Goal: Task Accomplishment & Management: Manage account settings

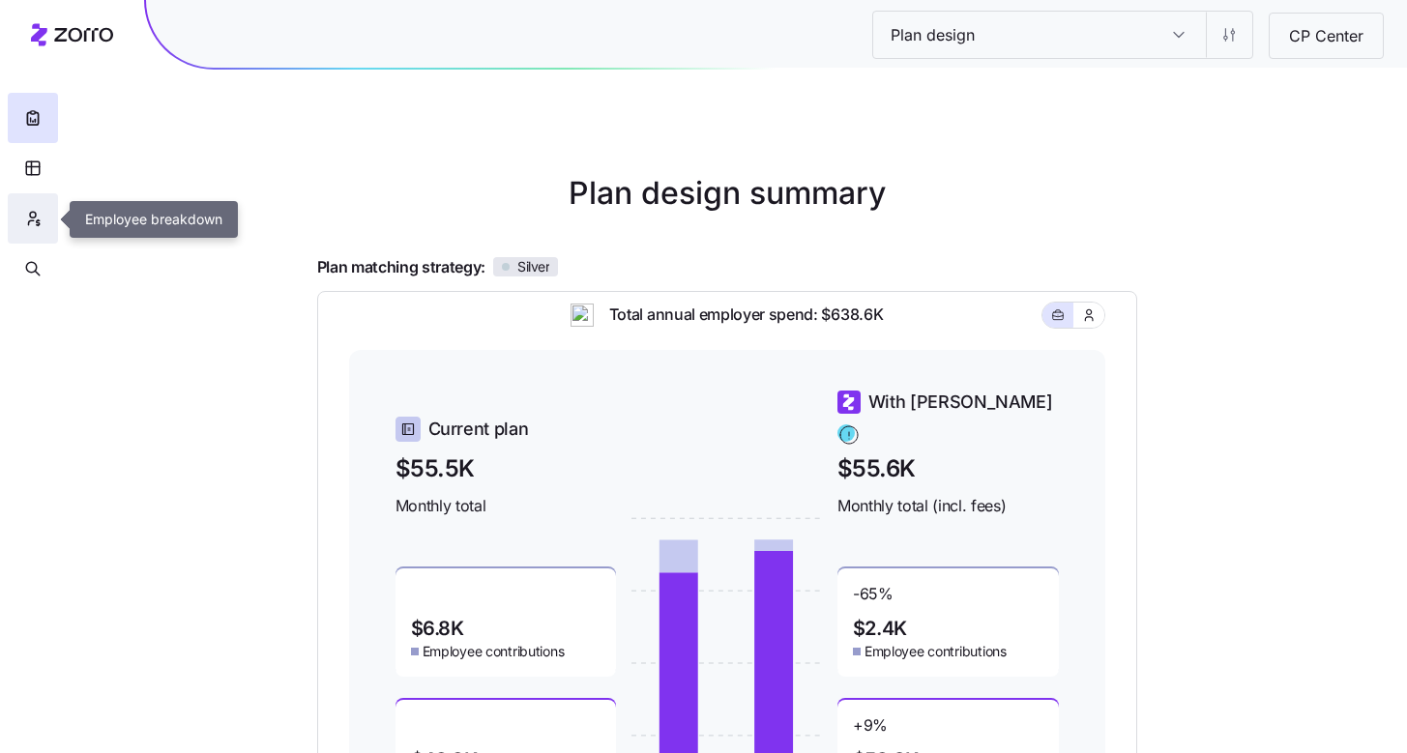
click at [30, 224] on icon "button" at bounding box center [32, 218] width 17 height 19
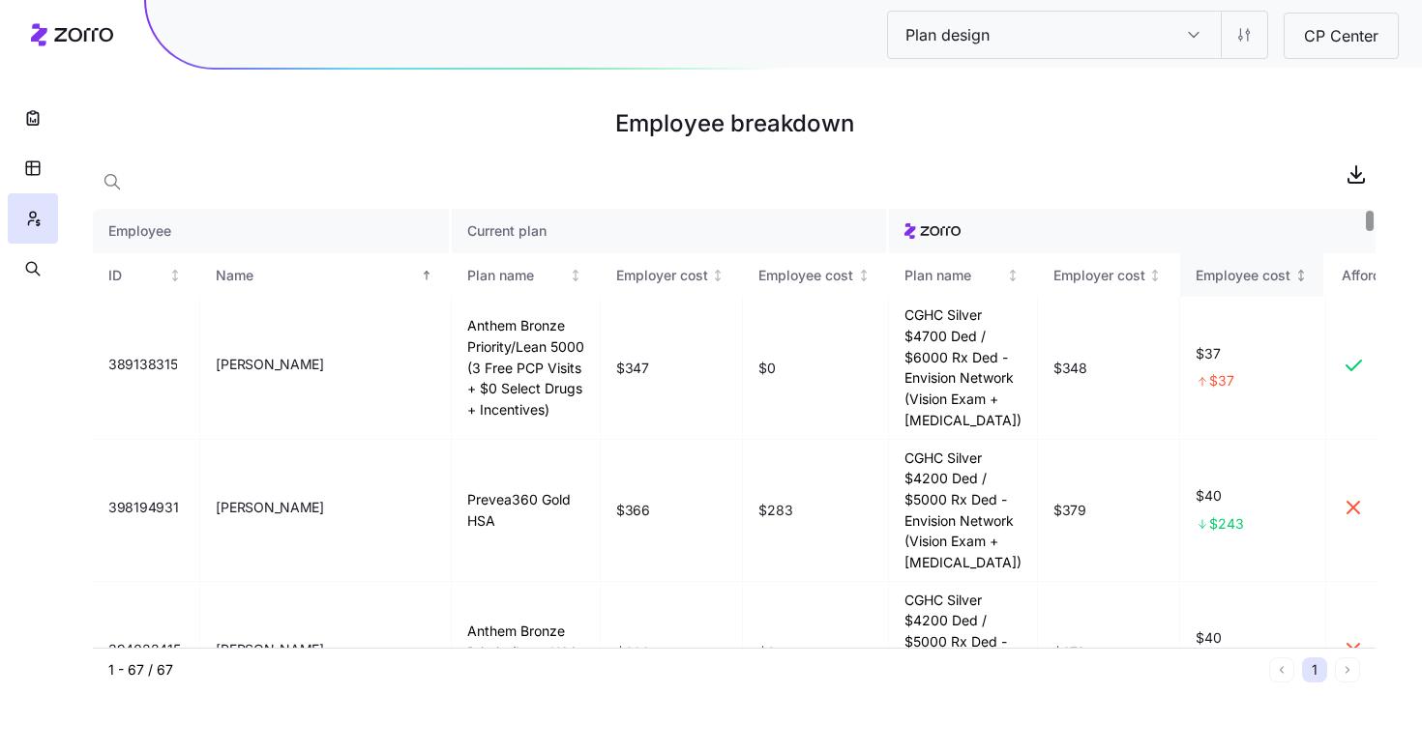
click at [1294, 280] on icon "Not sorted" at bounding box center [1301, 276] width 14 height 14
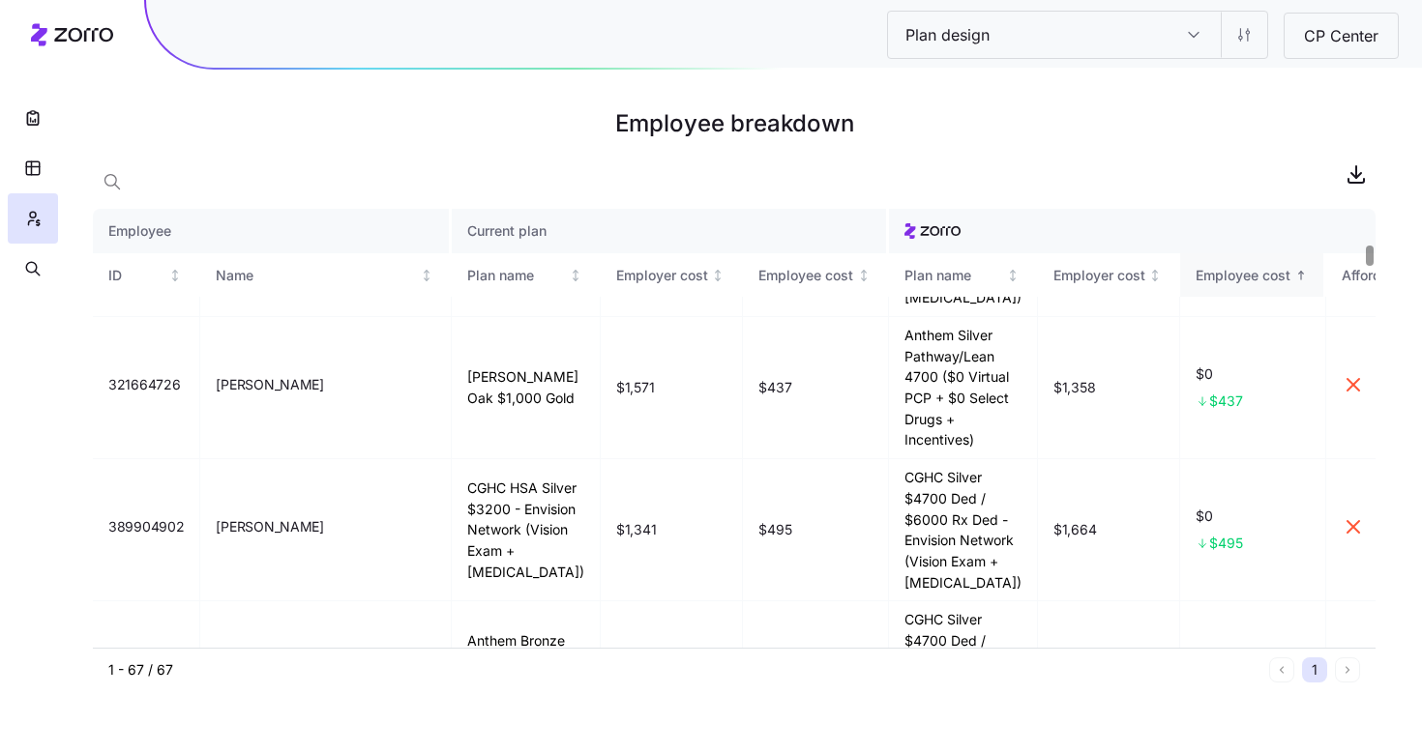
scroll to position [829, 0]
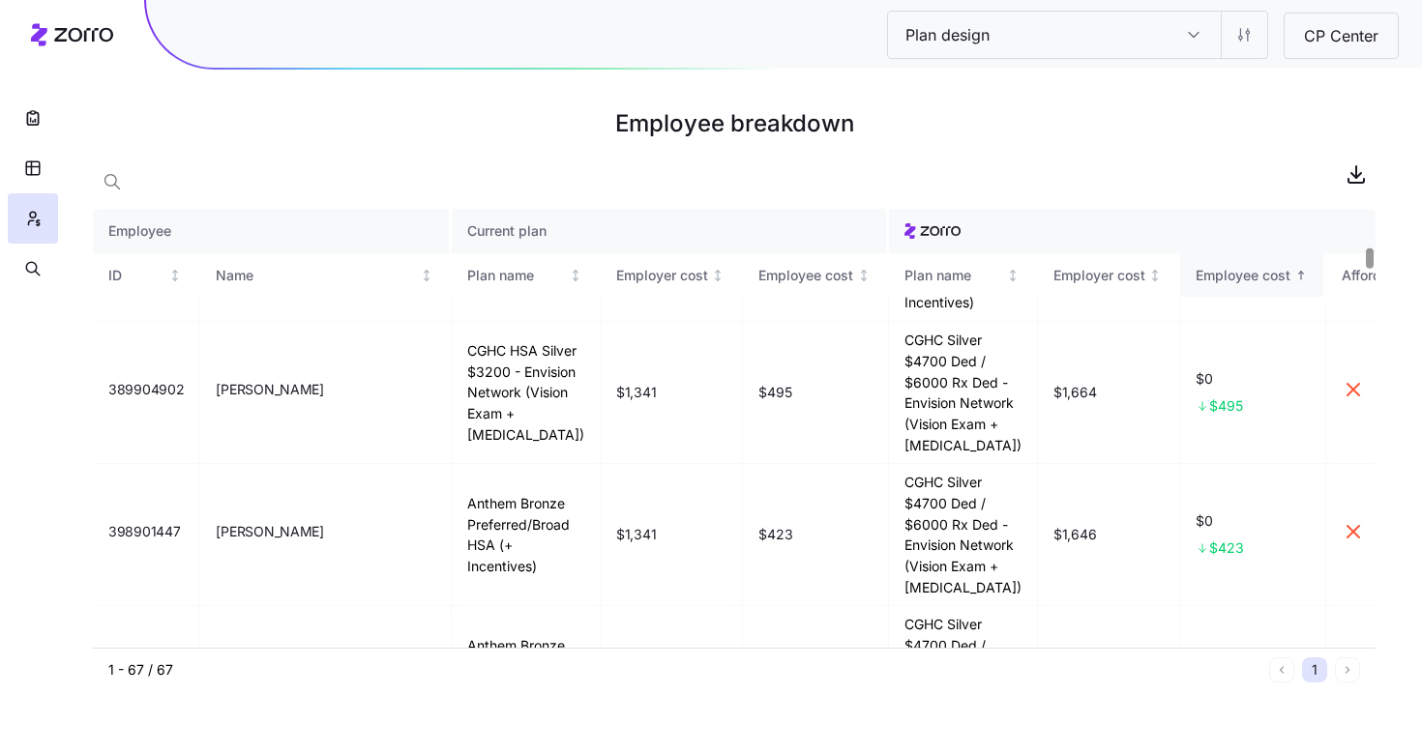
click at [1294, 269] on icon "Sorted ascending" at bounding box center [1301, 276] width 14 height 14
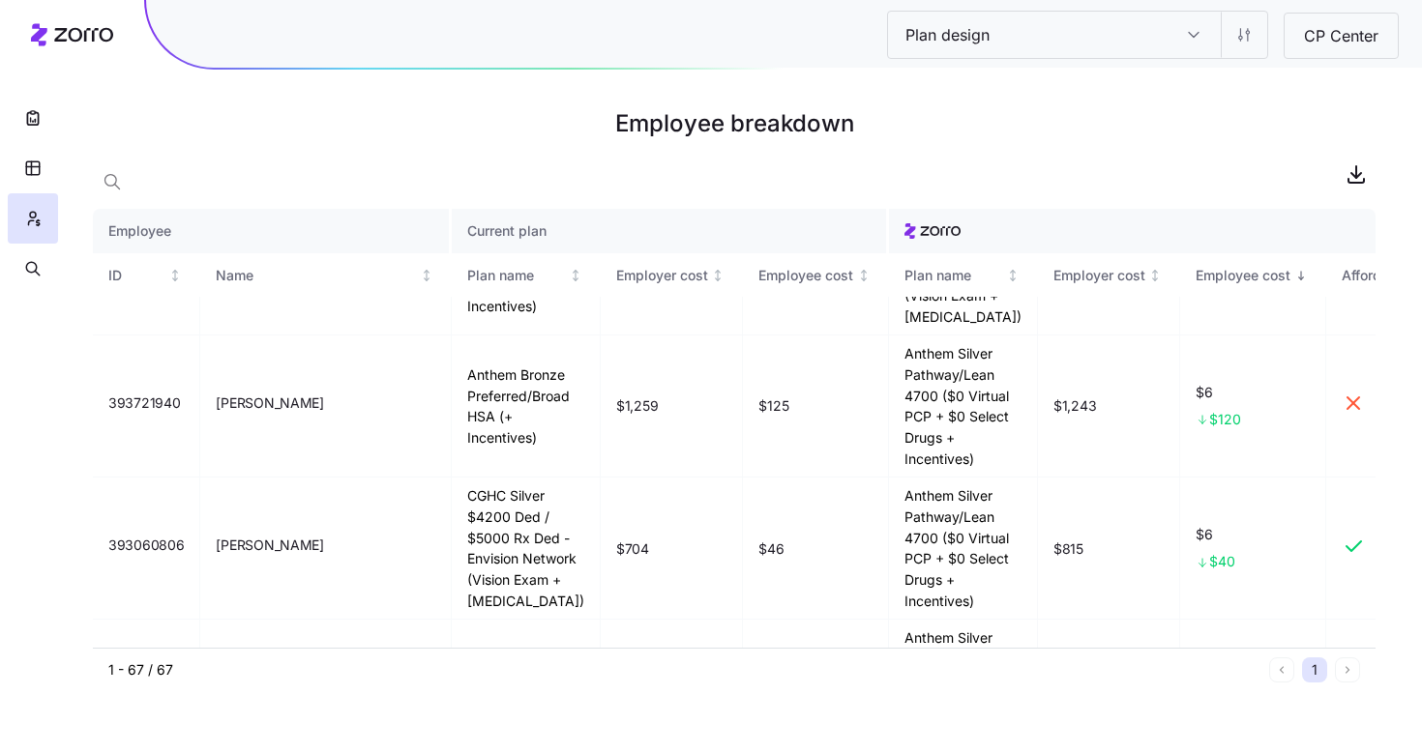
scroll to position [1289, 0]
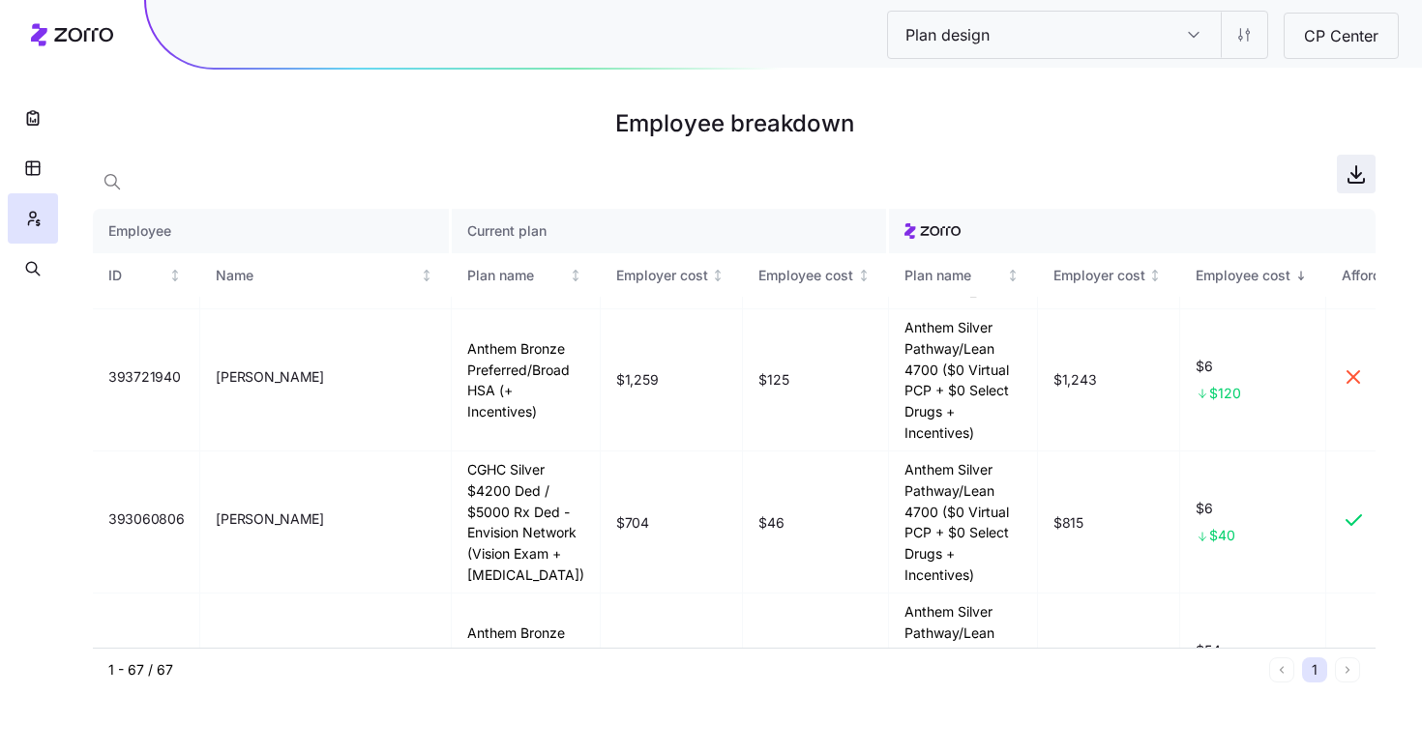
click at [1349, 166] on icon "button" at bounding box center [1355, 173] width 23 height 23
click at [1116, 48] on input "Plan design" at bounding box center [1027, 35] width 279 height 46
click at [1188, 37] on input "Plan design" at bounding box center [1193, 35] width 54 height 46
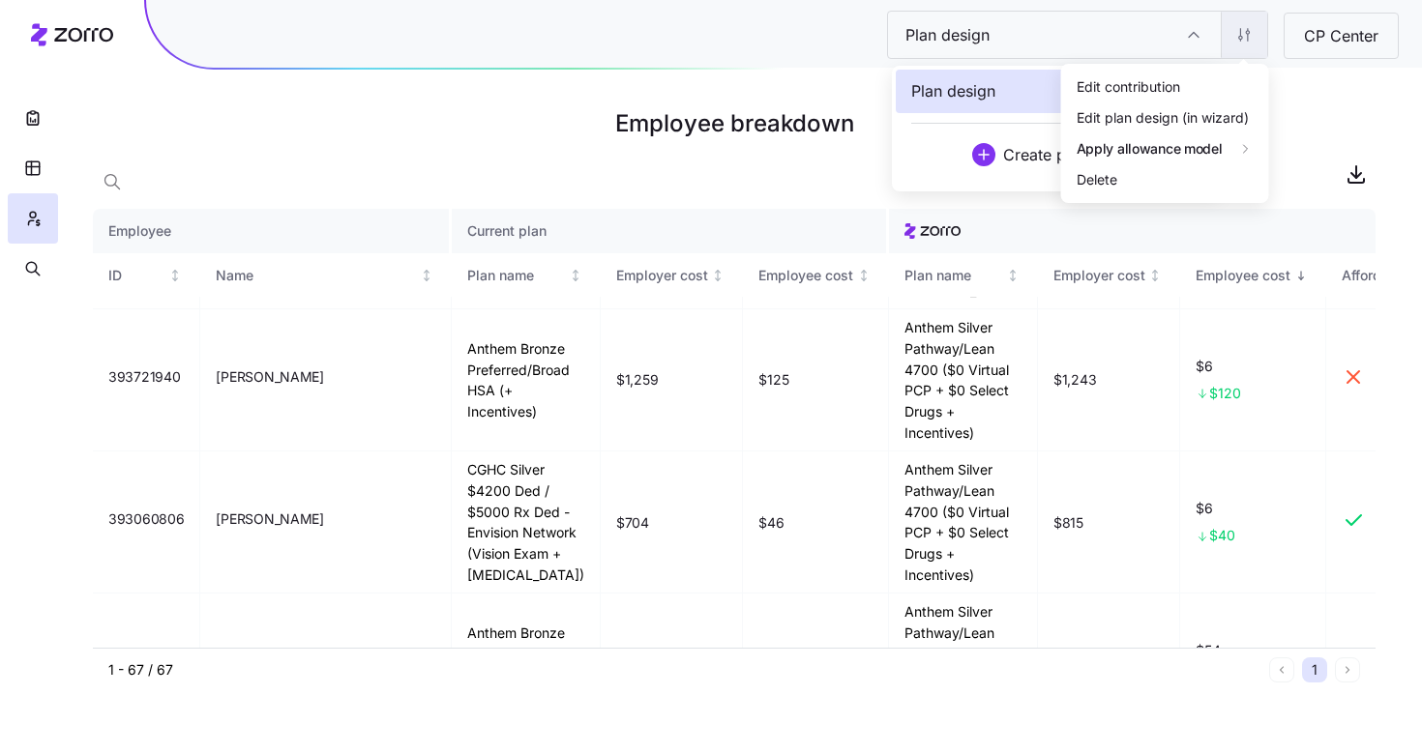
click at [1227, 36] on html "Plan design Plan design CP Center Employee breakdown Employee Current plan ID N…" at bounding box center [711, 376] width 1422 height 753
click at [1188, 80] on div "Edit contribution" at bounding box center [1165, 86] width 192 height 31
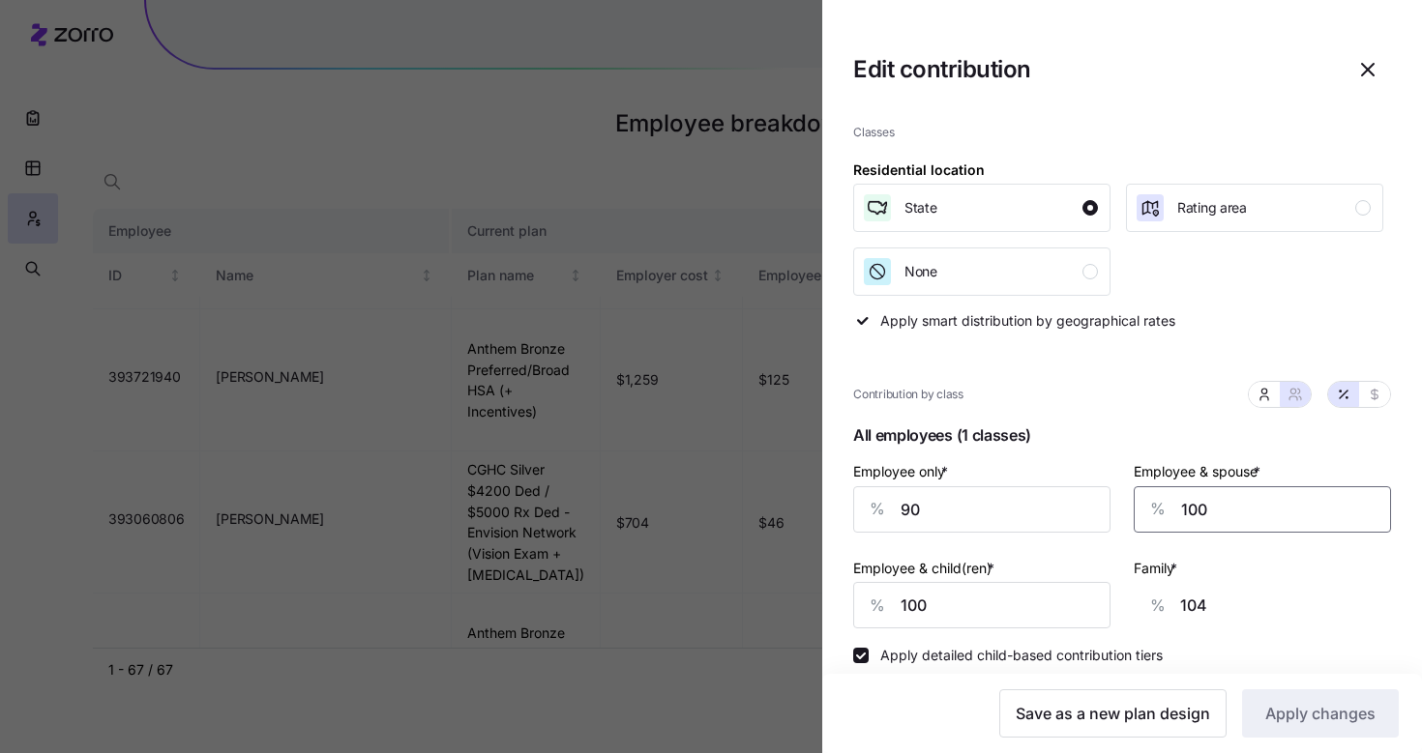
click at [1213, 505] on input "100" at bounding box center [1261, 509] width 257 height 46
type input "9"
type input "39"
type input "90"
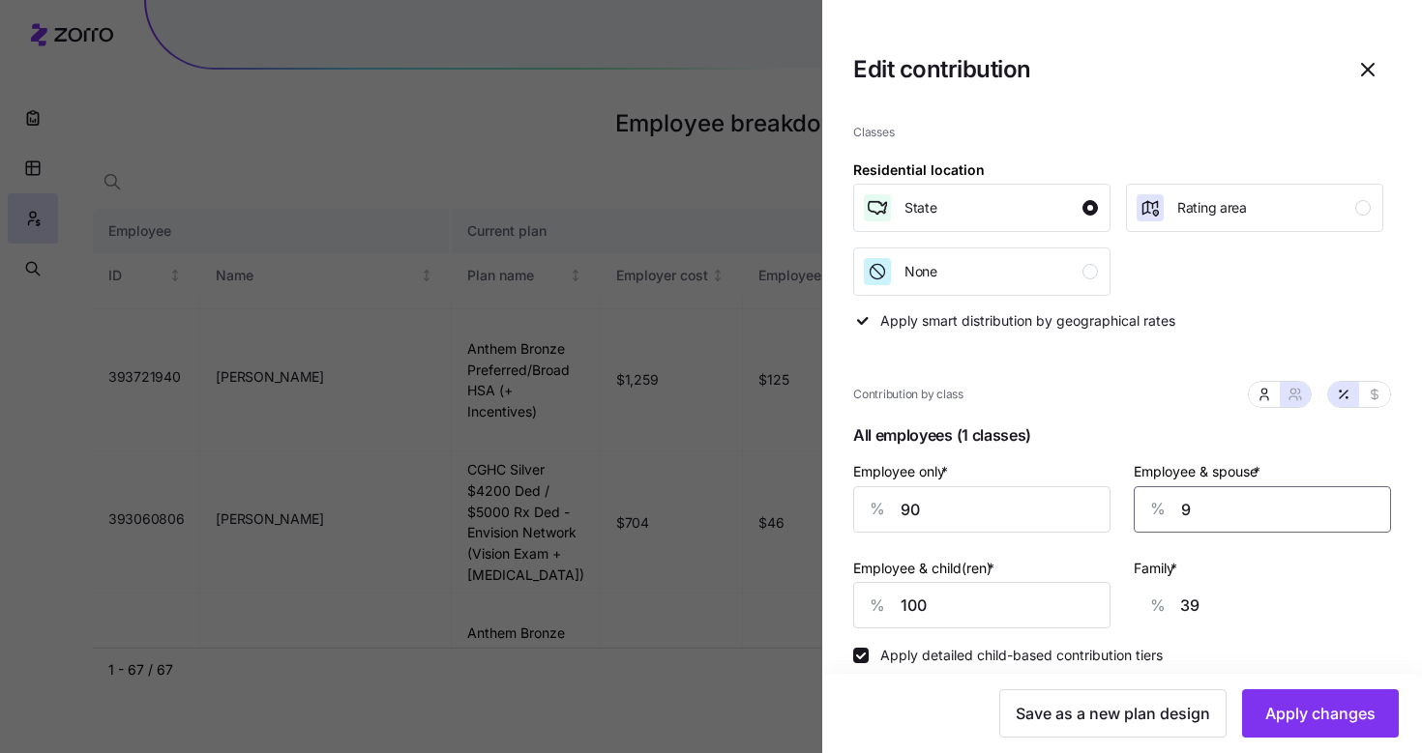
type input "96"
type input "90"
click at [1302, 718] on span "Apply changes" at bounding box center [1320, 713] width 110 height 23
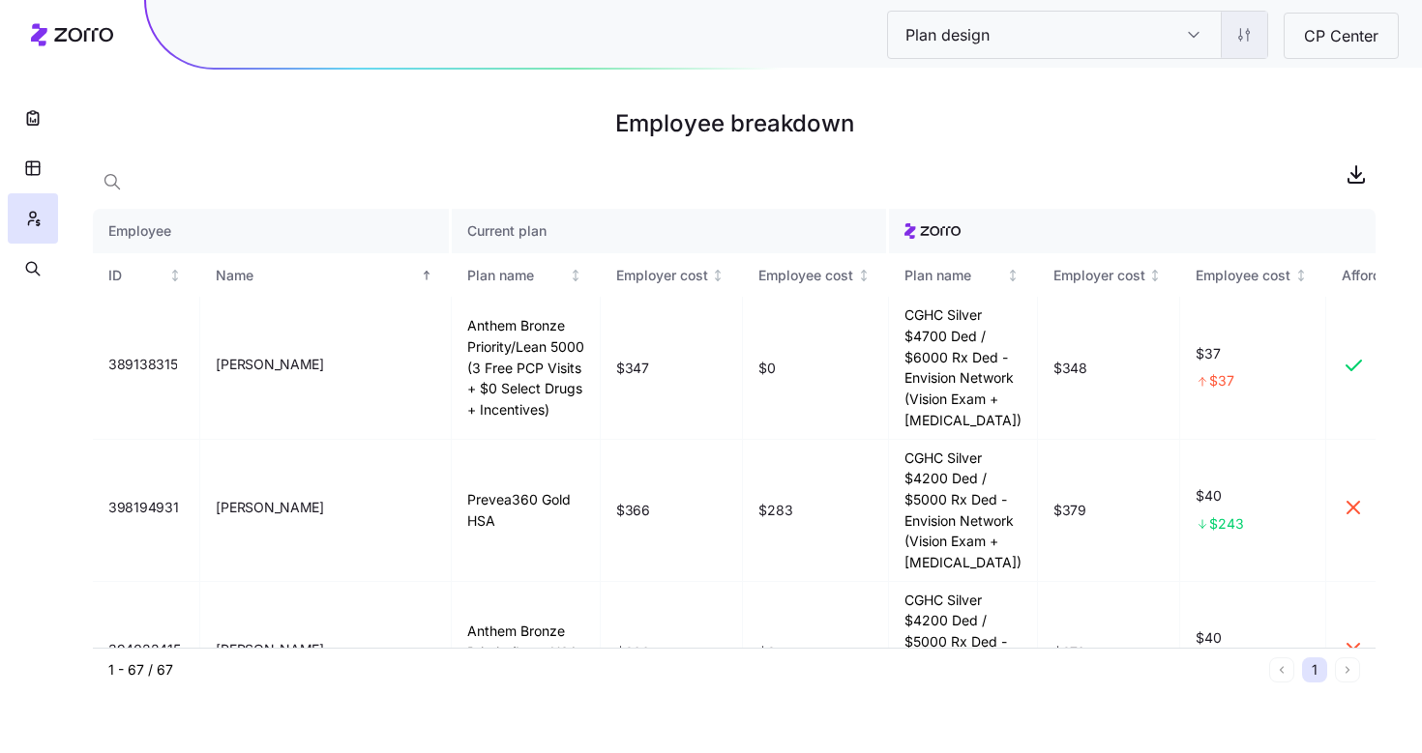
click at [1229, 52] on html "Plan design Plan design CP Center Employee breakdown Employee Current plan ID N…" at bounding box center [711, 376] width 1422 height 753
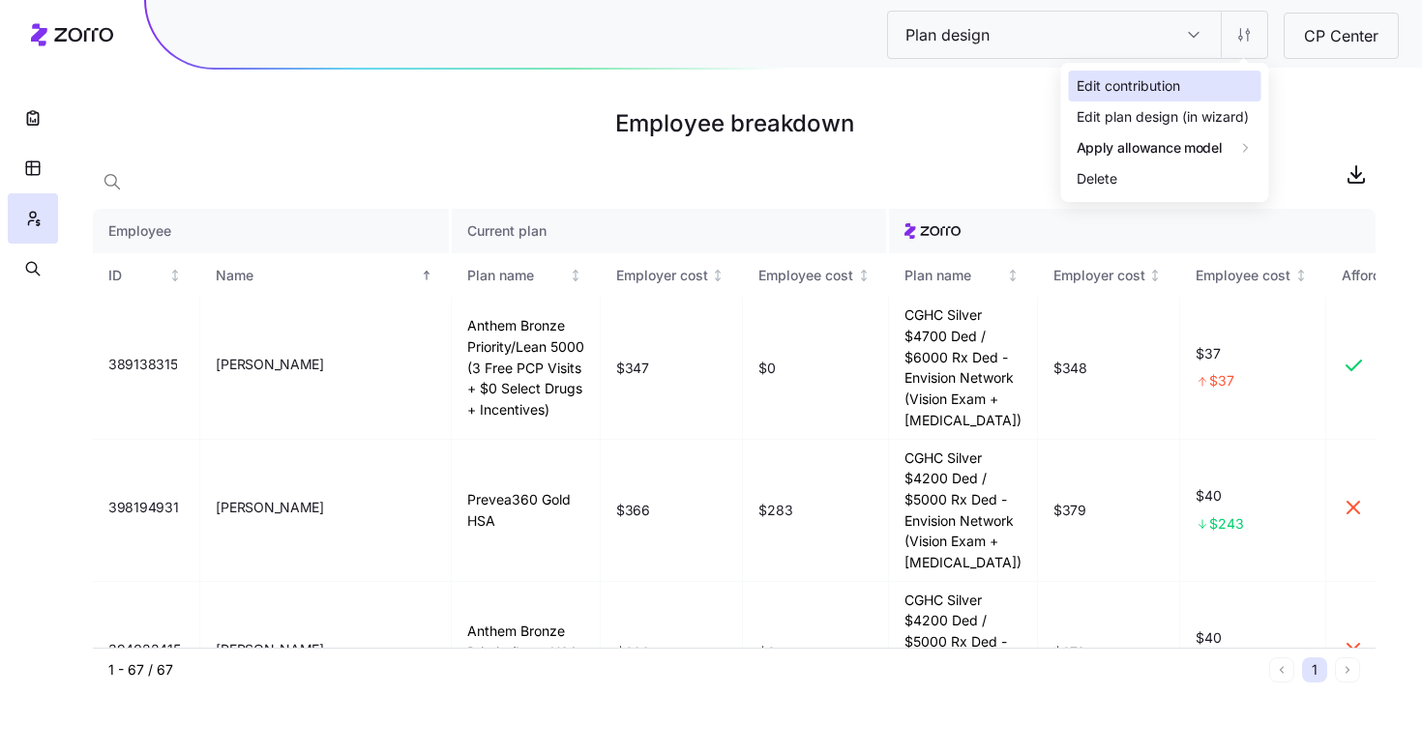
click at [1176, 91] on div "Edit contribution" at bounding box center [1127, 85] width 103 height 21
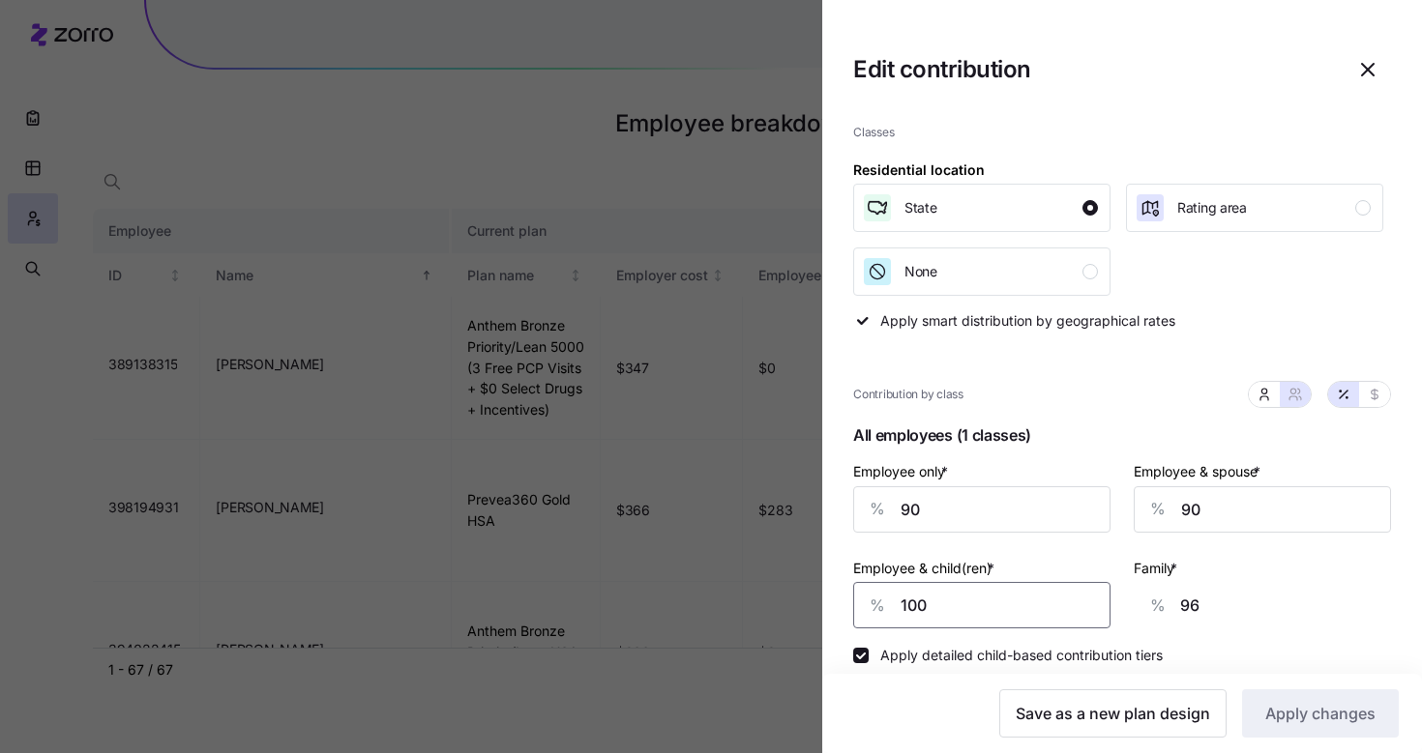
click at [1035, 601] on input "100" at bounding box center [981, 605] width 257 height 46
type input "95"
type input "93"
type input "95"
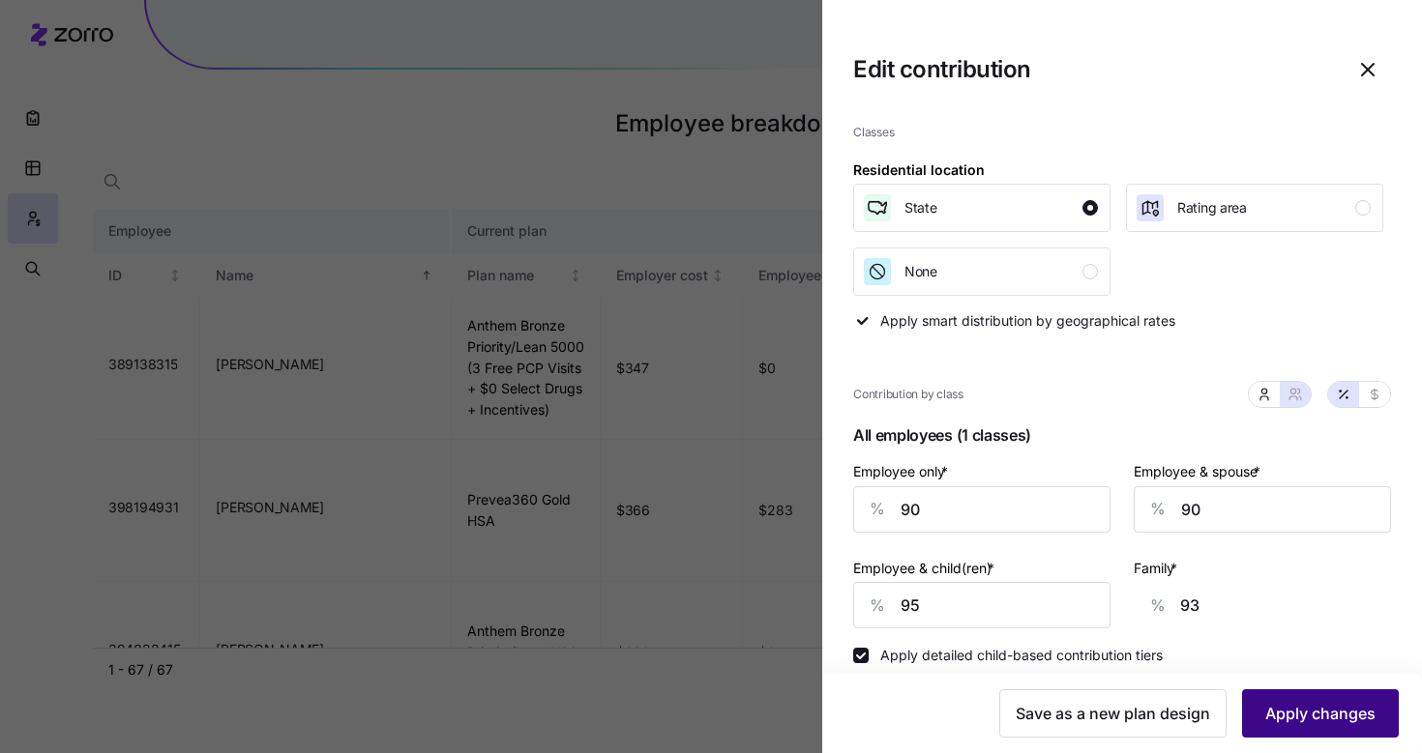
click at [1306, 721] on span "Apply changes" at bounding box center [1320, 713] width 110 height 23
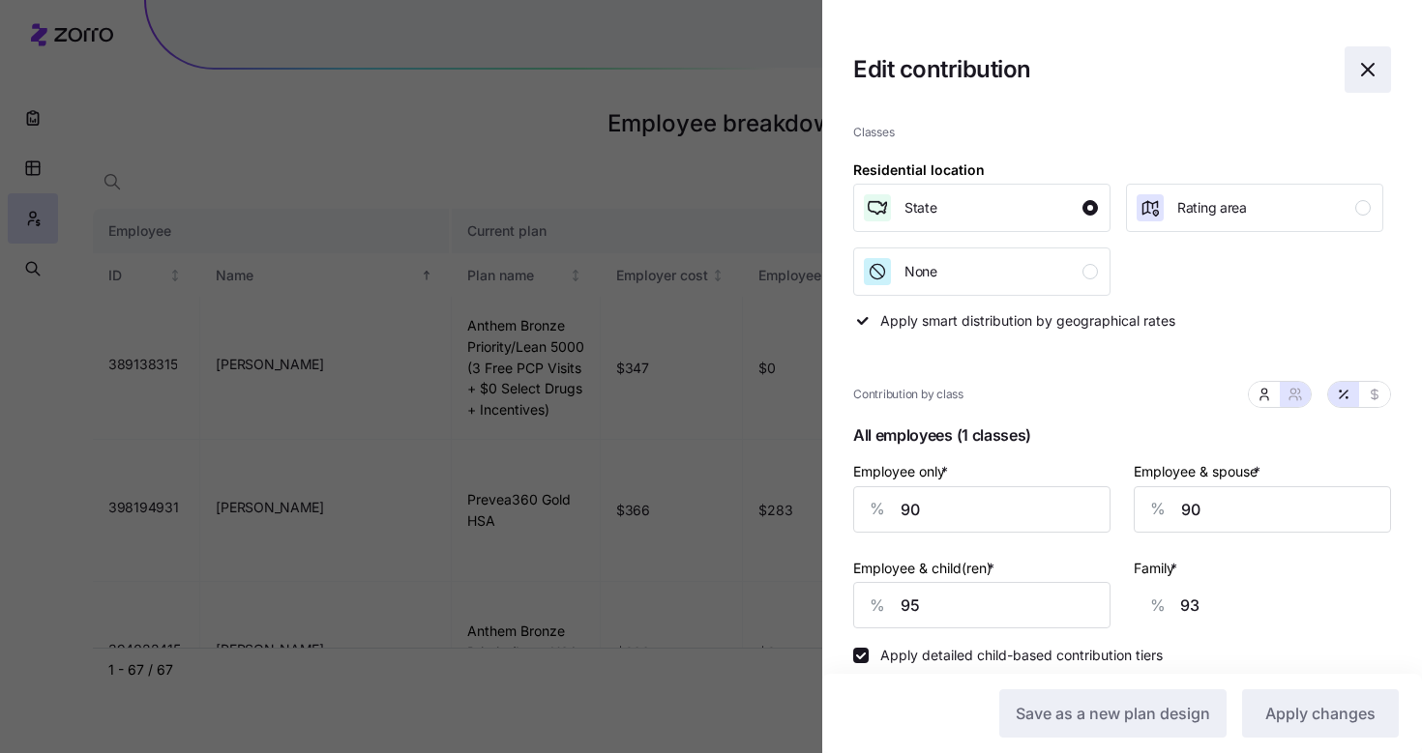
click at [1356, 71] on icon "button" at bounding box center [1367, 69] width 23 height 23
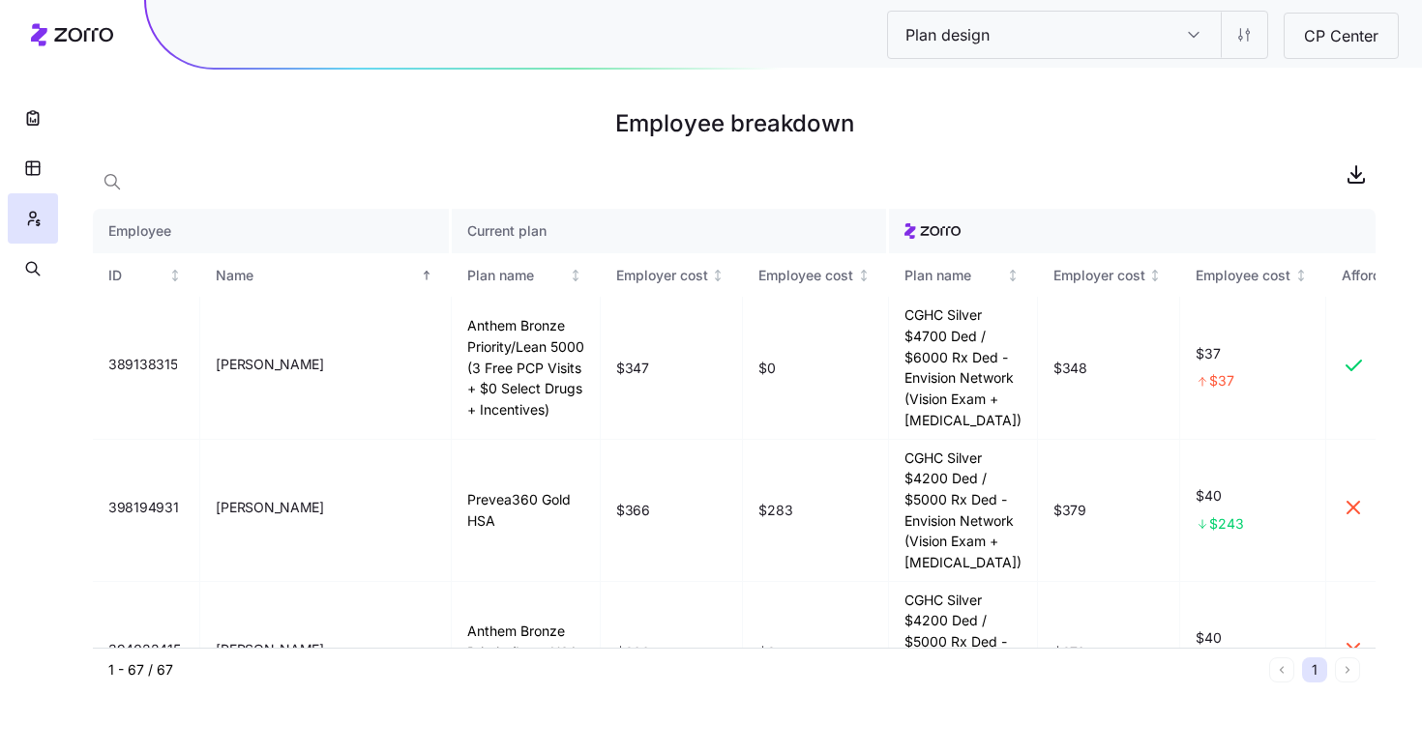
click at [240, 160] on div at bounding box center [734, 174] width 1282 height 39
drag, startPoint x: 161, startPoint y: 179, endPoint x: 148, endPoint y: 178, distance: 12.6
click at [157, 181] on div at bounding box center [734, 174] width 1282 height 39
click at [116, 174] on icon "button" at bounding box center [112, 181] width 19 height 19
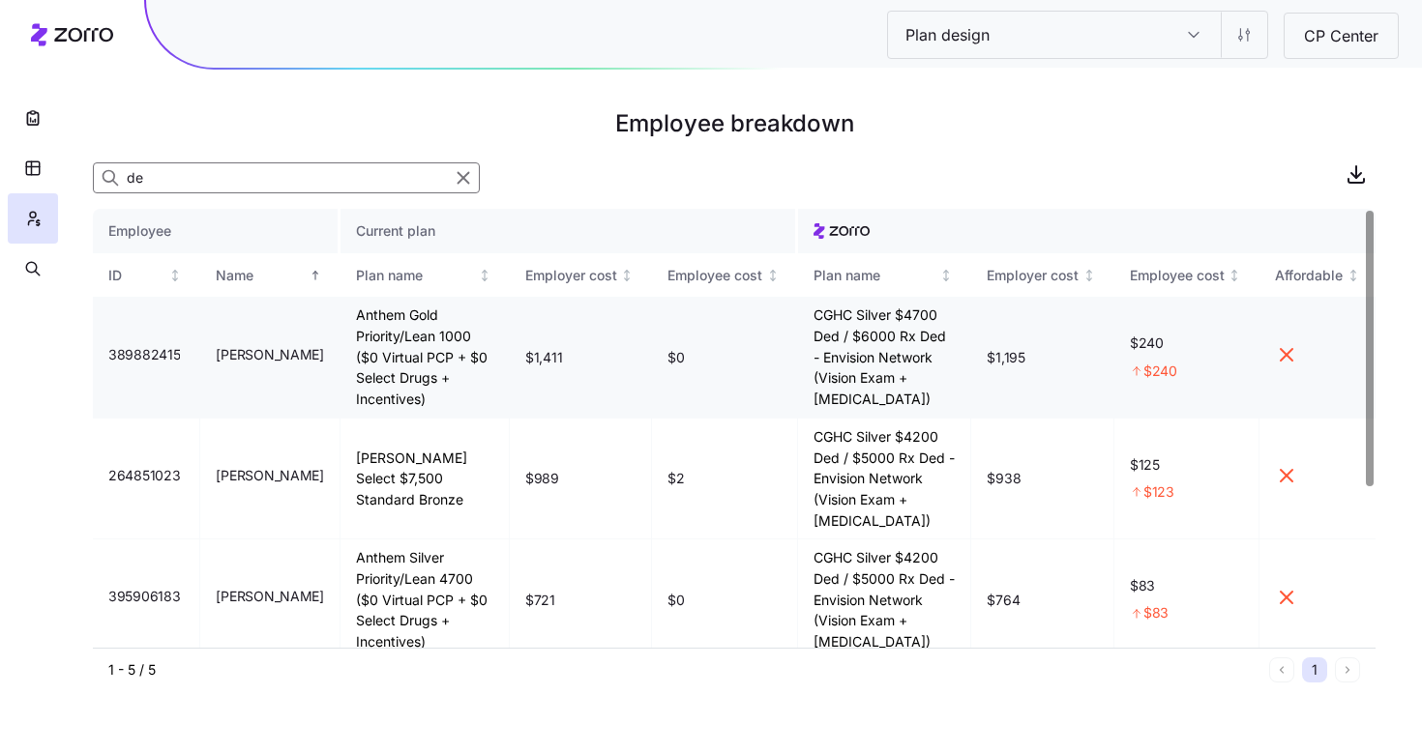
type input "de"
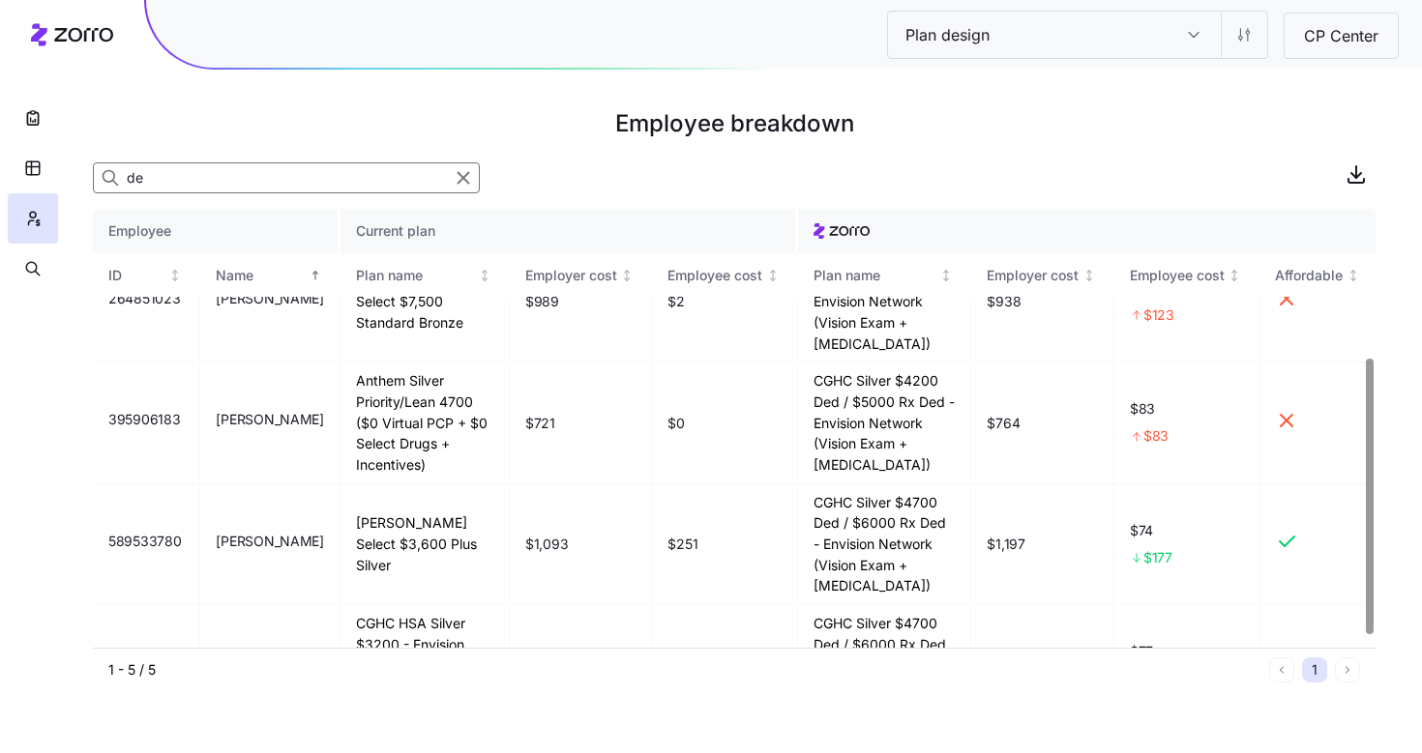
scroll to position [255, 0]
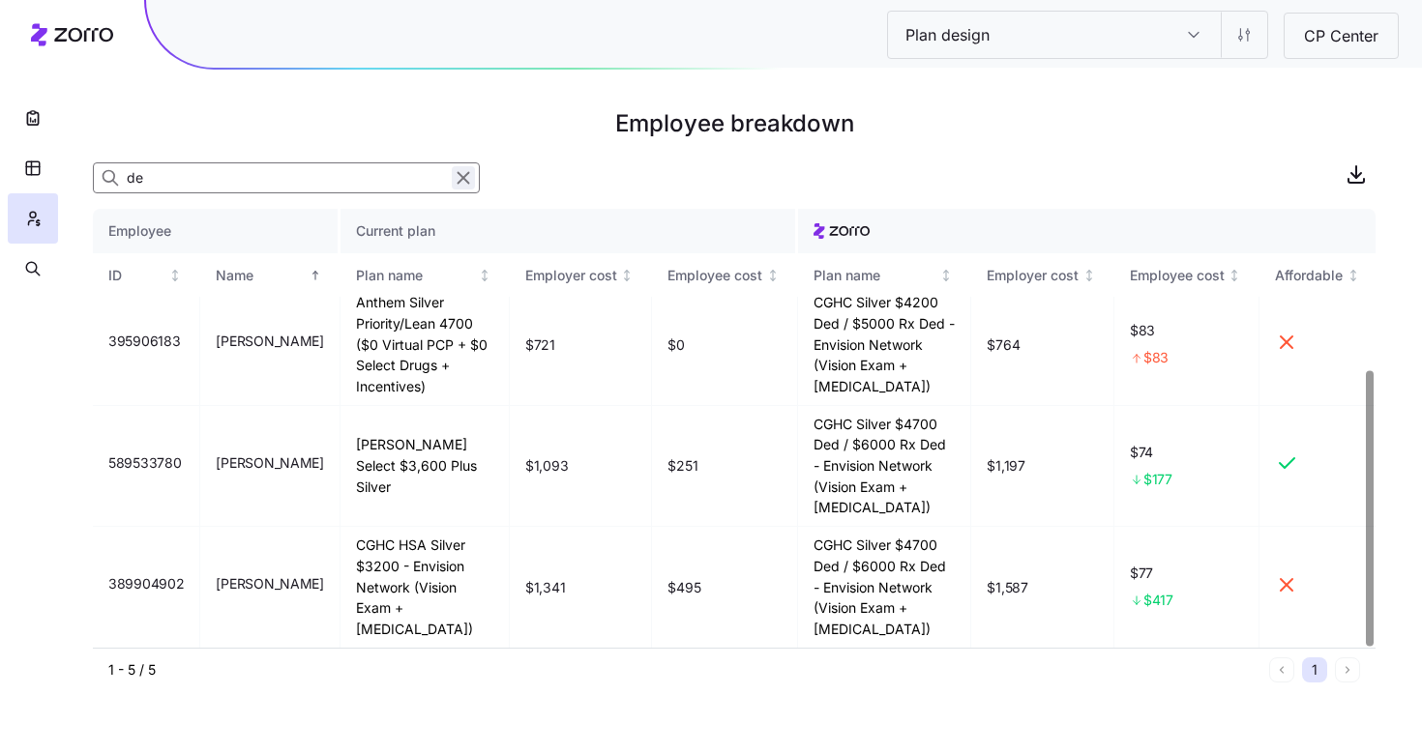
click at [466, 176] on icon "button" at bounding box center [463, 177] width 21 height 23
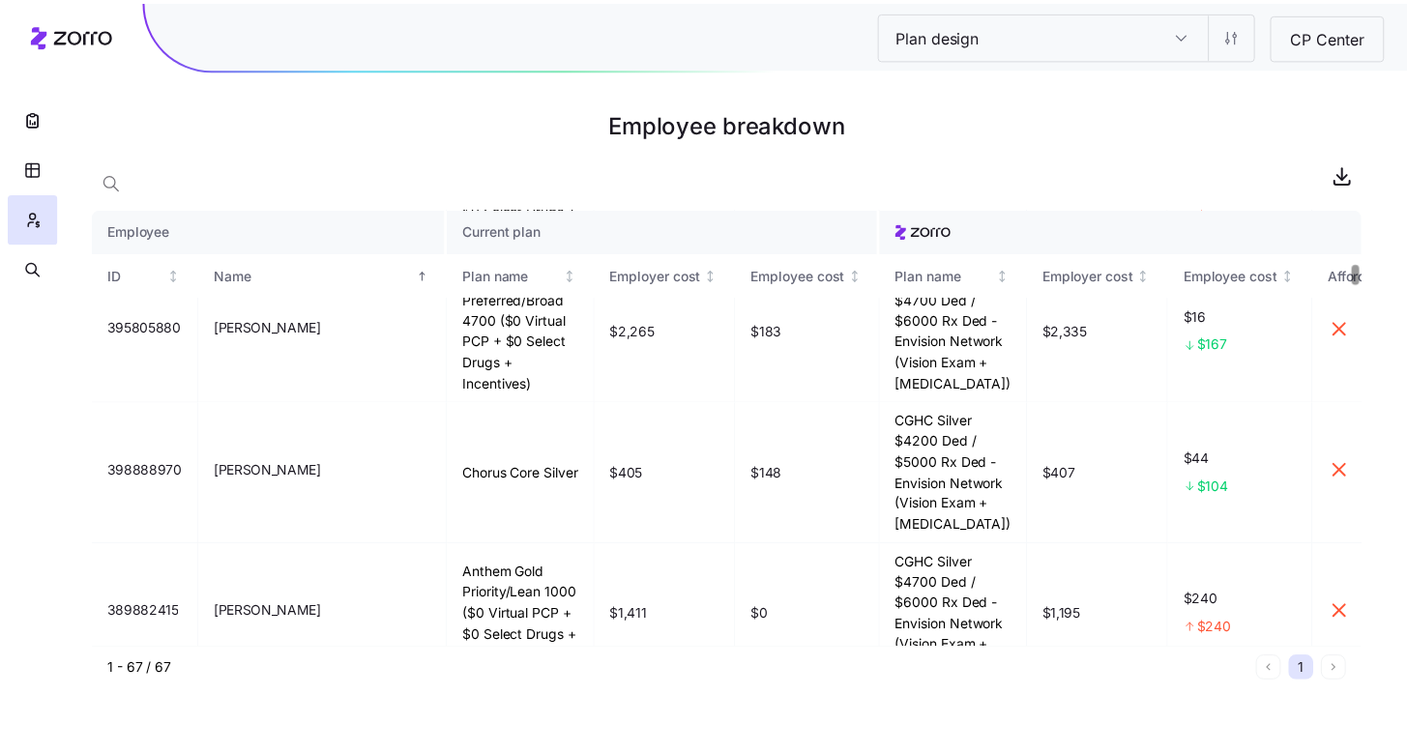
scroll to position [1176, 0]
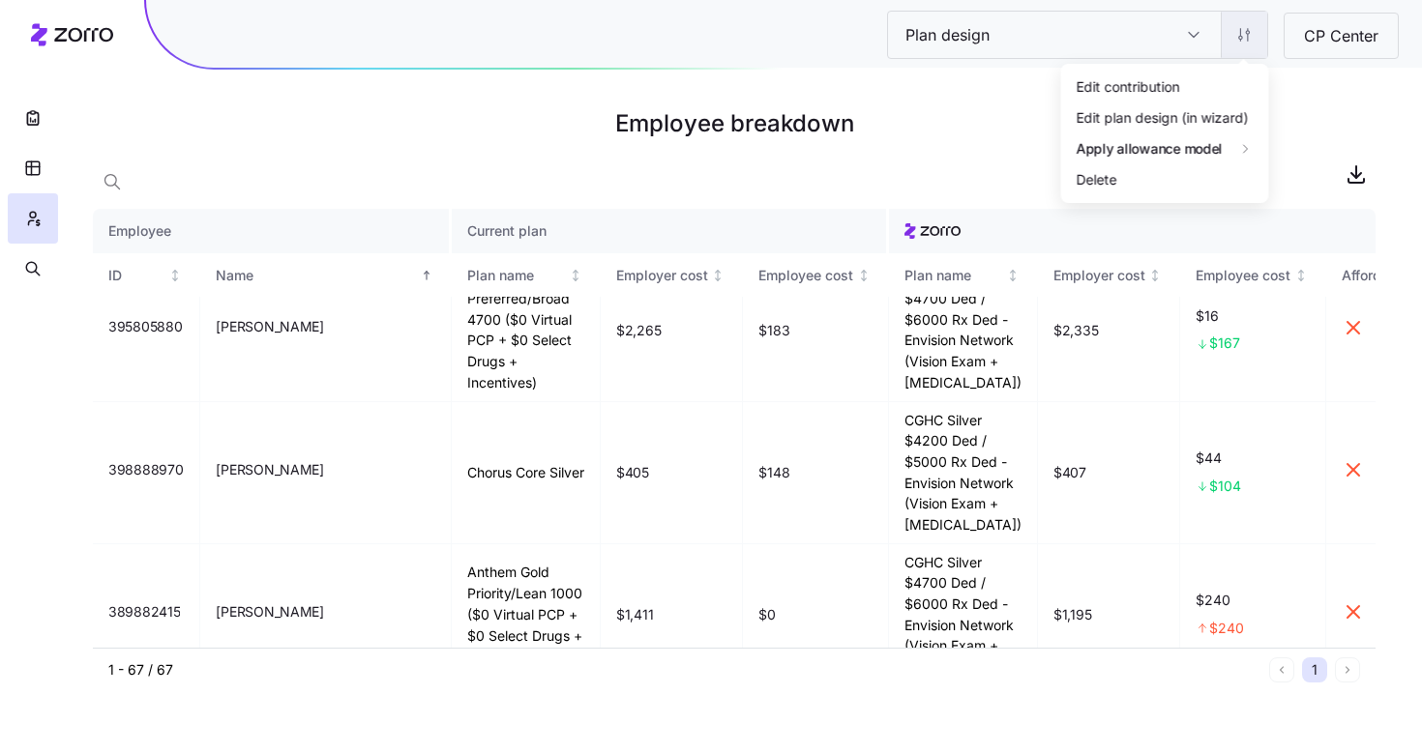
click at [1249, 52] on html "Plan design Plan design CP Center Employee breakdown Employee Current plan ID N…" at bounding box center [711, 376] width 1422 height 753
click at [1218, 75] on div "Edit contribution" at bounding box center [1165, 86] width 192 height 31
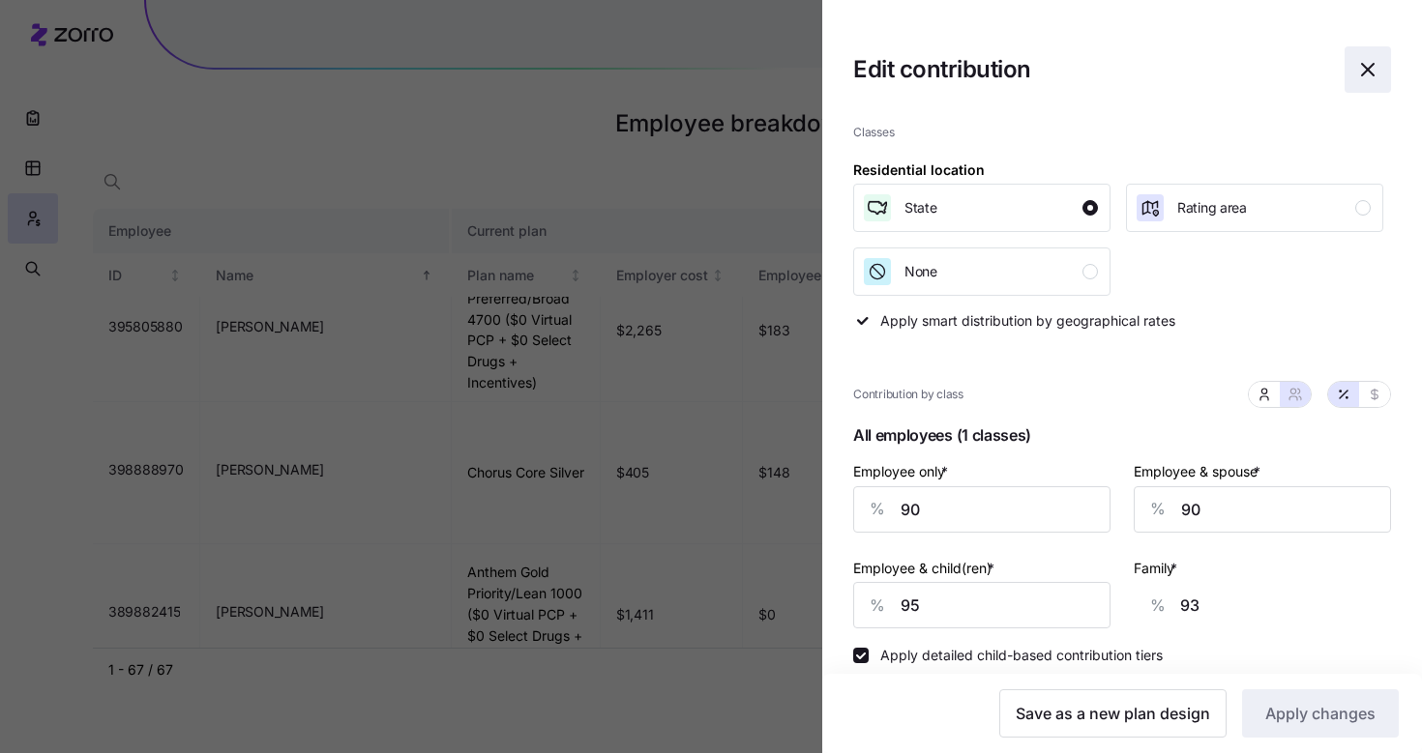
click at [1361, 73] on icon "button" at bounding box center [1367, 69] width 23 height 23
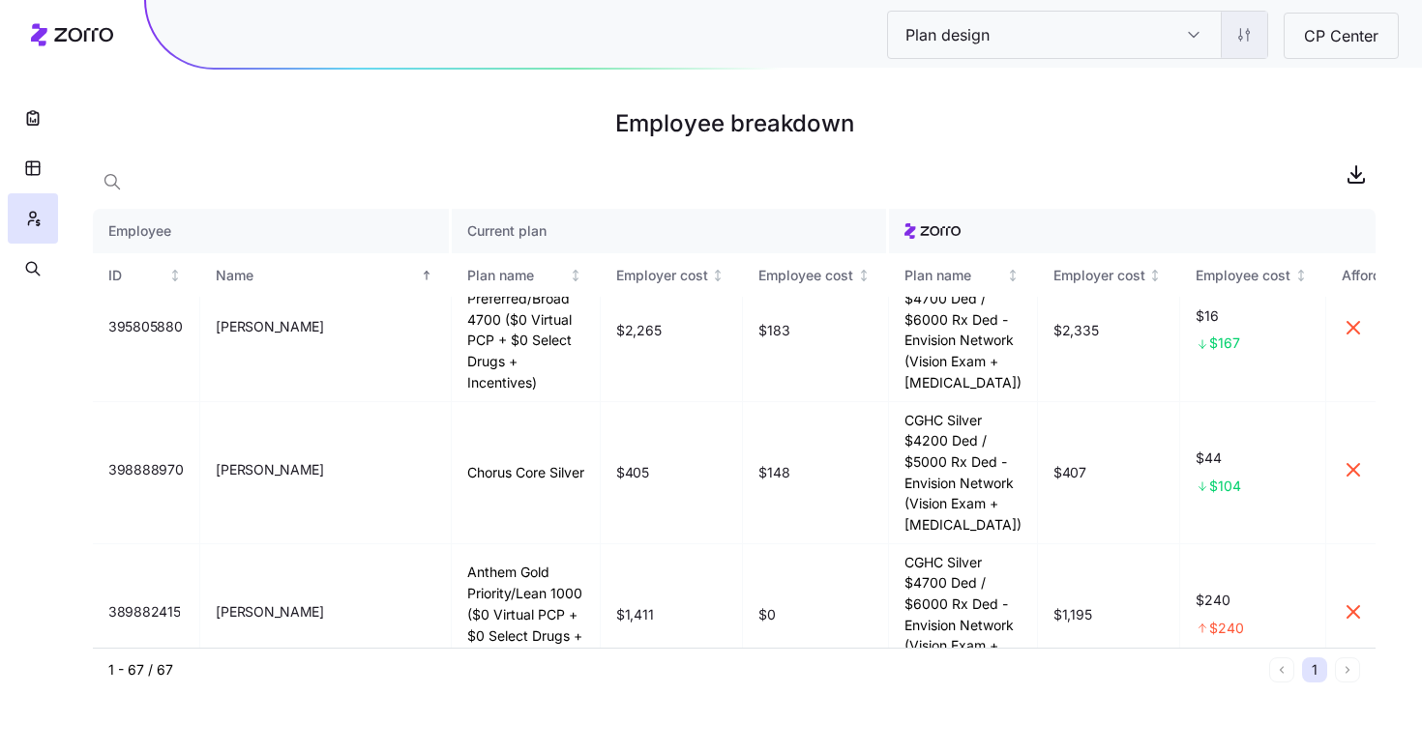
click at [1235, 48] on html "Plan design Plan design CP Center Employee breakdown Employee Current plan ID N…" at bounding box center [711, 376] width 1422 height 753
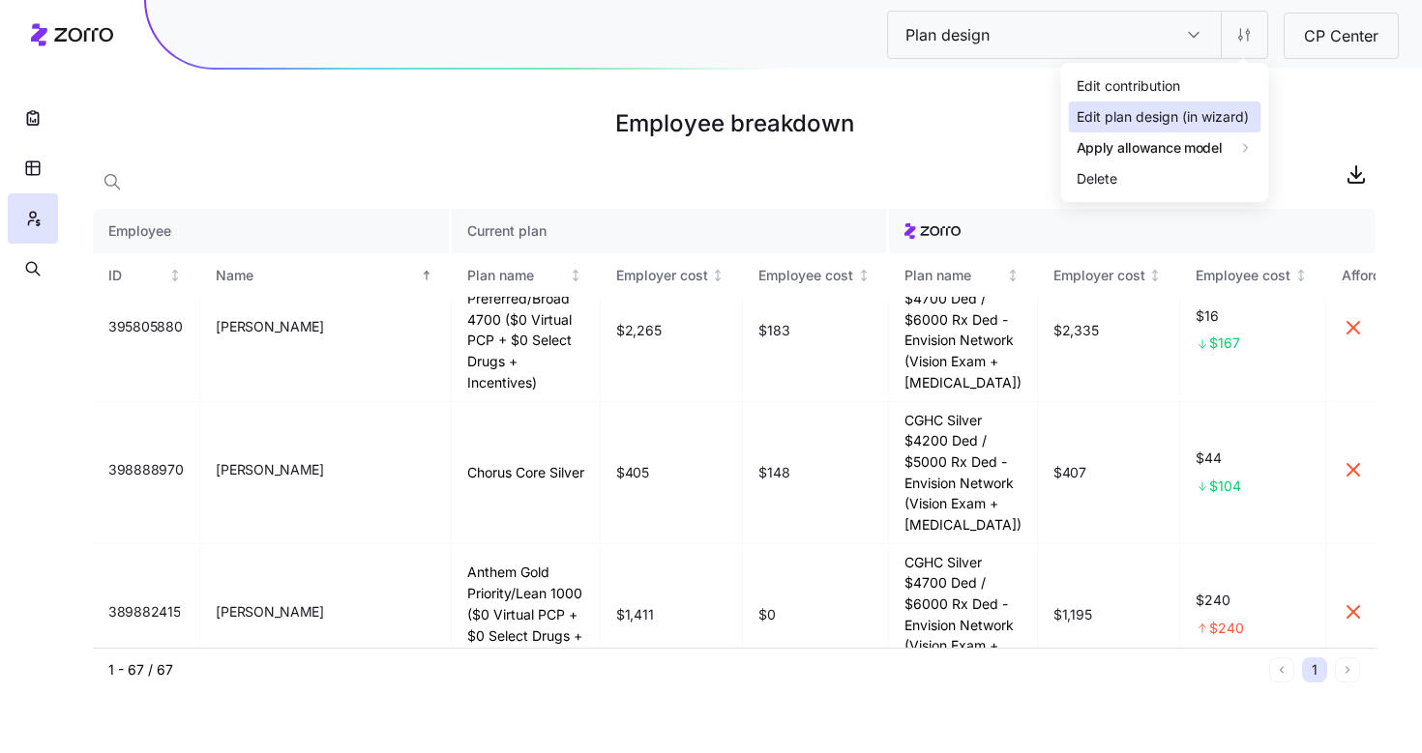
click at [1215, 121] on div "Edit plan design (in wizard)" at bounding box center [1162, 116] width 172 height 21
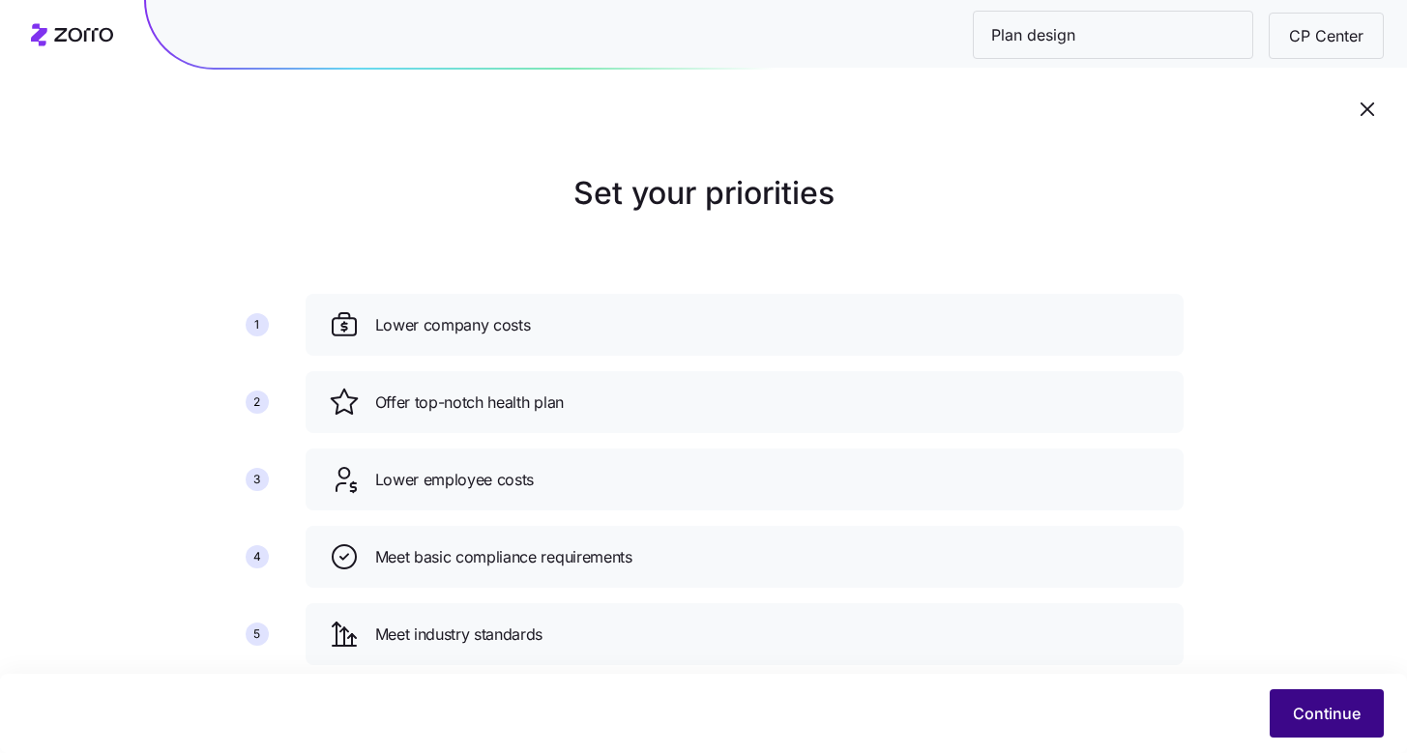
click at [1350, 735] on button "Continue" at bounding box center [1327, 714] width 114 height 48
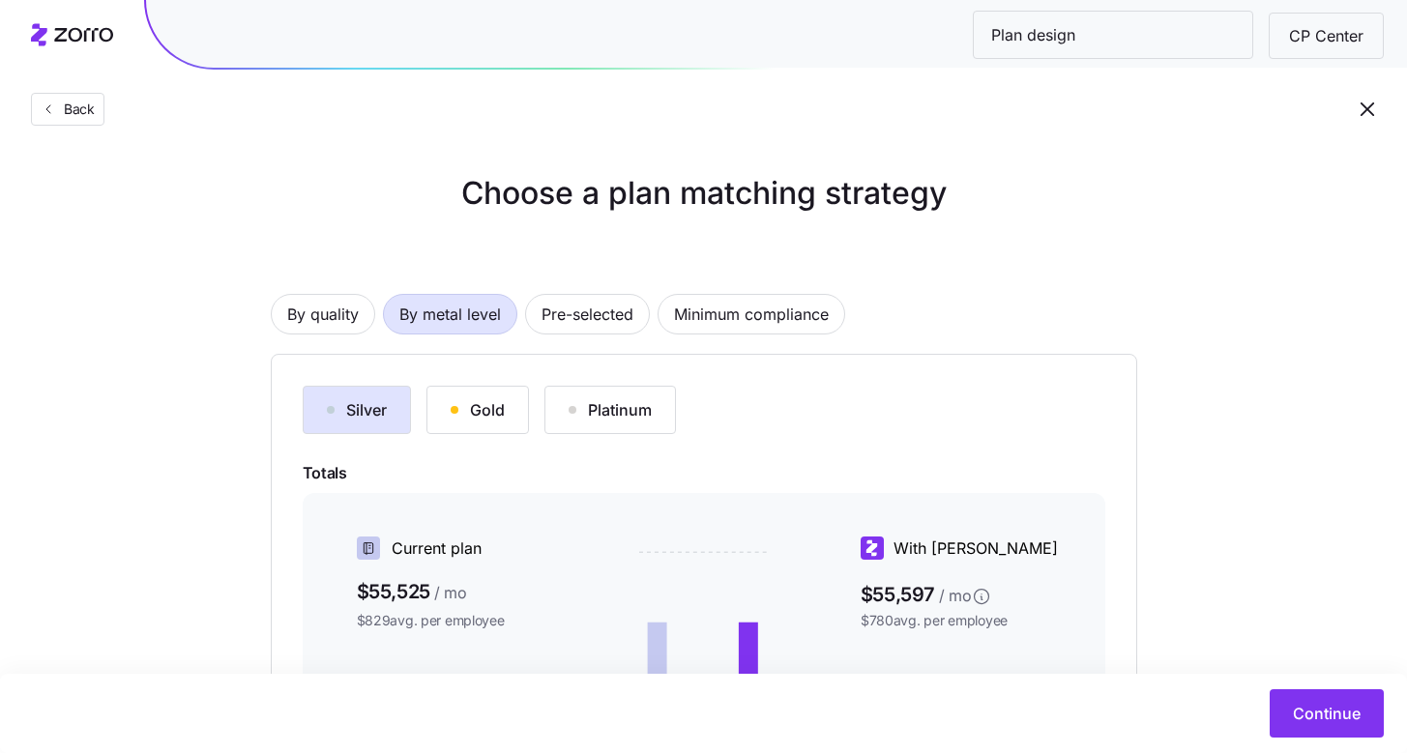
click at [449, 418] on button "Gold" at bounding box center [477, 410] width 103 height 48
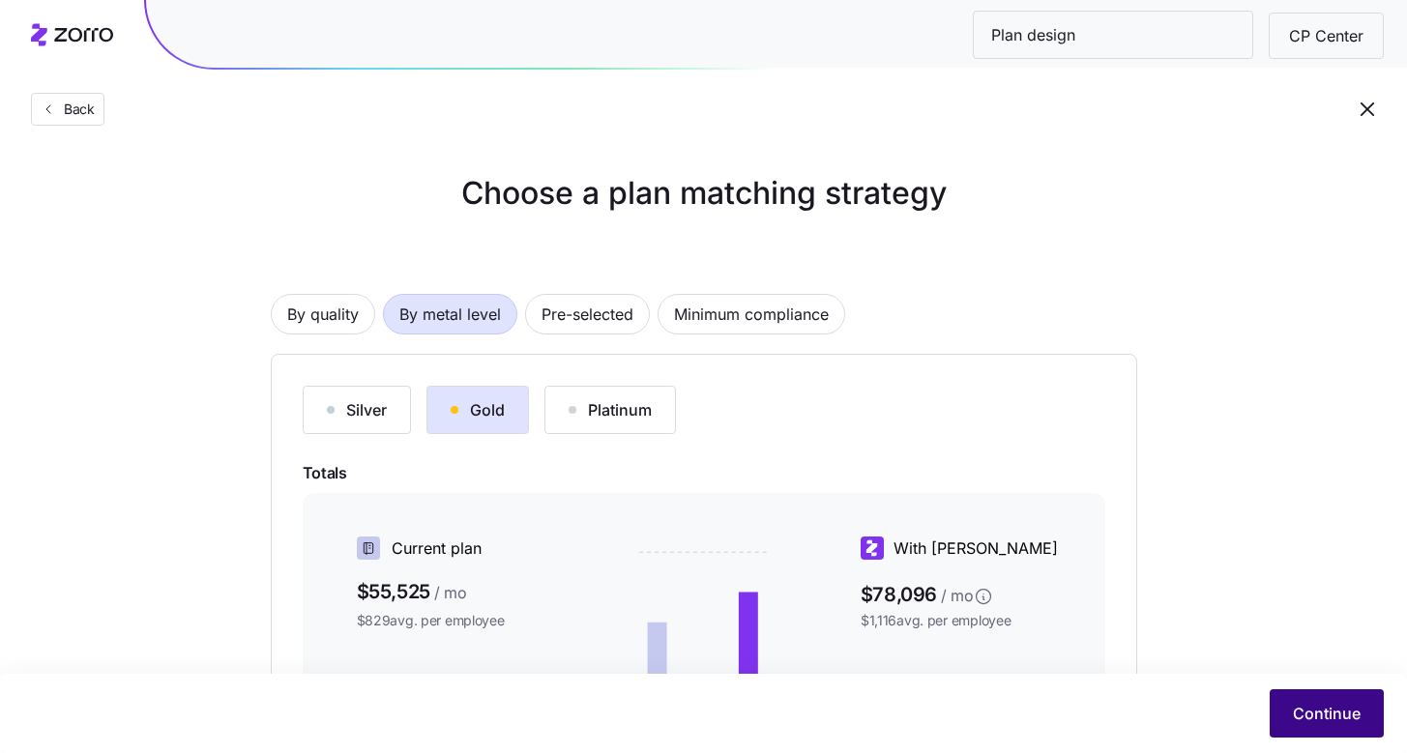
click at [1319, 708] on span "Continue" at bounding box center [1327, 713] width 68 height 23
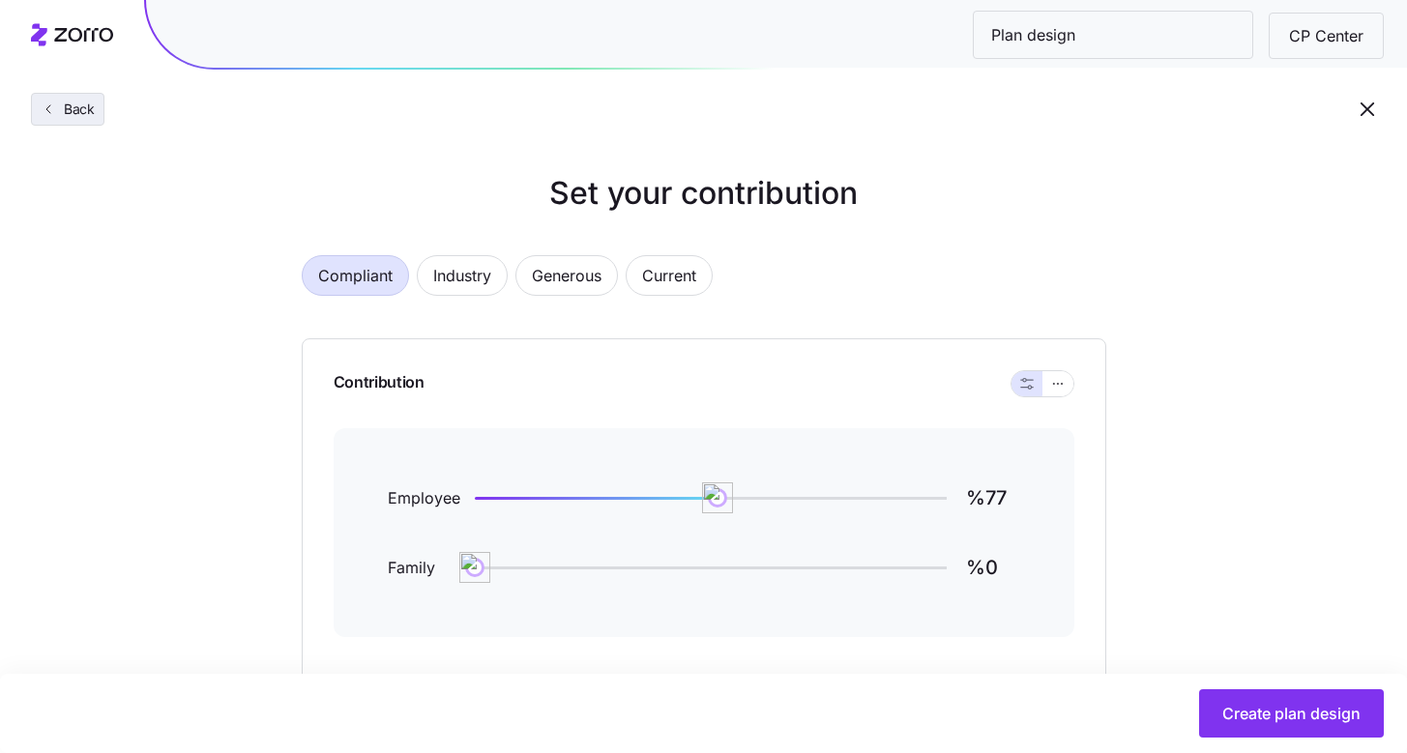
click at [73, 119] on button "Back" at bounding box center [67, 109] width 73 height 33
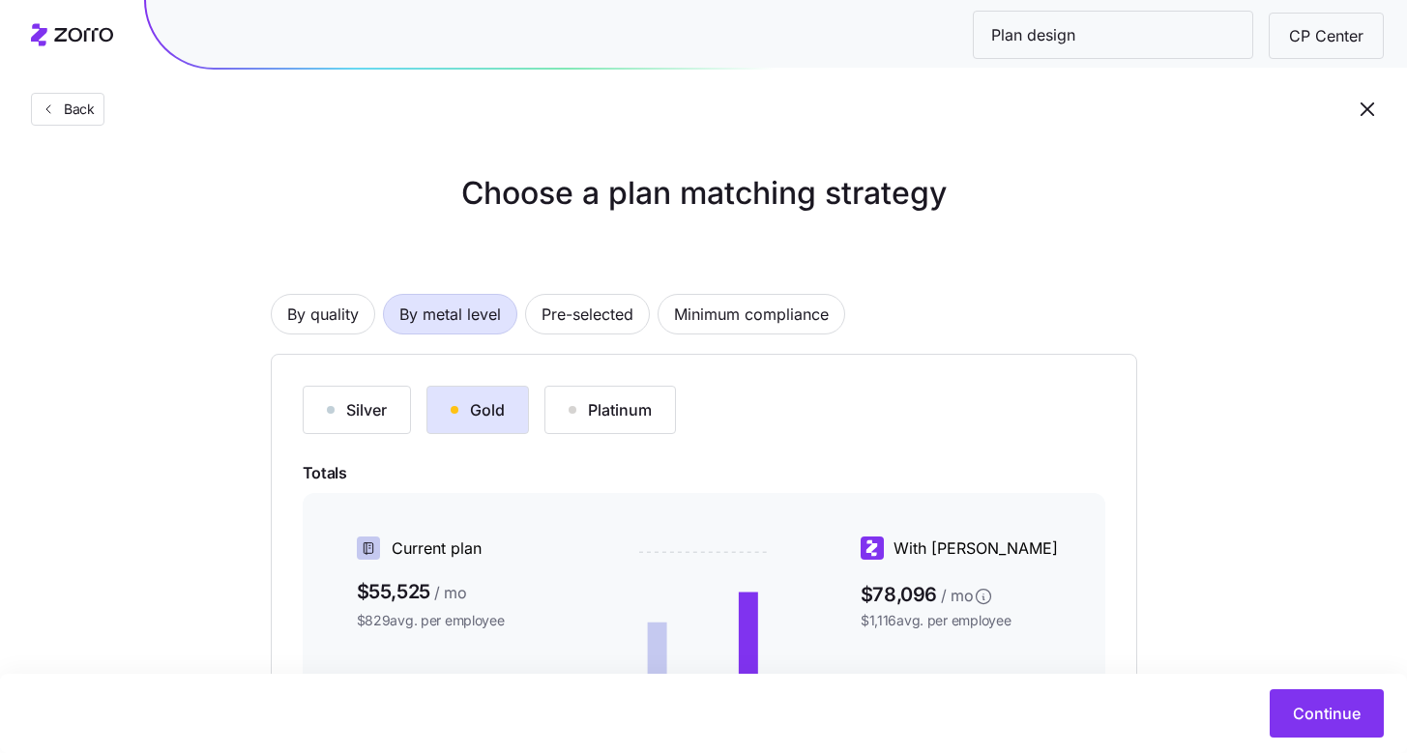
click at [388, 421] on button "Silver" at bounding box center [357, 410] width 108 height 48
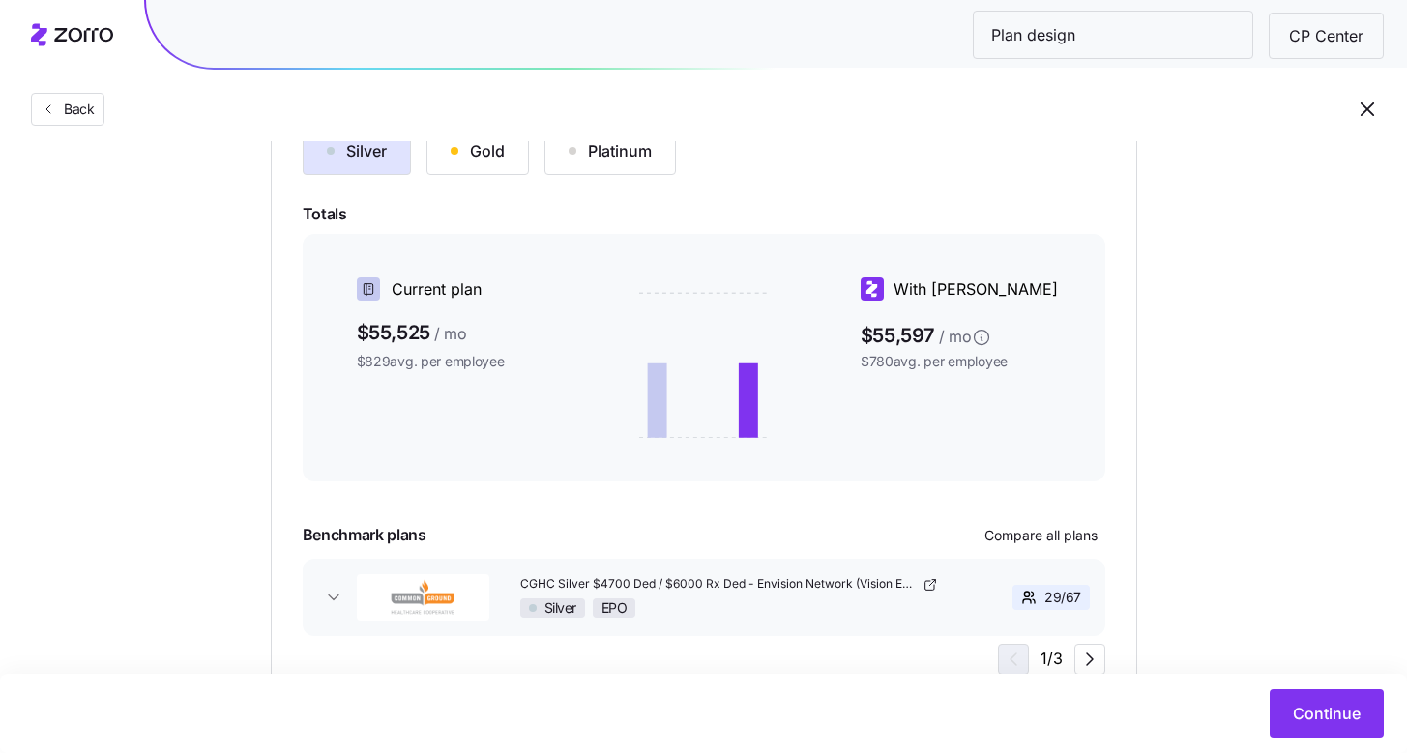
scroll to position [337, 0]
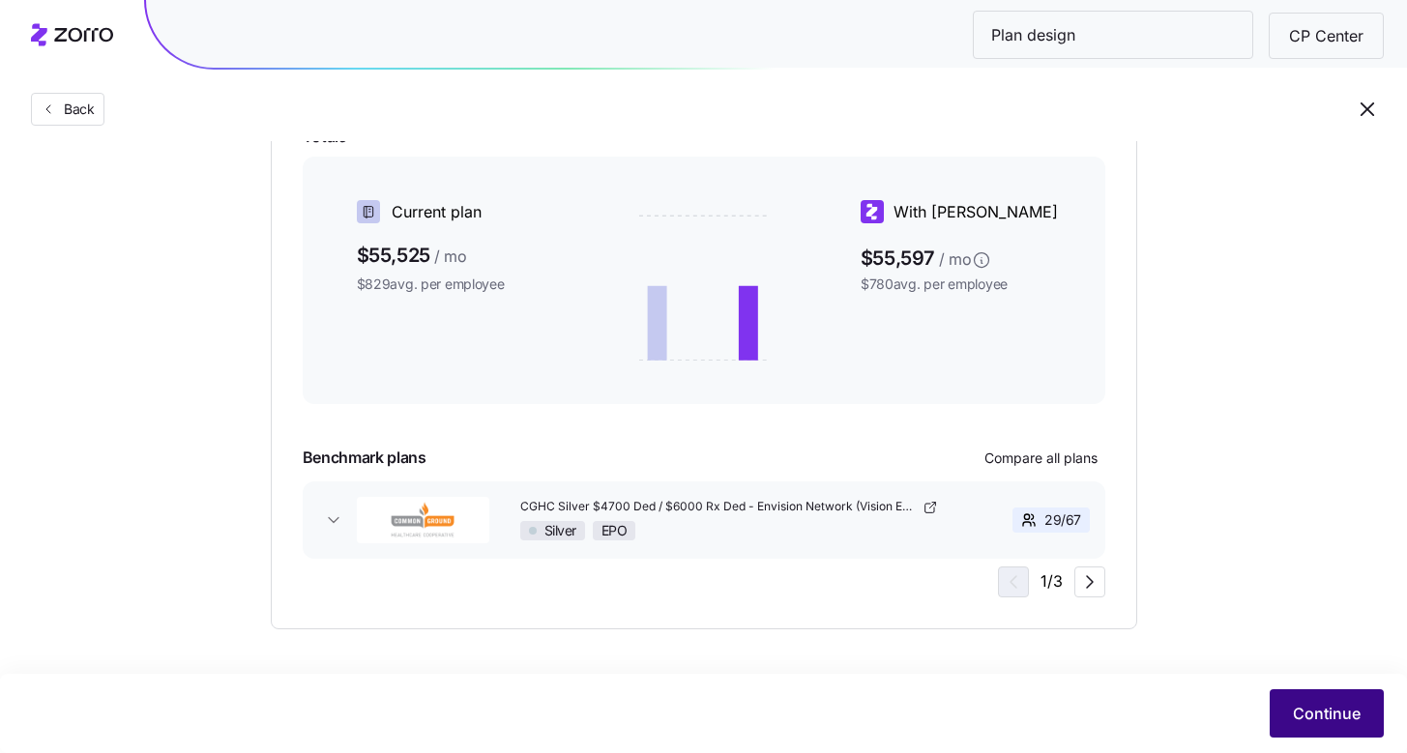
click at [1313, 731] on button "Continue" at bounding box center [1327, 714] width 114 height 48
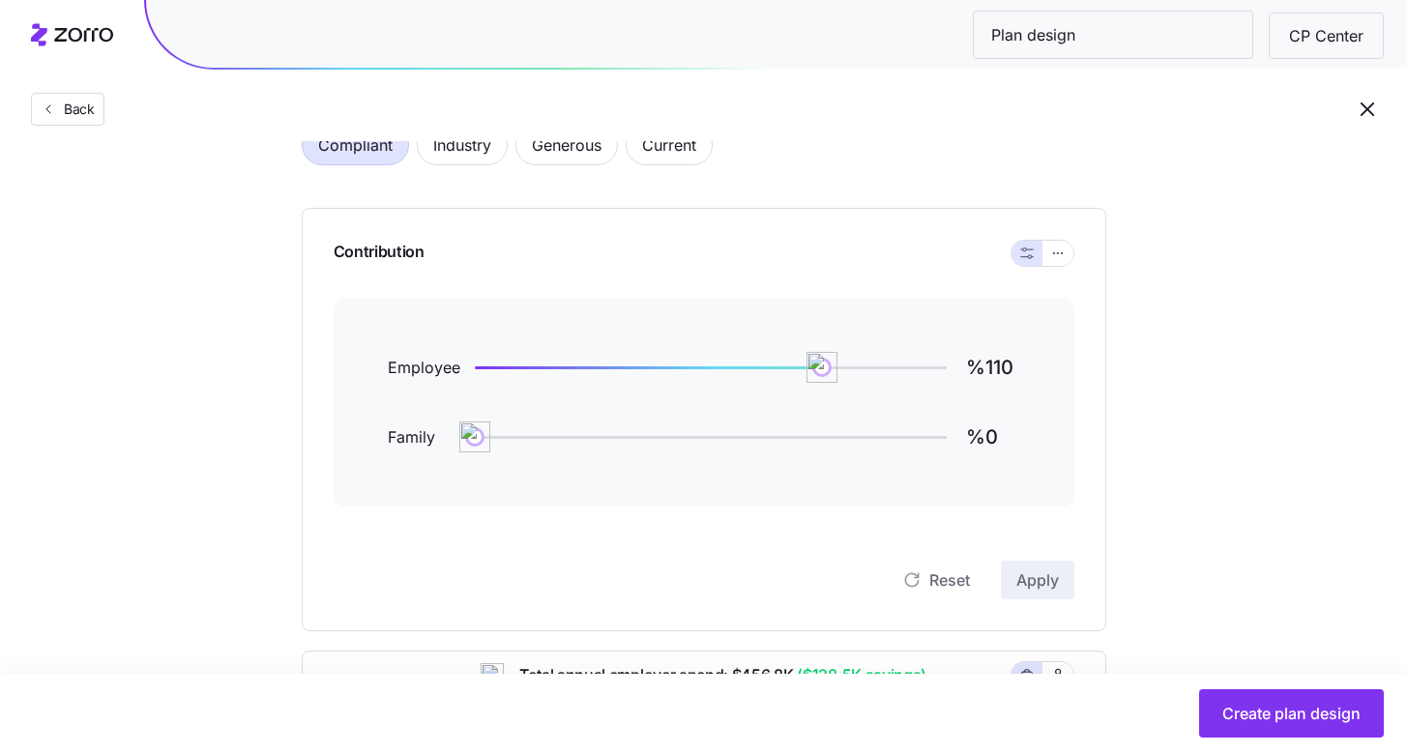
scroll to position [191, 0]
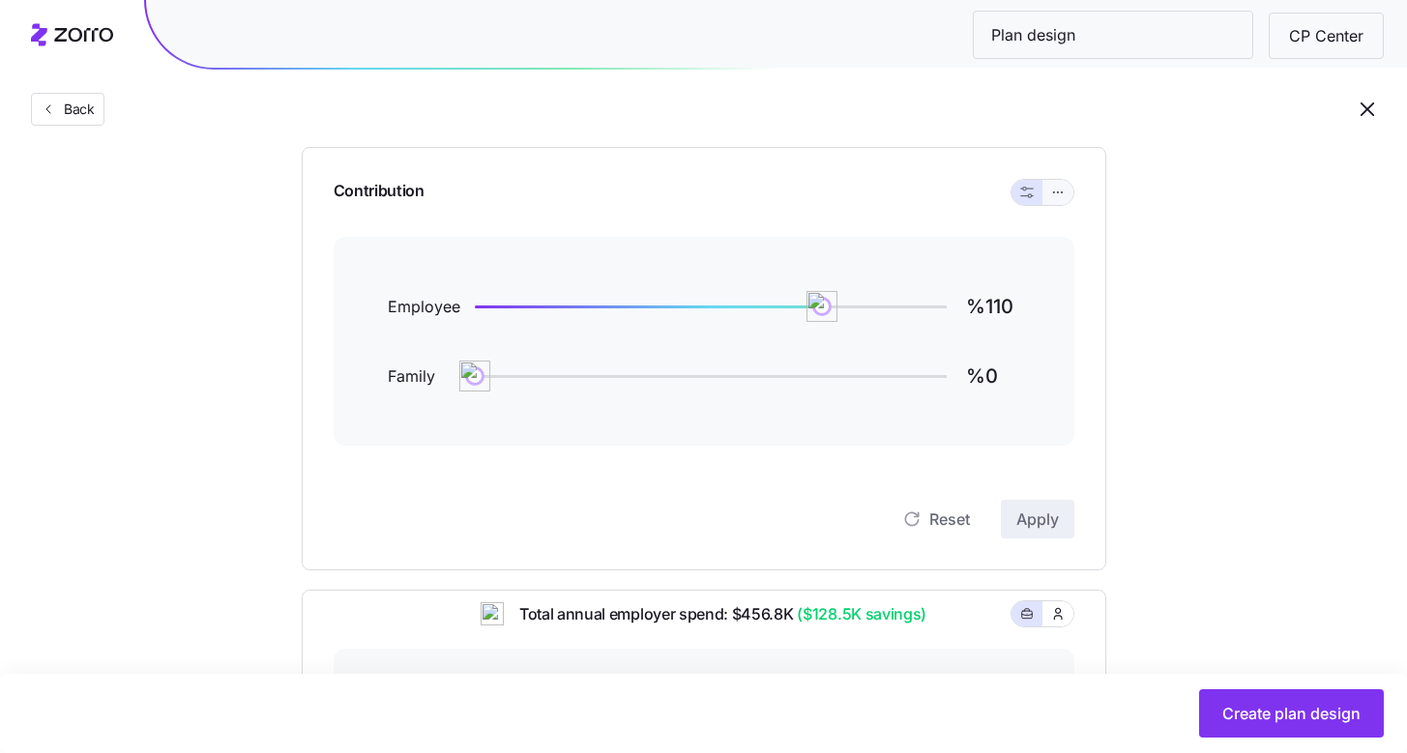
click at [1062, 189] on icon "button" at bounding box center [1058, 192] width 14 height 23
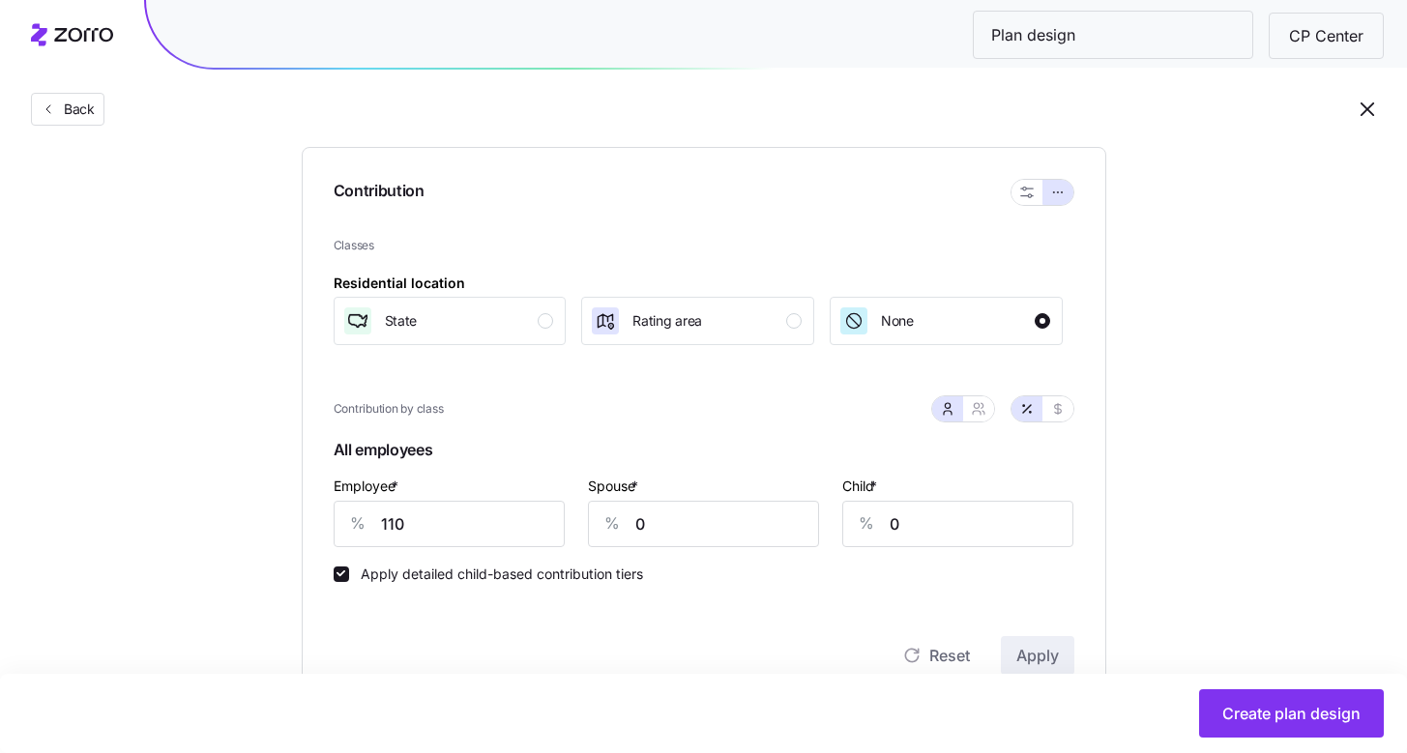
click at [406, 572] on label "Apply detailed child-based contribution tiers" at bounding box center [496, 574] width 294 height 15
click at [349, 572] on input "Apply detailed child-based contribution tiers" at bounding box center [341, 574] width 15 height 15
checkbox input "false"
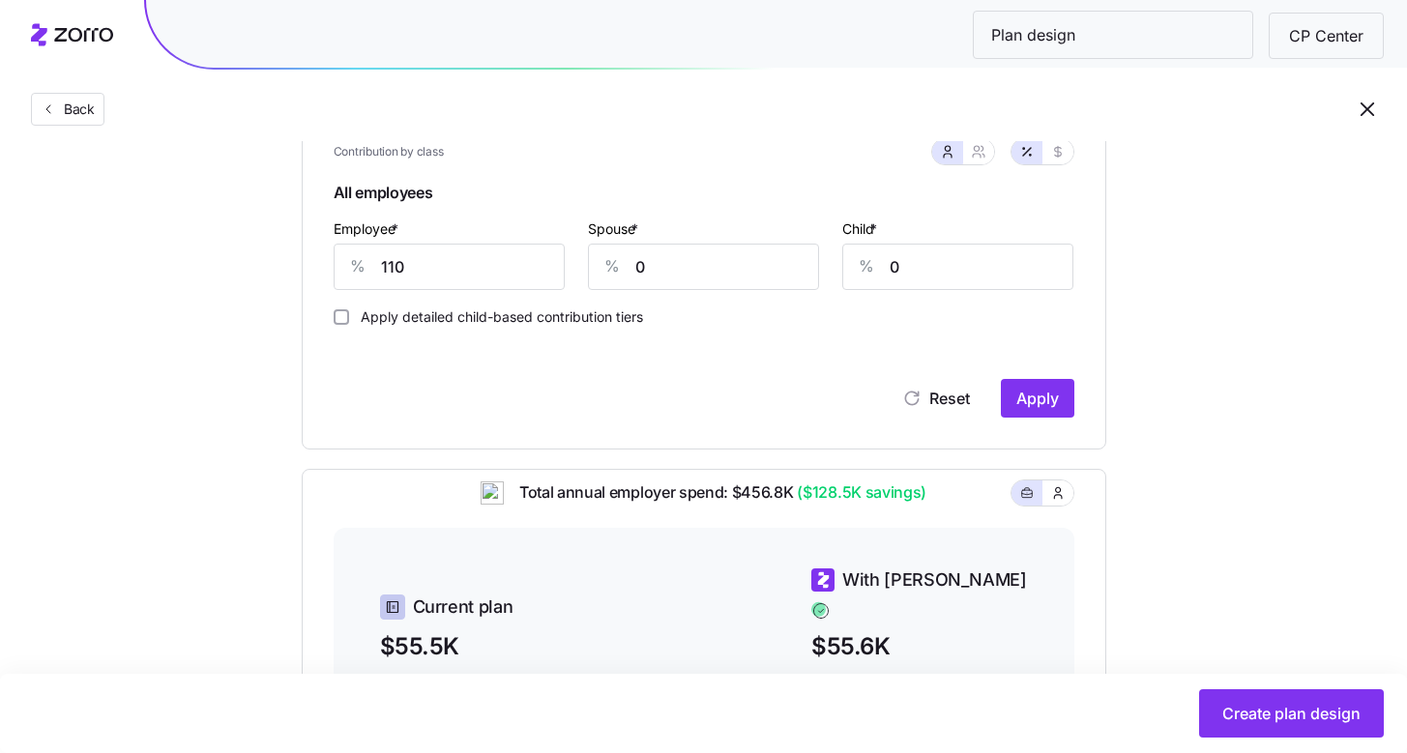
scroll to position [449, 0]
click at [484, 265] on input "110" at bounding box center [449, 267] width 231 height 46
type input "90"
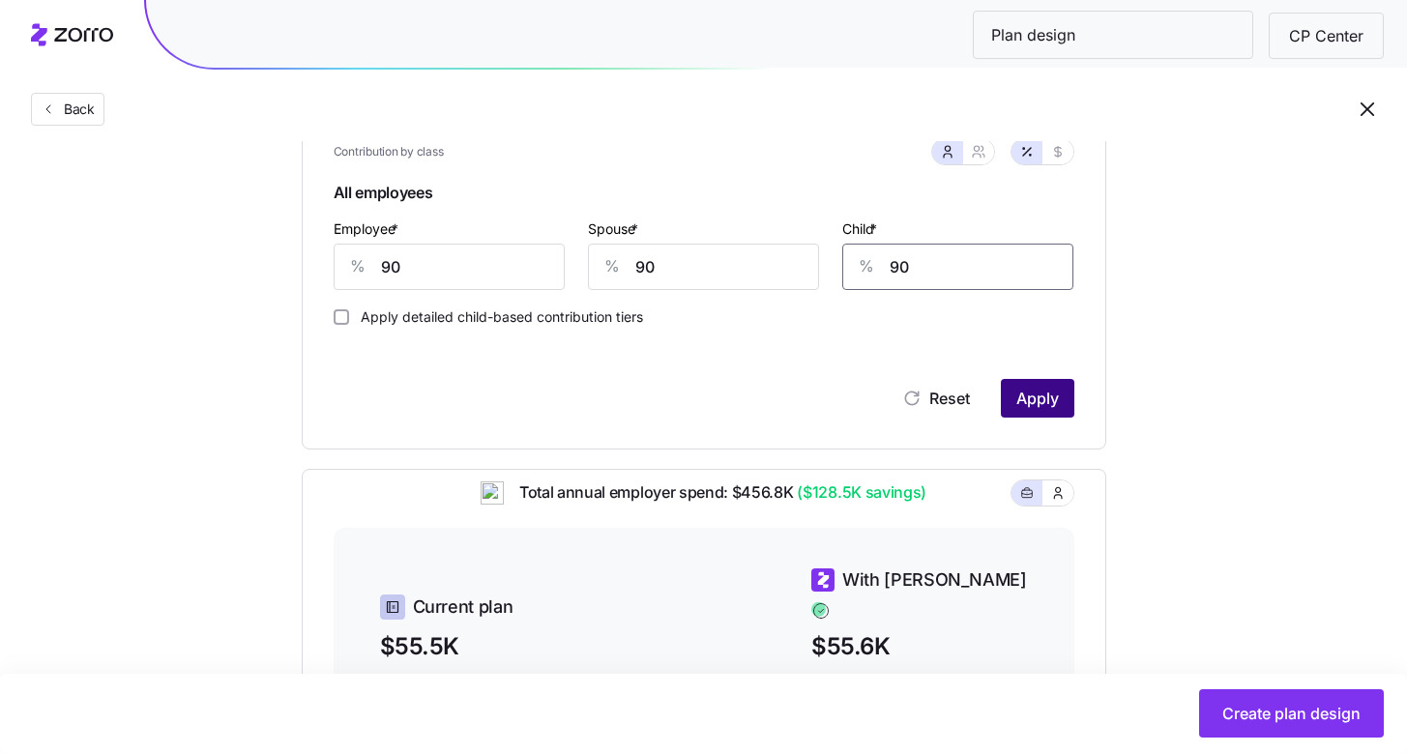
type input "90"
click at [1042, 409] on span "Apply" at bounding box center [1037, 398] width 43 height 23
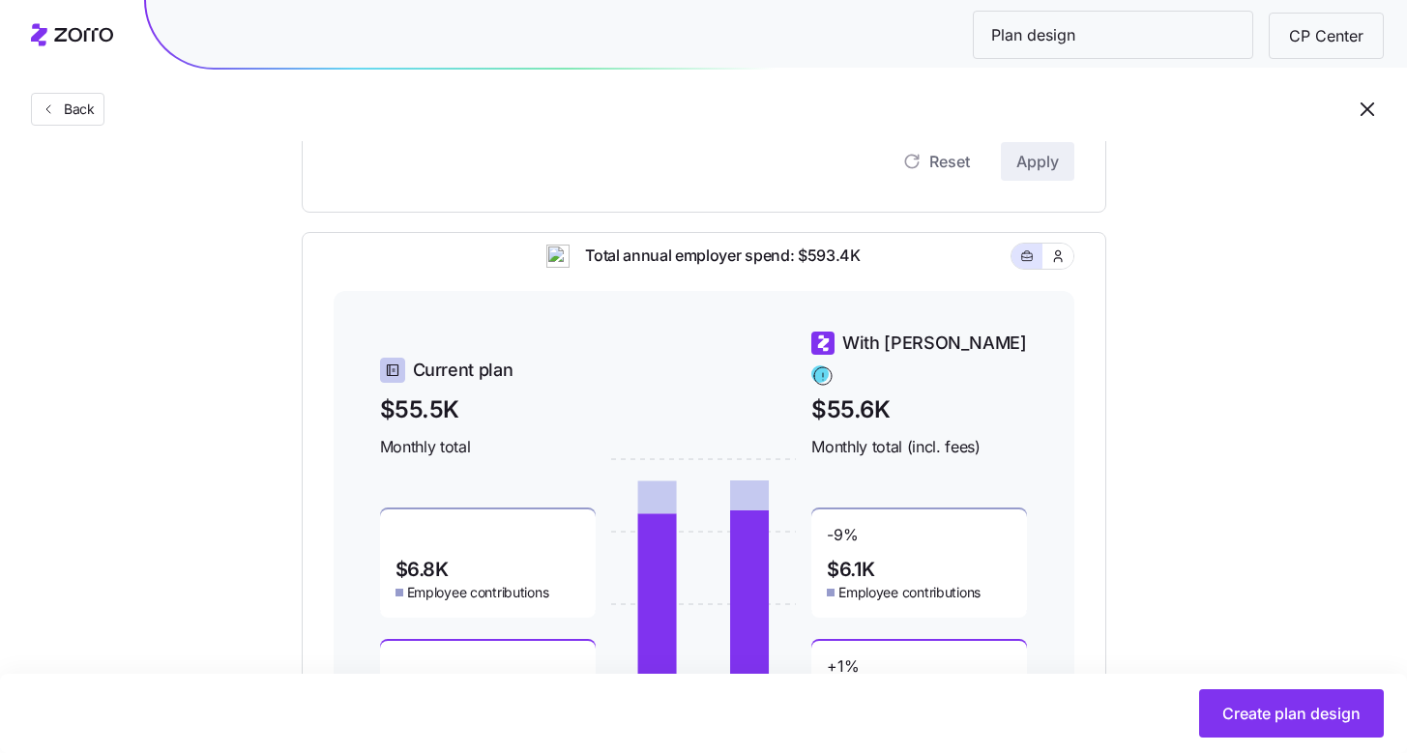
scroll to position [858, 0]
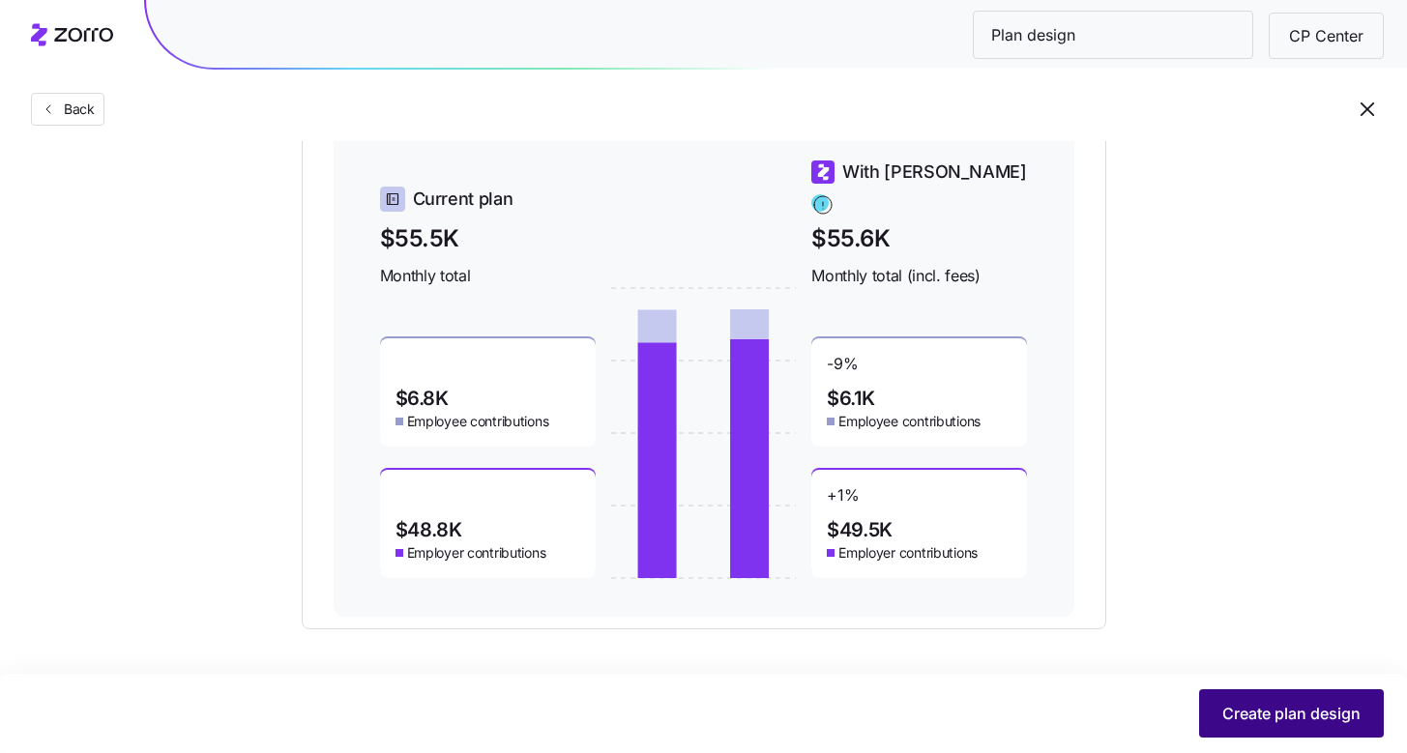
click at [1301, 716] on span "Create plan design" at bounding box center [1291, 713] width 138 height 23
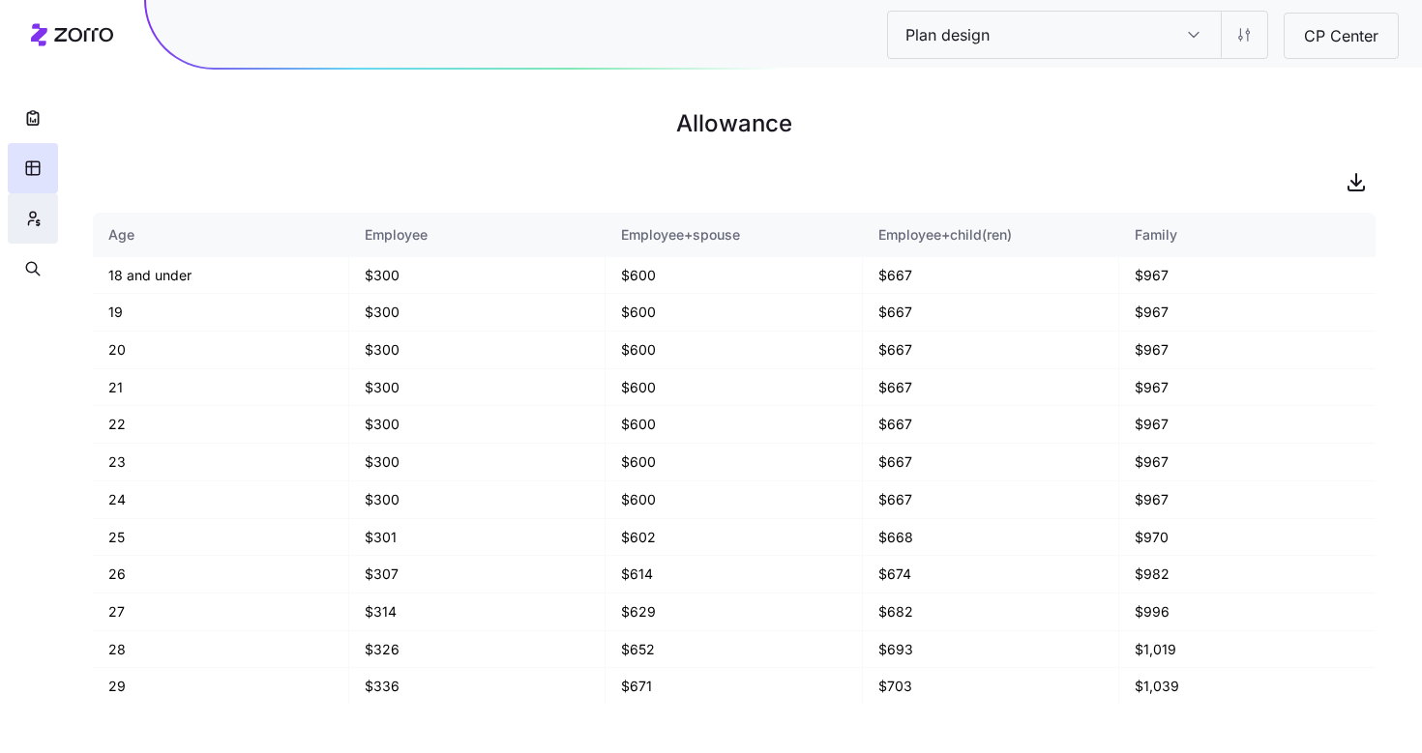
click at [44, 222] on button "button" at bounding box center [33, 218] width 50 height 50
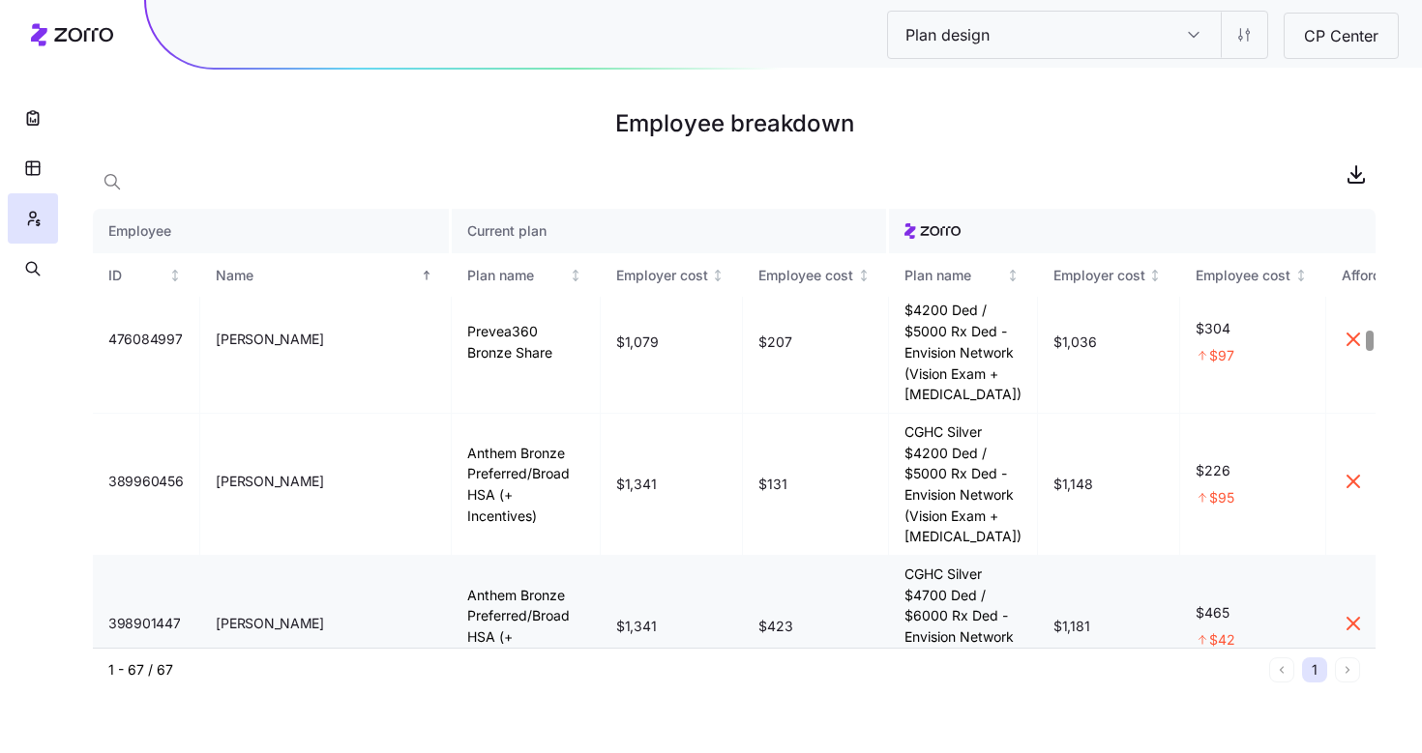
scroll to position [2650, 0]
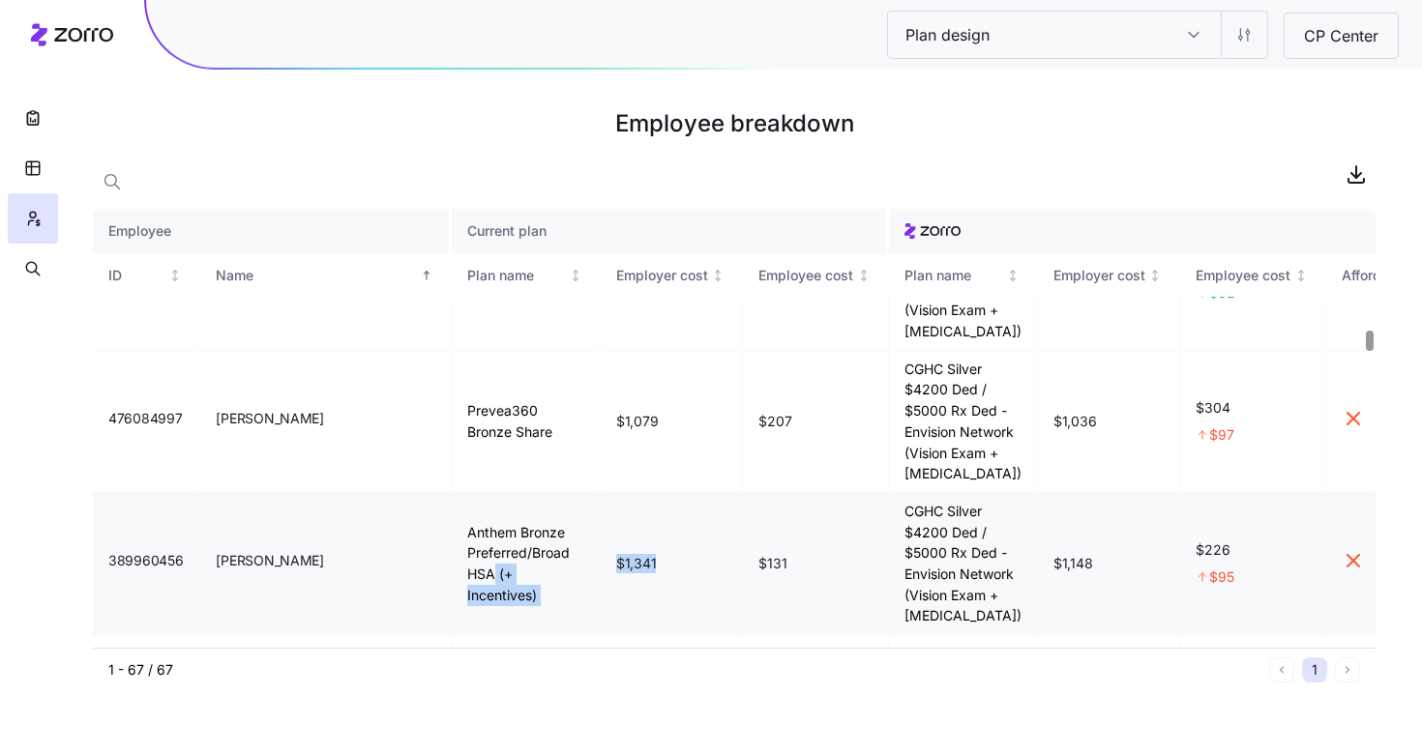
drag, startPoint x: 593, startPoint y: 564, endPoint x: 516, endPoint y: 564, distance: 76.4
click at [516, 564] on tr "389960456 Jessica Getter Anthem Bronze Preferred/Broad HSA (+ Incentives) $1,34…" at bounding box center [767, 564] width 1348 height 142
click at [661, 651] on div "1 - 67 / 67 1" at bounding box center [734, 670] width 1282 height 44
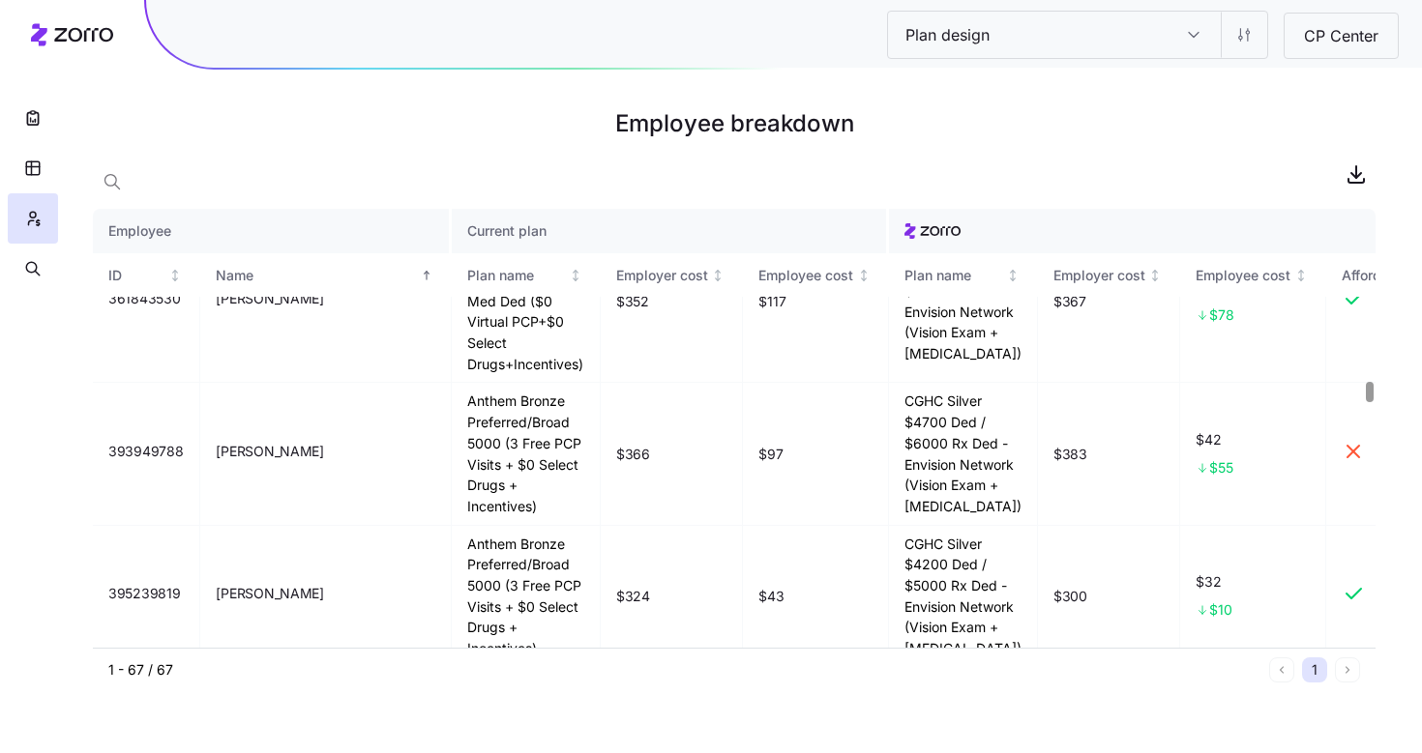
scroll to position [3786, 0]
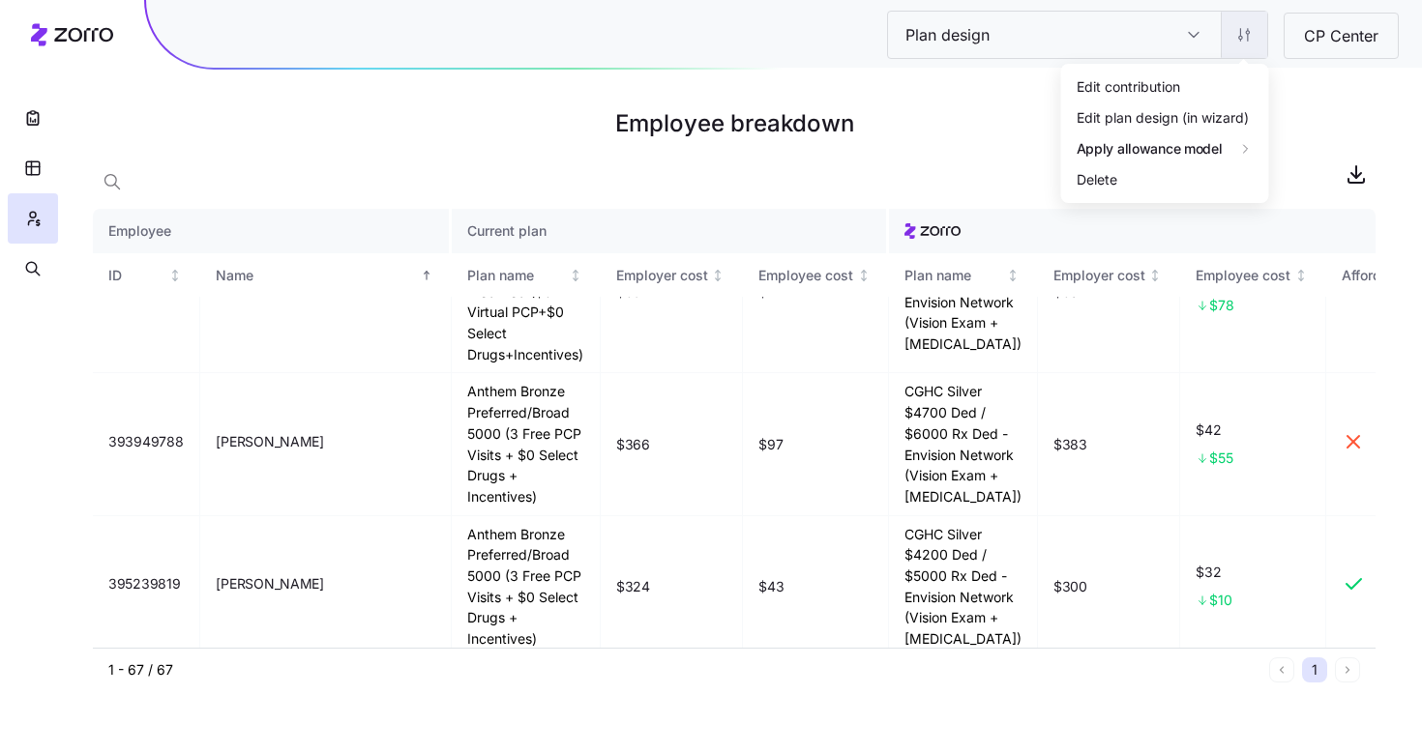
click at [1251, 44] on html "Plan design Plan design CP Center Employee breakdown Employee Current plan ID N…" at bounding box center [711, 376] width 1422 height 753
click at [1195, 85] on div "Edit contribution" at bounding box center [1165, 86] width 192 height 31
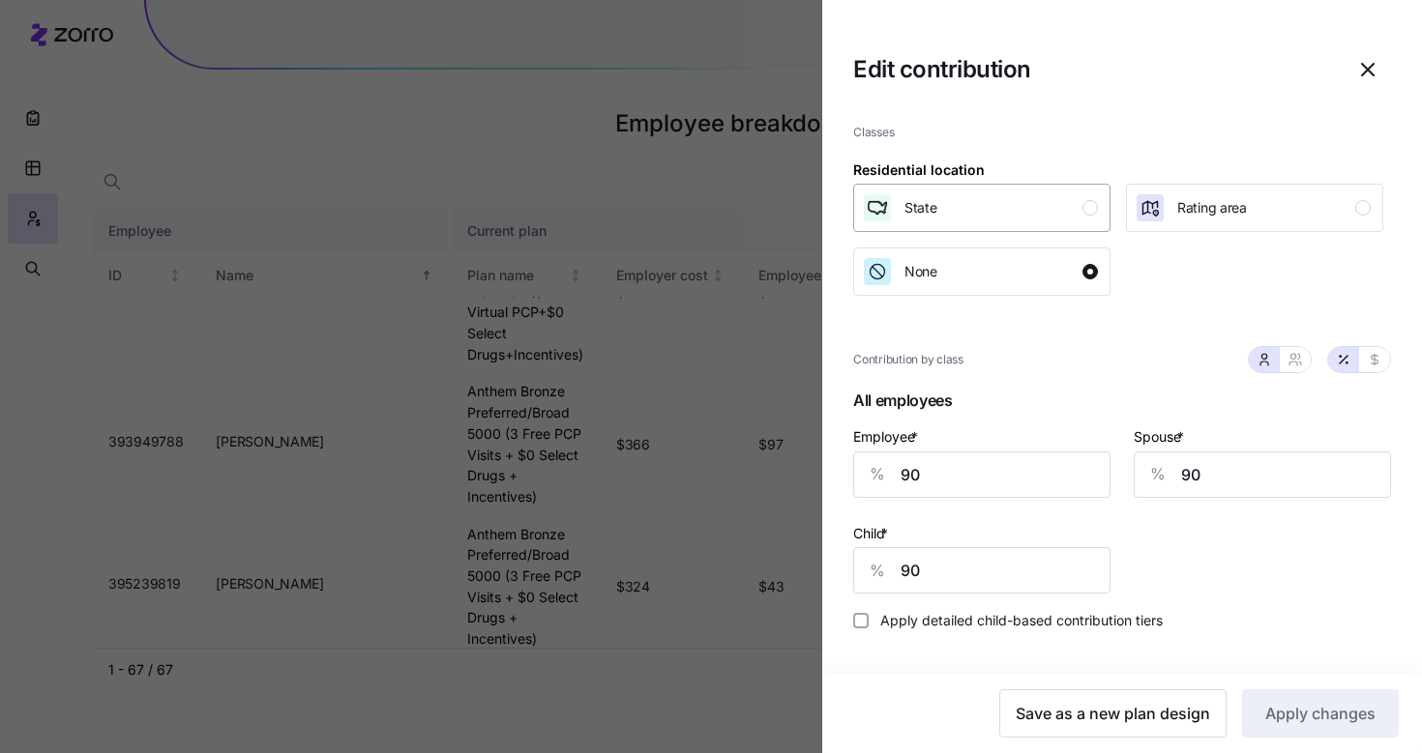
click at [1104, 219] on button "State" at bounding box center [981, 208] width 257 height 48
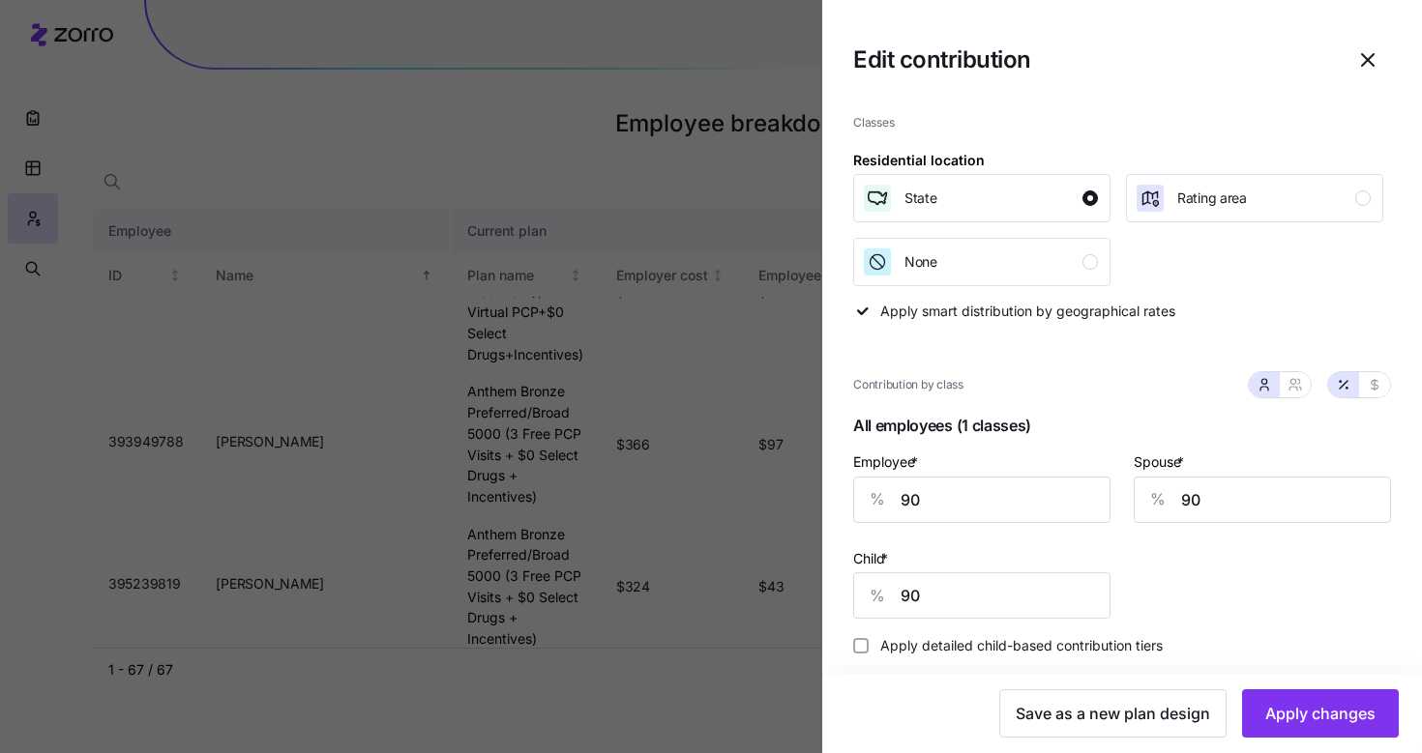
scroll to position [22, 0]
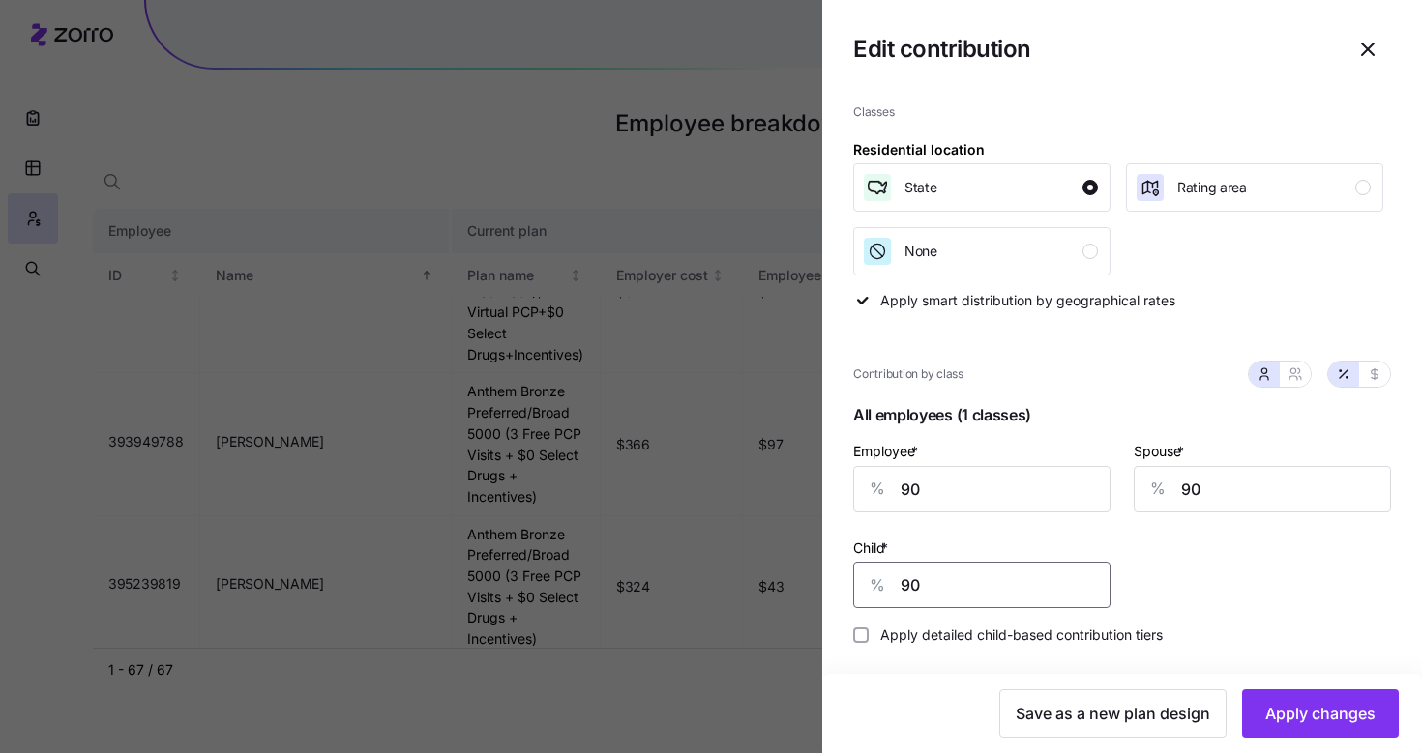
click at [940, 590] on input "90" at bounding box center [981, 585] width 257 height 46
type input "95"
click at [1329, 717] on span "Apply changes" at bounding box center [1320, 713] width 110 height 23
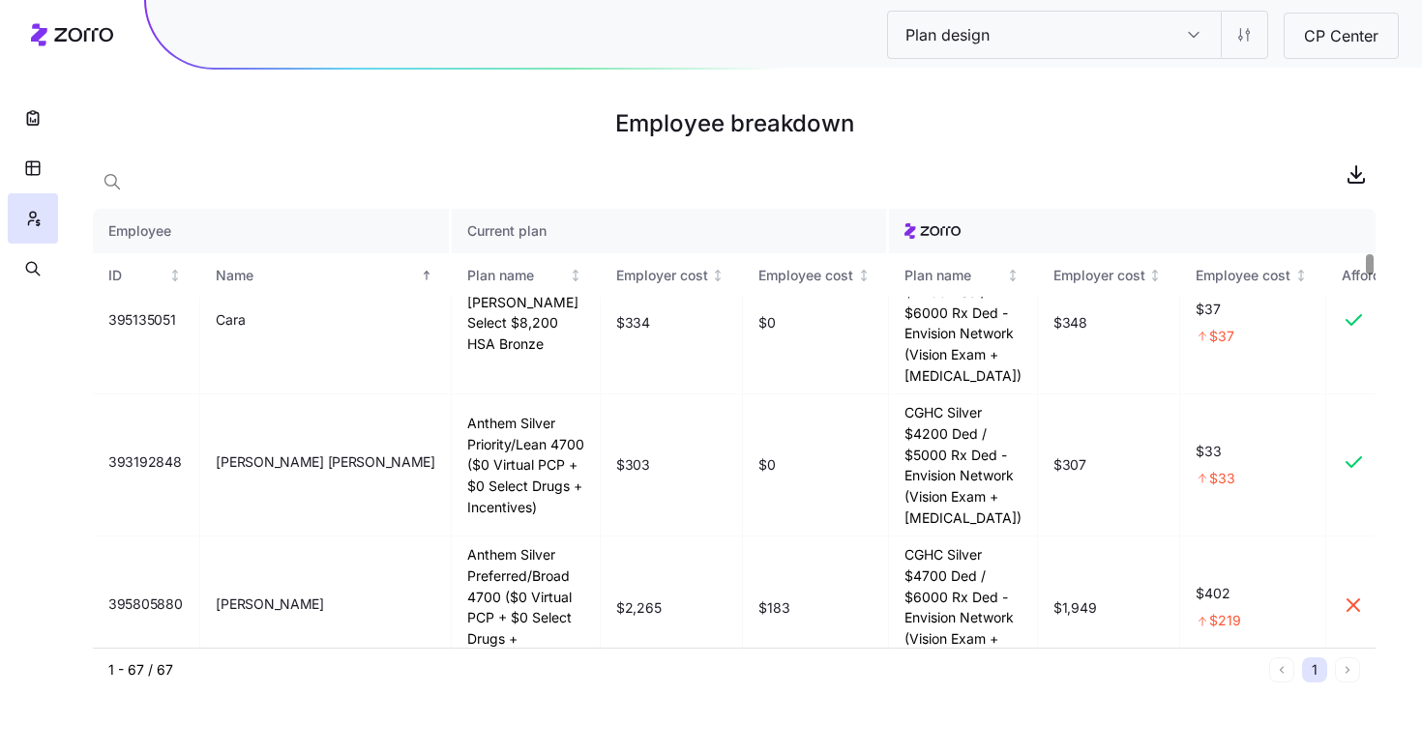
scroll to position [977, 0]
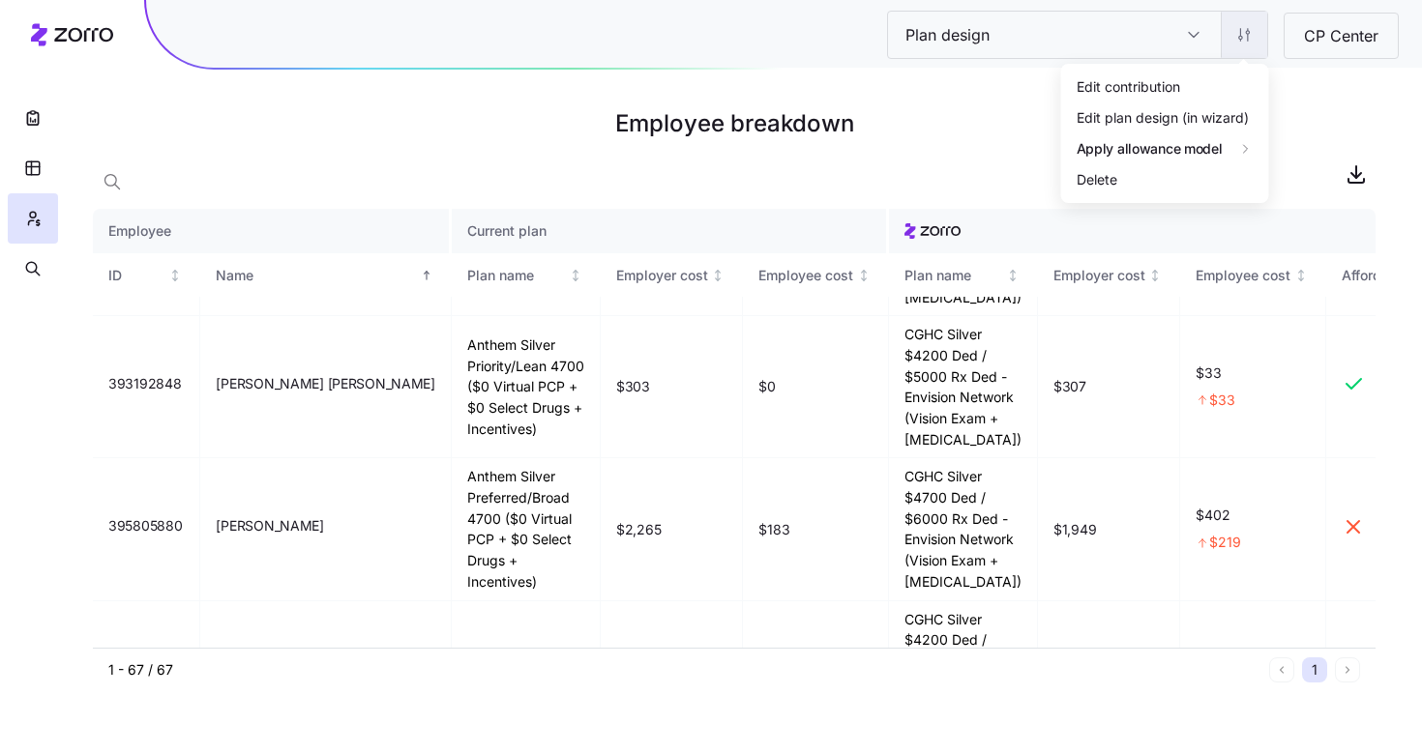
click at [1258, 49] on html "Plan design Plan design CP Center Employee breakdown Employee Current plan ID N…" at bounding box center [711, 376] width 1422 height 753
click at [1211, 81] on div "Edit contribution" at bounding box center [1165, 86] width 192 height 31
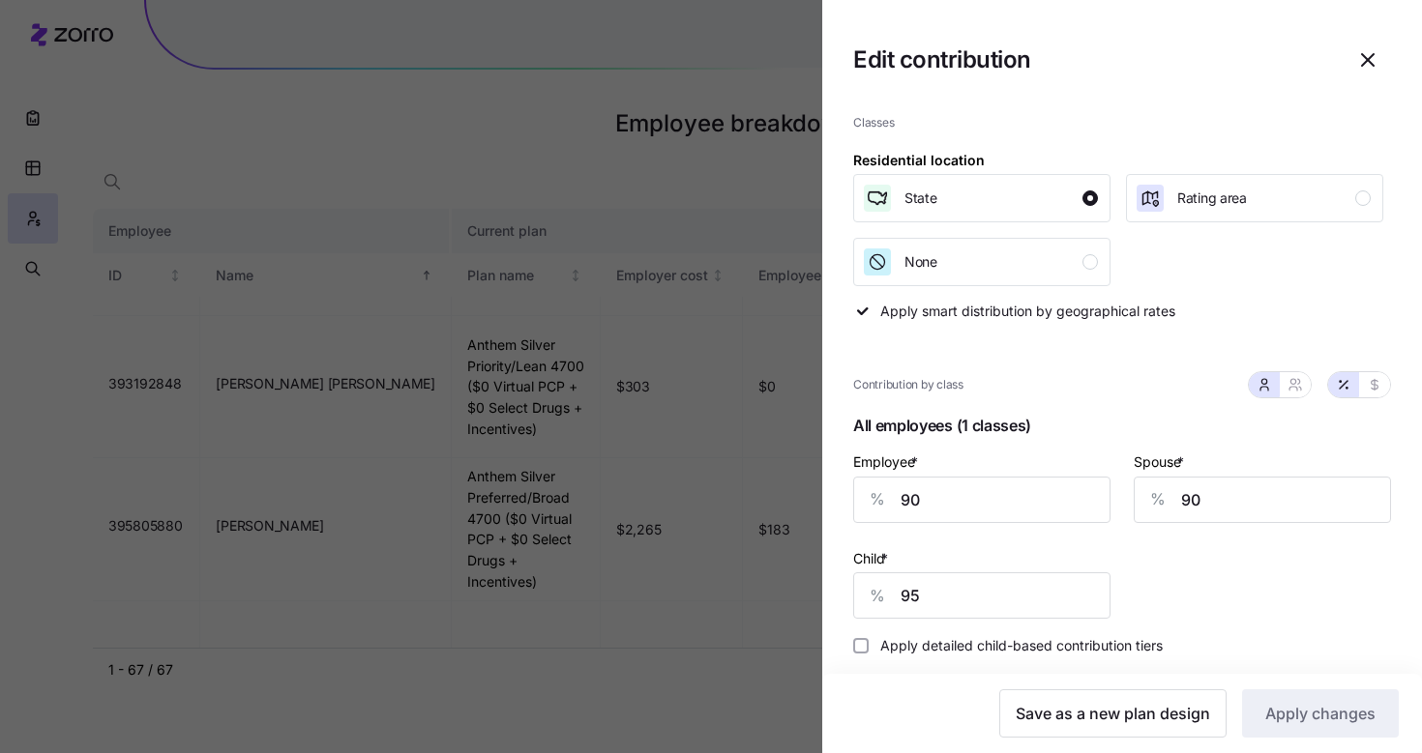
scroll to position [22, 0]
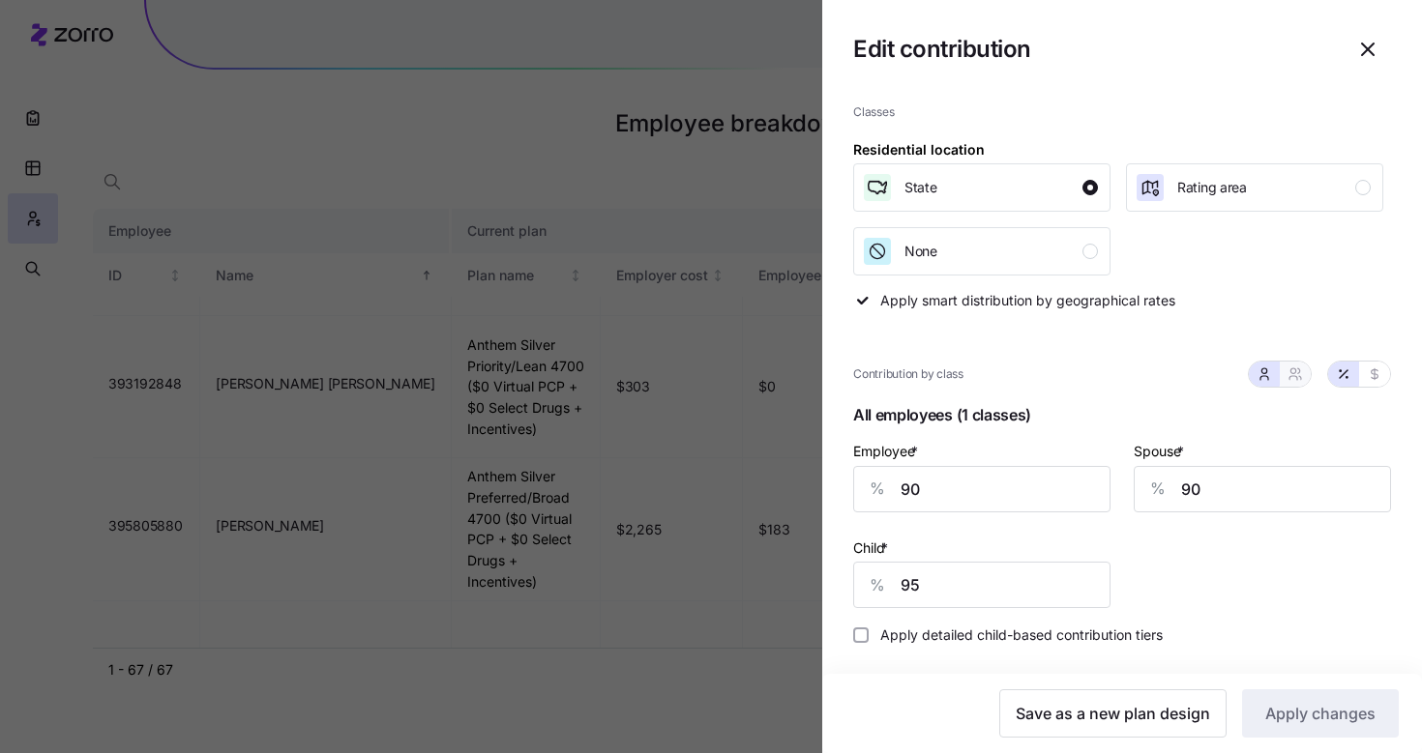
click at [1290, 369] on button "button" at bounding box center [1294, 374] width 31 height 25
click at [1188, 484] on input "90" at bounding box center [1261, 489] width 257 height 46
click at [1009, 581] on input "92" at bounding box center [981, 585] width 257 height 46
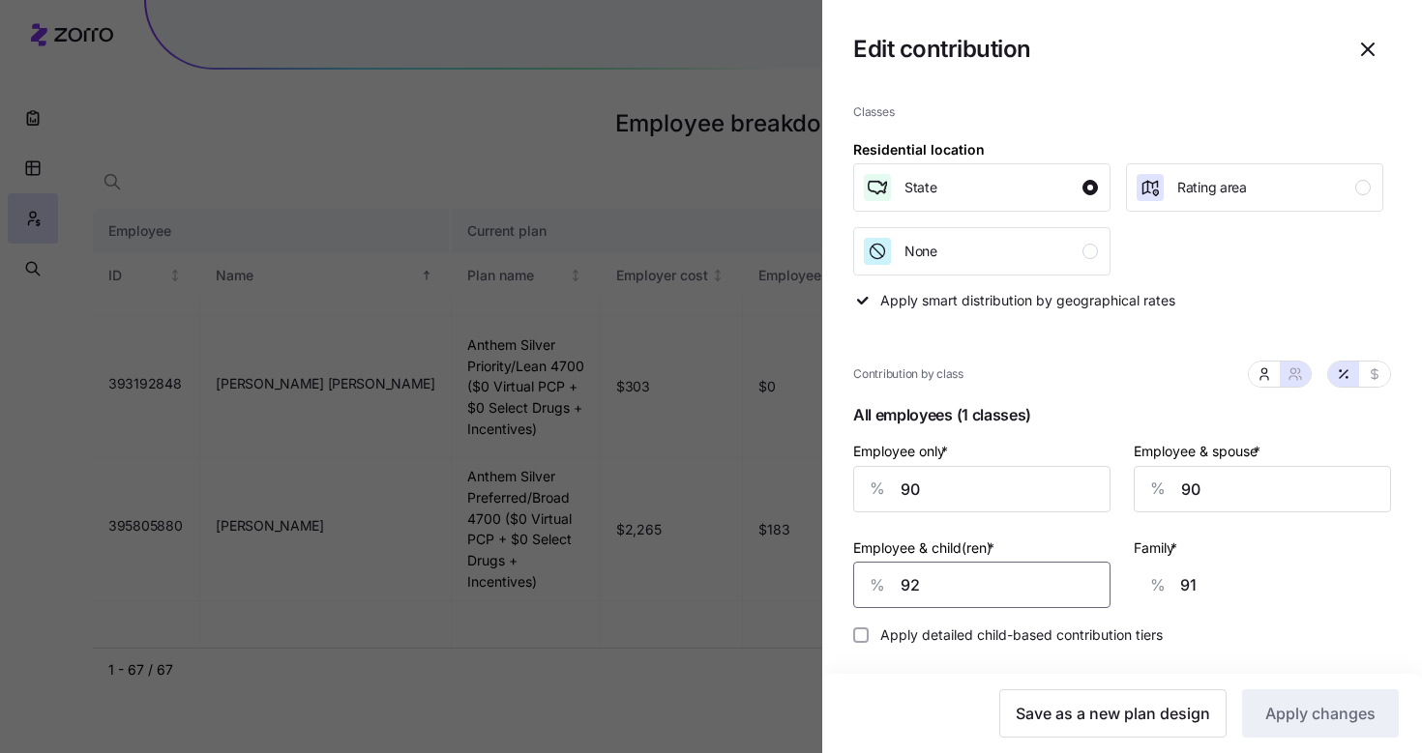
click at [1009, 581] on input "92" at bounding box center [981, 585] width 257 height 46
type input "9"
type input "38"
type input "95"
type input "93"
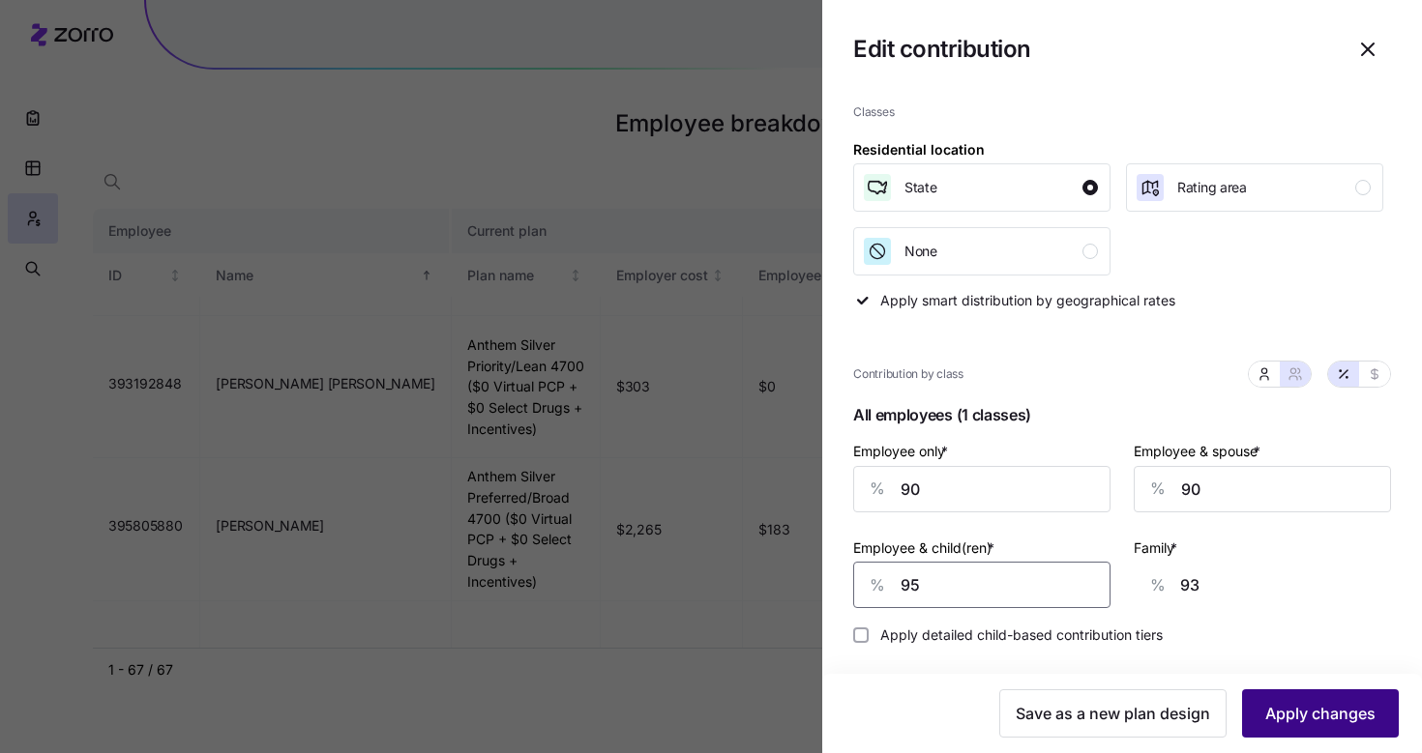
type input "95"
click at [1301, 708] on span "Apply changes" at bounding box center [1320, 713] width 110 height 23
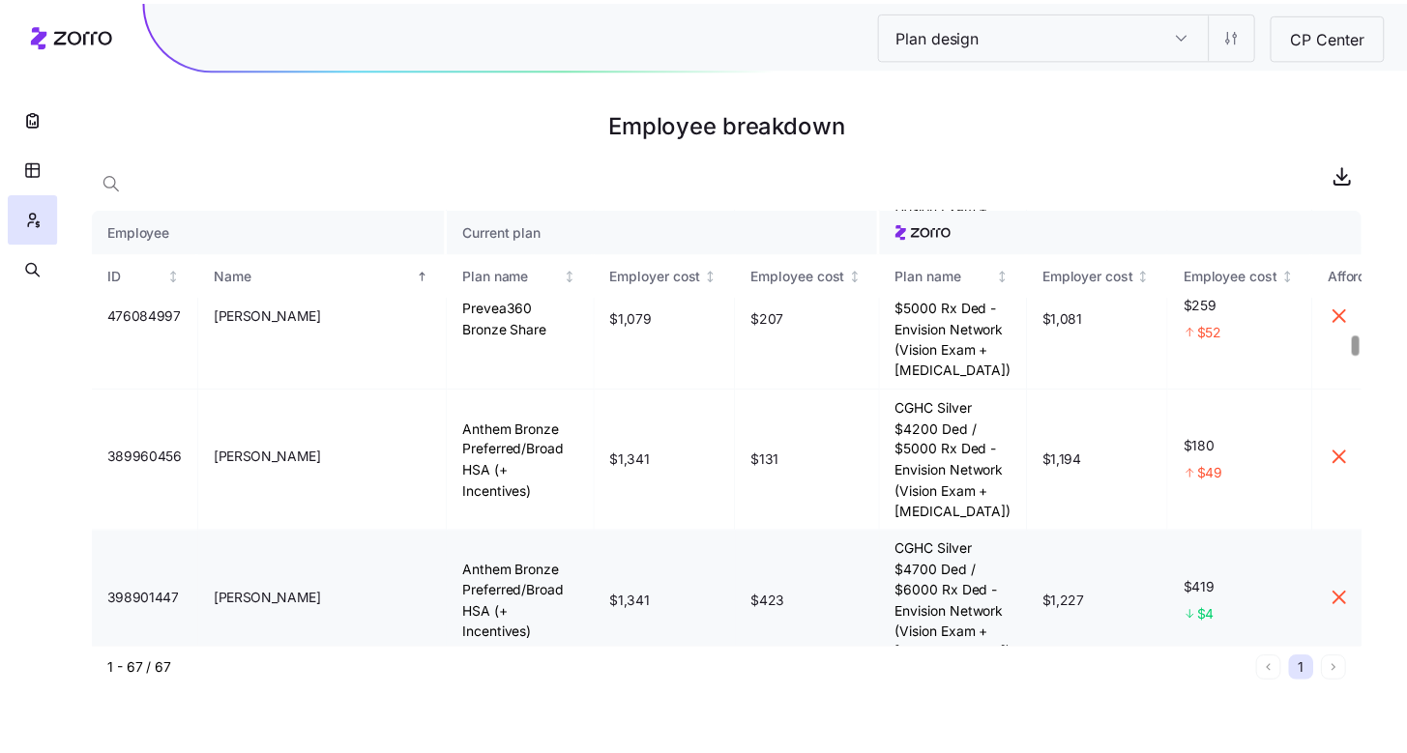
scroll to position [2730, 0]
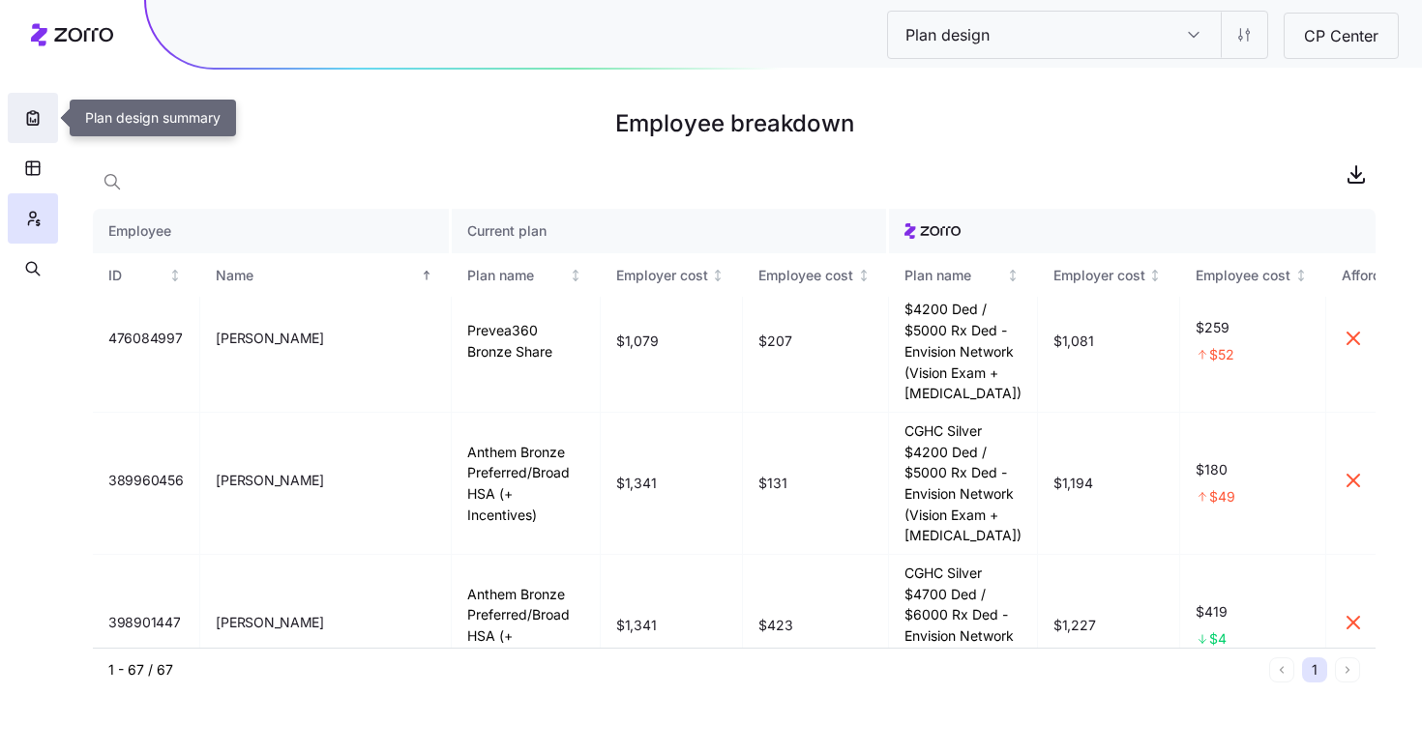
click at [26, 125] on icon "button" at bounding box center [32, 117] width 19 height 19
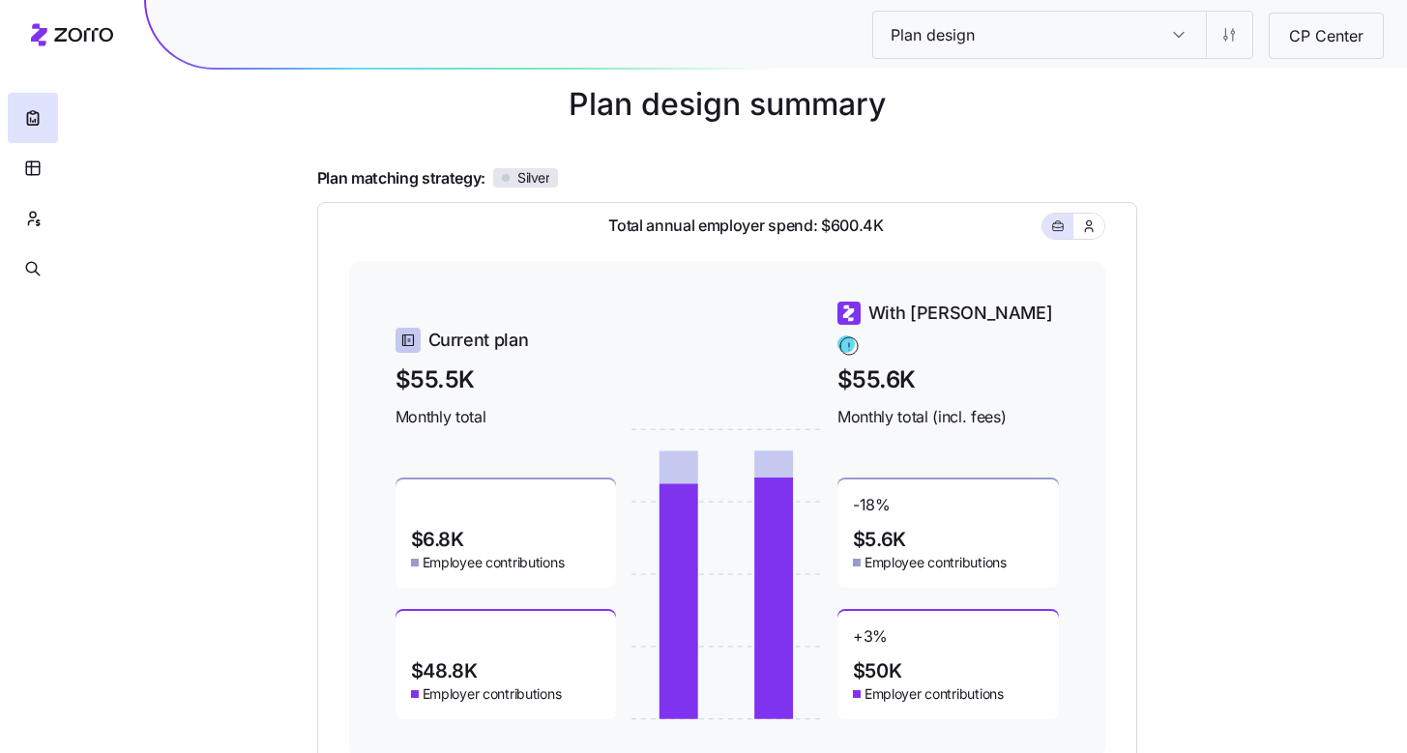
scroll to position [120, 0]
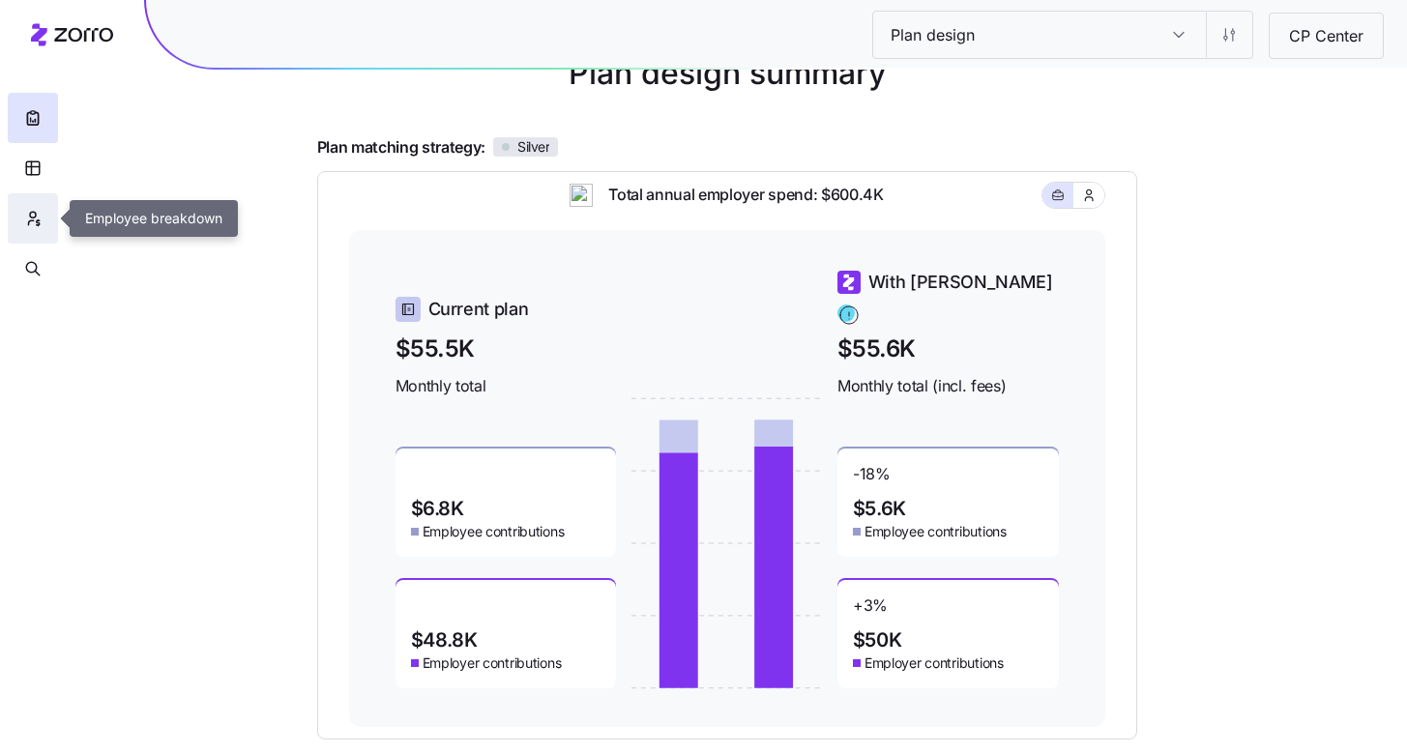
click at [35, 218] on icon "button" at bounding box center [32, 218] width 17 height 19
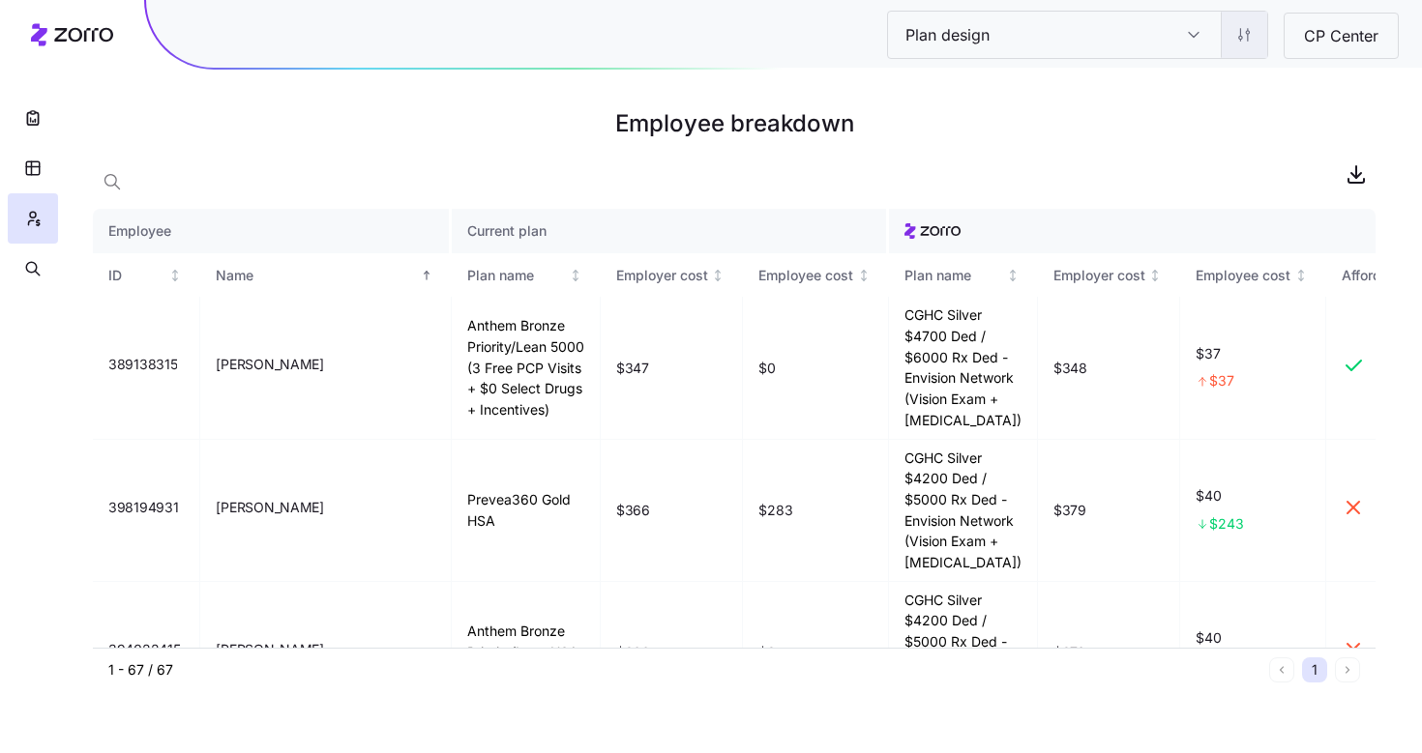
click at [1246, 50] on html "Plan design Plan design CP Center Employee breakdown Employee Current plan ID N…" at bounding box center [711, 376] width 1422 height 753
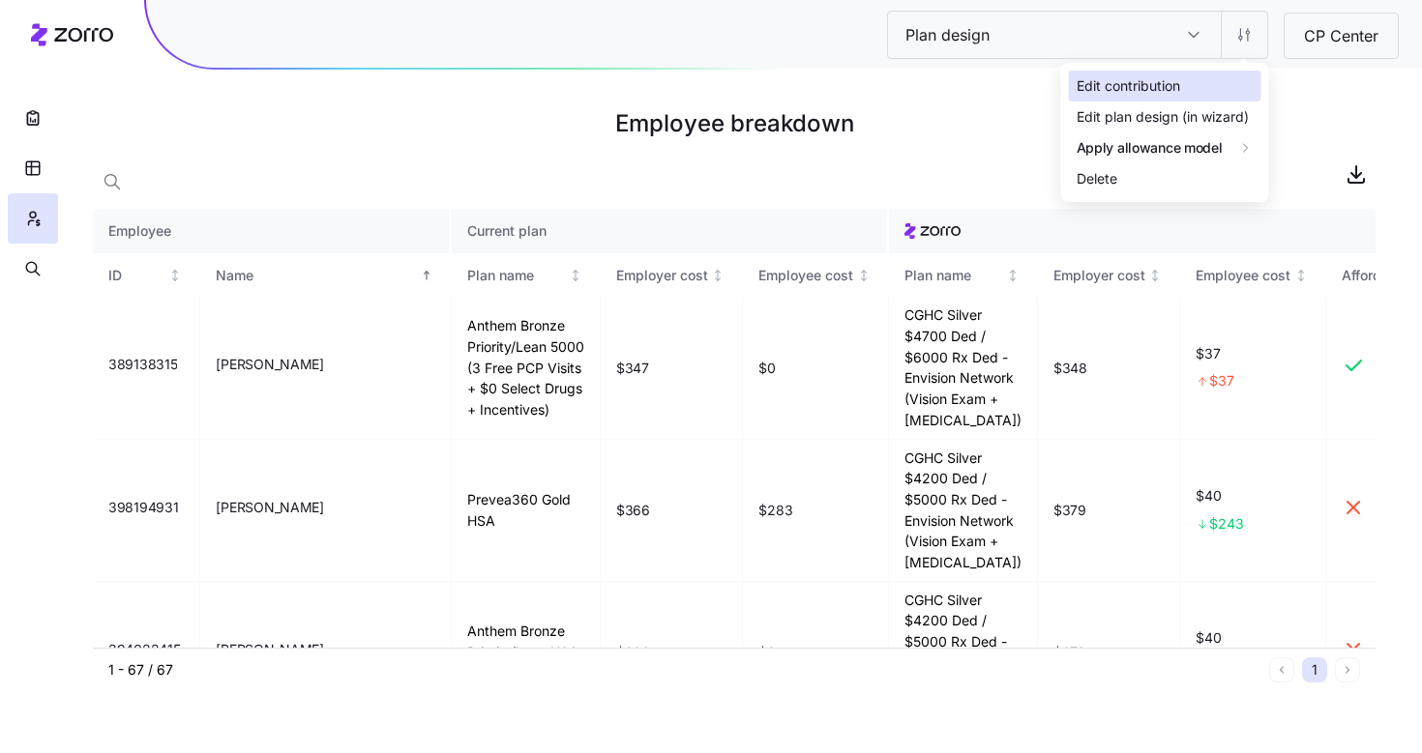
click at [1183, 92] on div "Edit contribution" at bounding box center [1165, 86] width 192 height 31
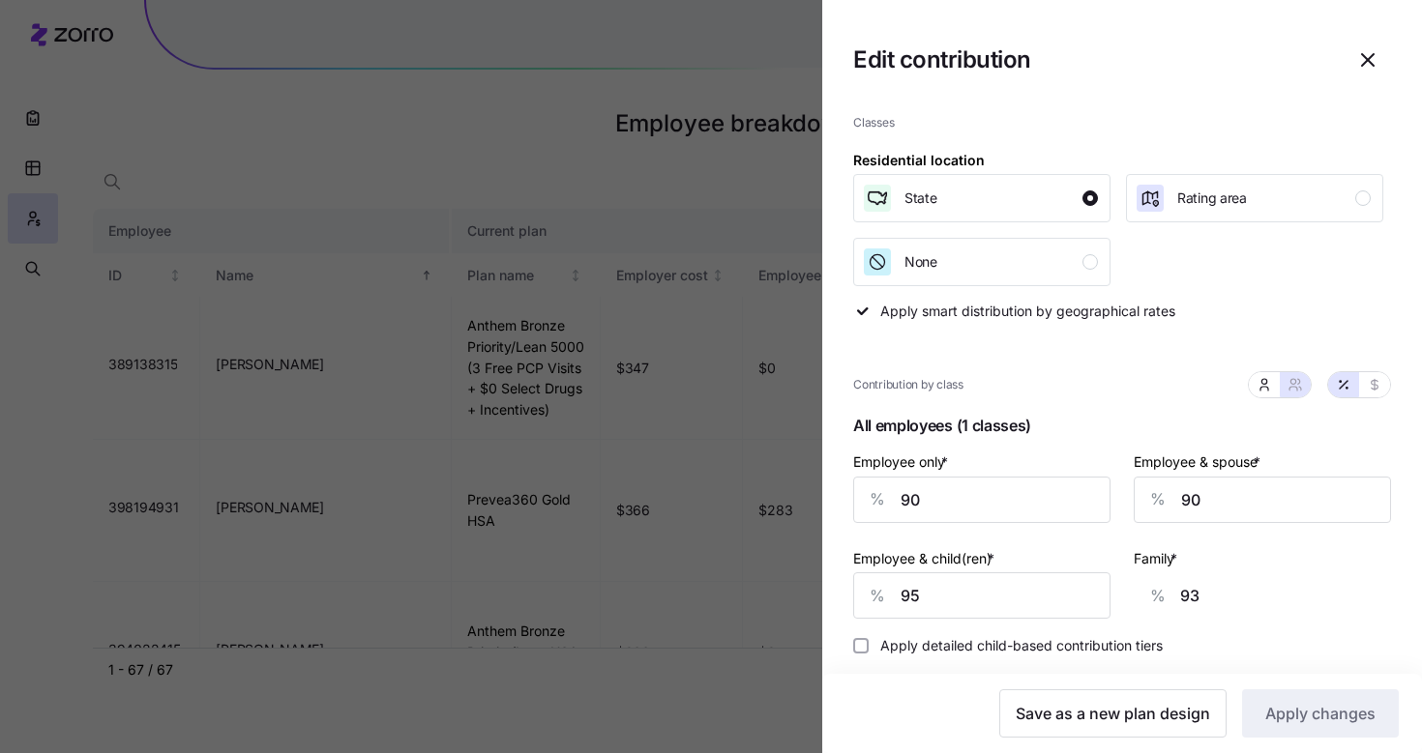
scroll to position [22, 0]
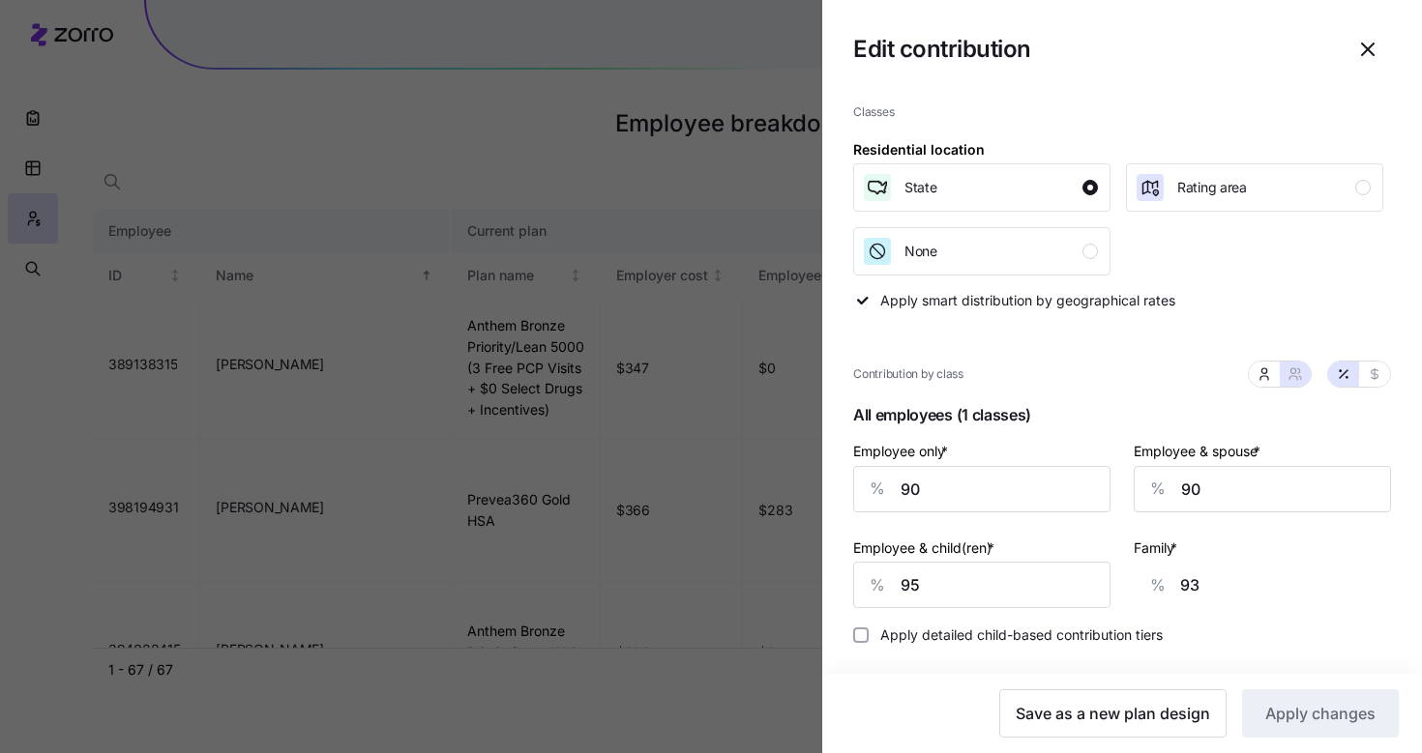
click at [958, 635] on label "Apply detailed child-based contribution tiers" at bounding box center [1015, 635] width 294 height 15
click at [868, 635] on input "Apply detailed child-based contribution tiers" at bounding box center [860, 635] width 15 height 15
checkbox input "true"
click at [1302, 717] on span "Apply changes" at bounding box center [1320, 713] width 110 height 23
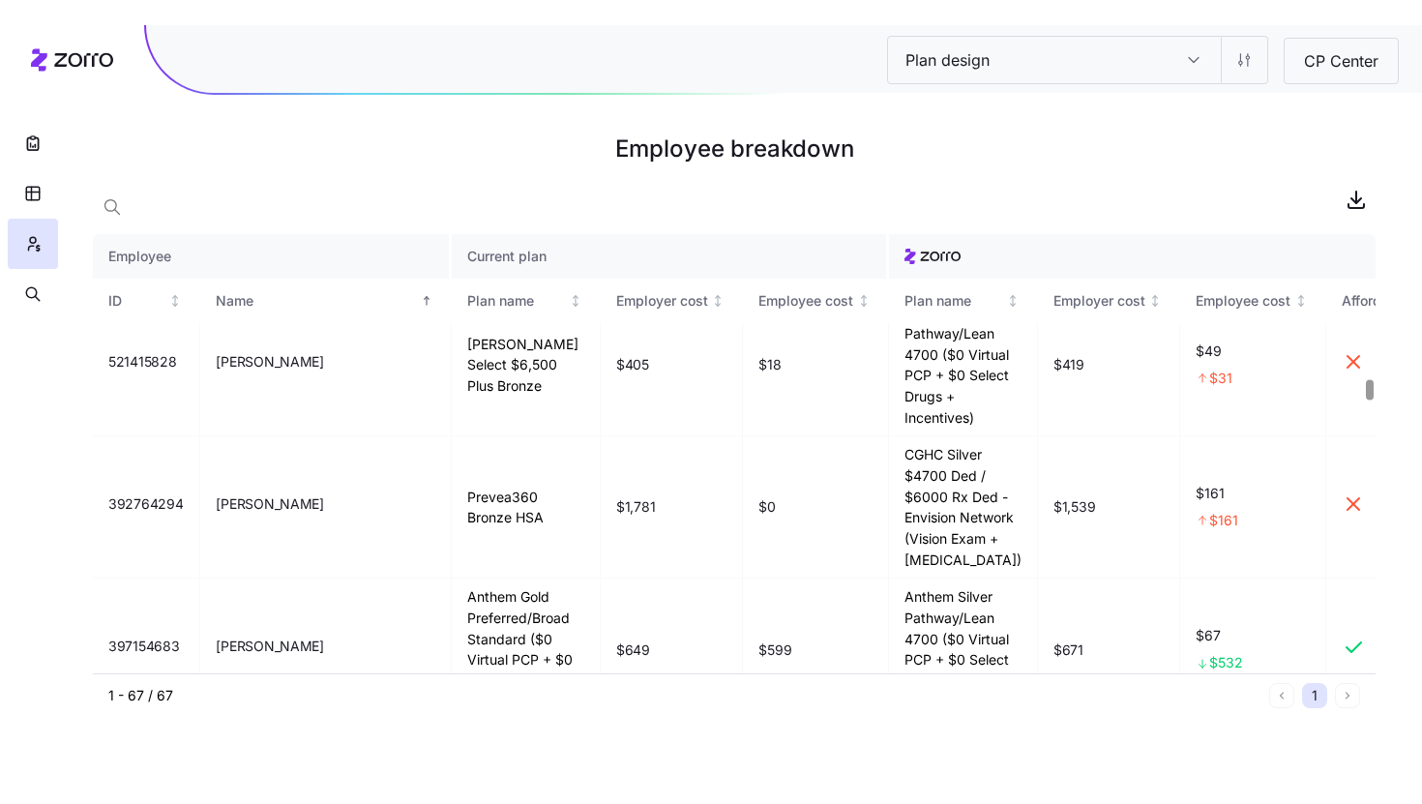
scroll to position [3178, 0]
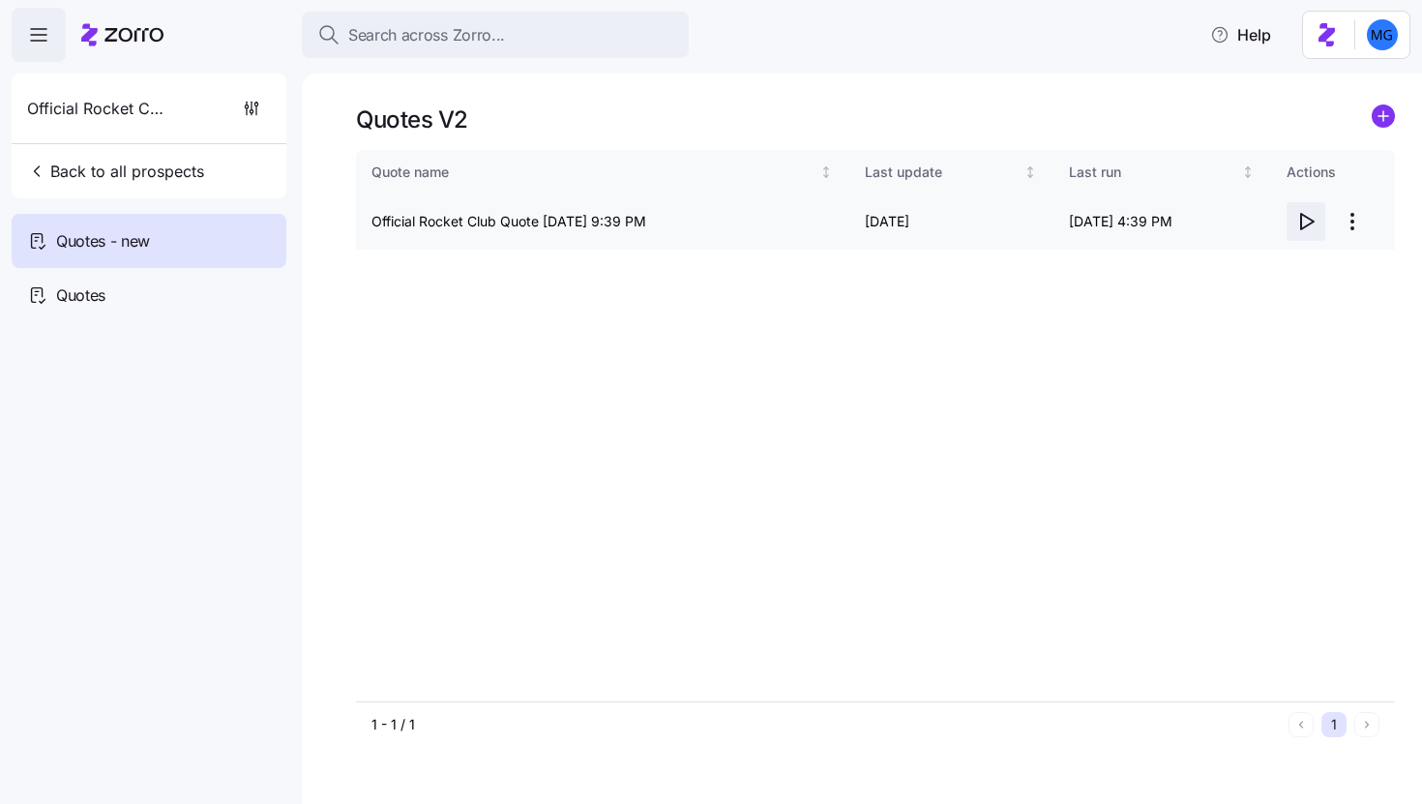
click at [1305, 224] on icon "button" at bounding box center [1305, 221] width 23 height 23
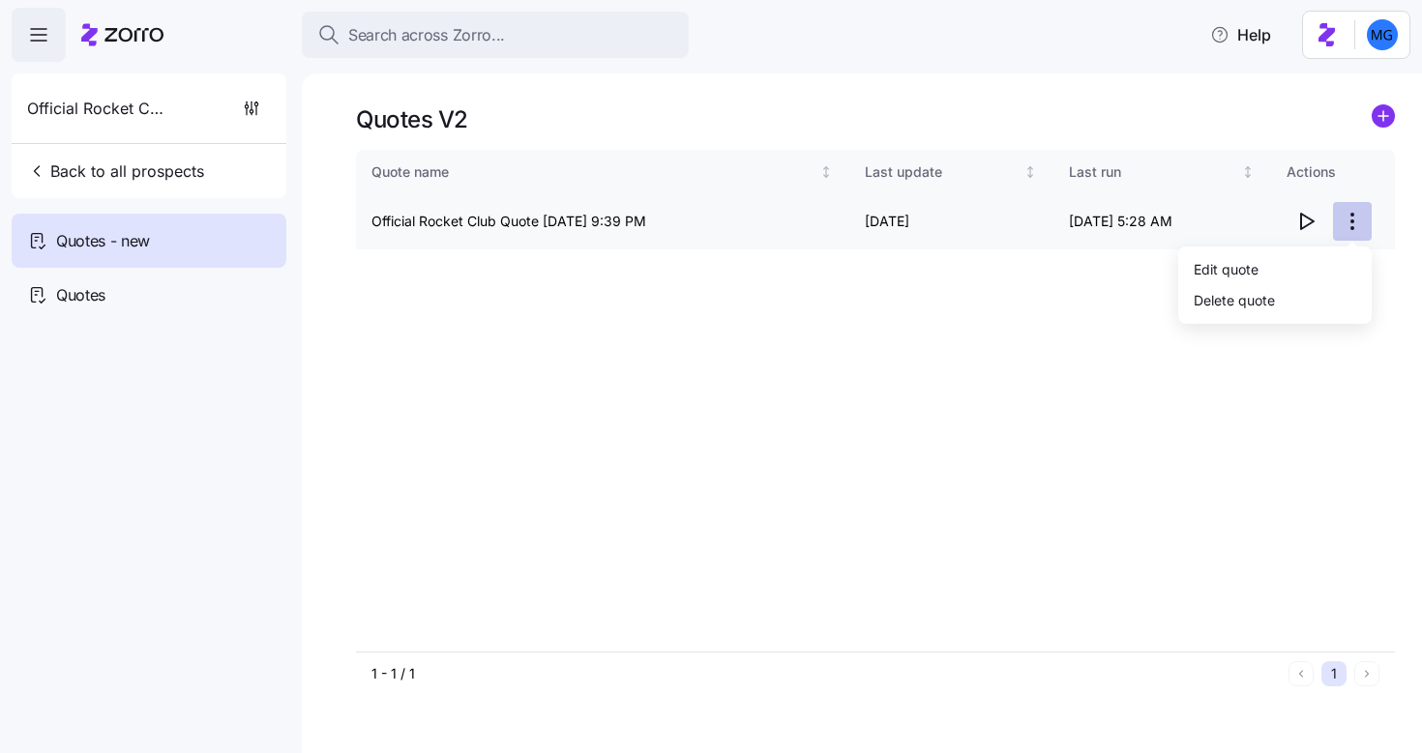
click at [1341, 226] on html "Search across Zorro... Help Official Rocket Club Back to all prospects Quotes -…" at bounding box center [711, 371] width 1422 height 742
click at [1289, 260] on div "Edit quote" at bounding box center [1275, 268] width 178 height 31
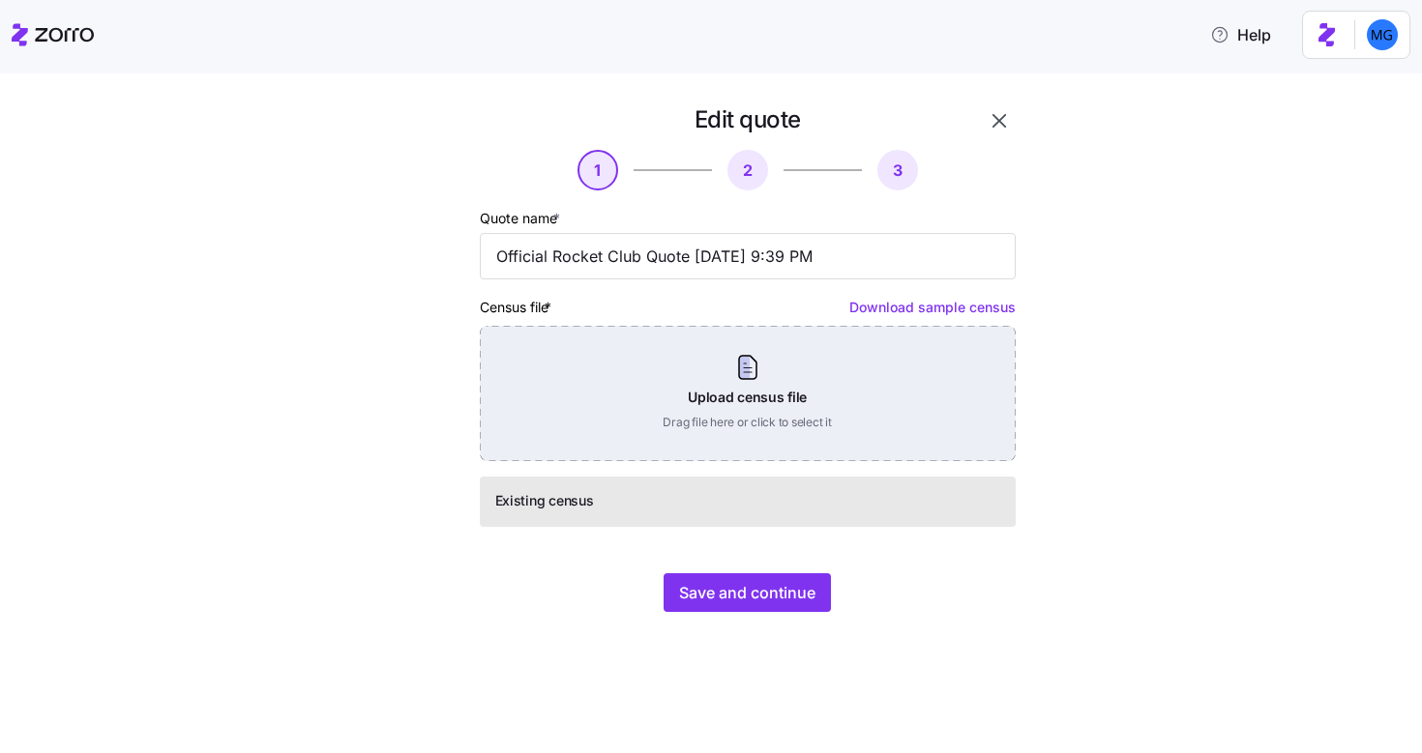
click at [784, 396] on div "Upload census file Drag file here or click to select it" at bounding box center [748, 393] width 536 height 135
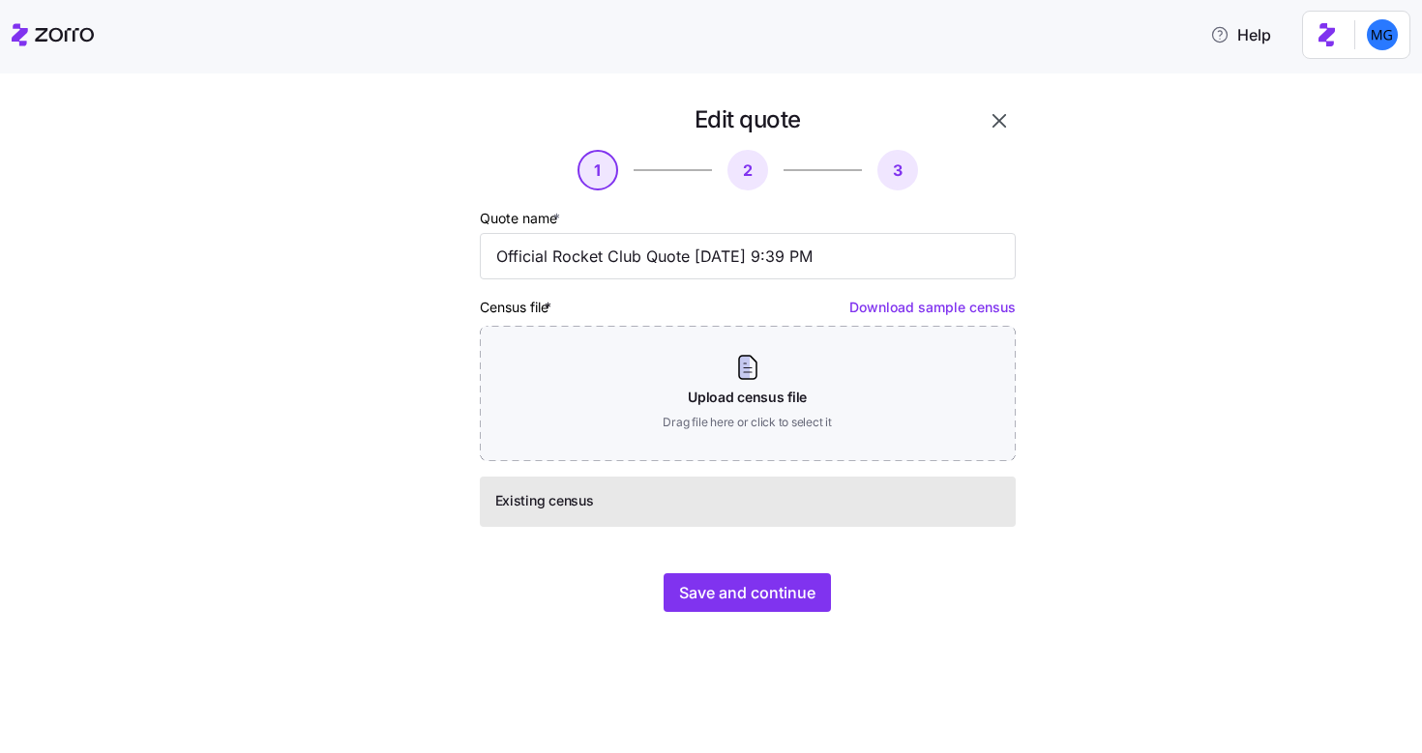
click at [767, 617] on div "Edit quote 1 2 3 Quote name * Official Rocket Club Quote 09/26/2025 9:39 PM Cen…" at bounding box center [724, 369] width 677 height 531
click at [760, 591] on span "Save and continue" at bounding box center [747, 592] width 136 height 23
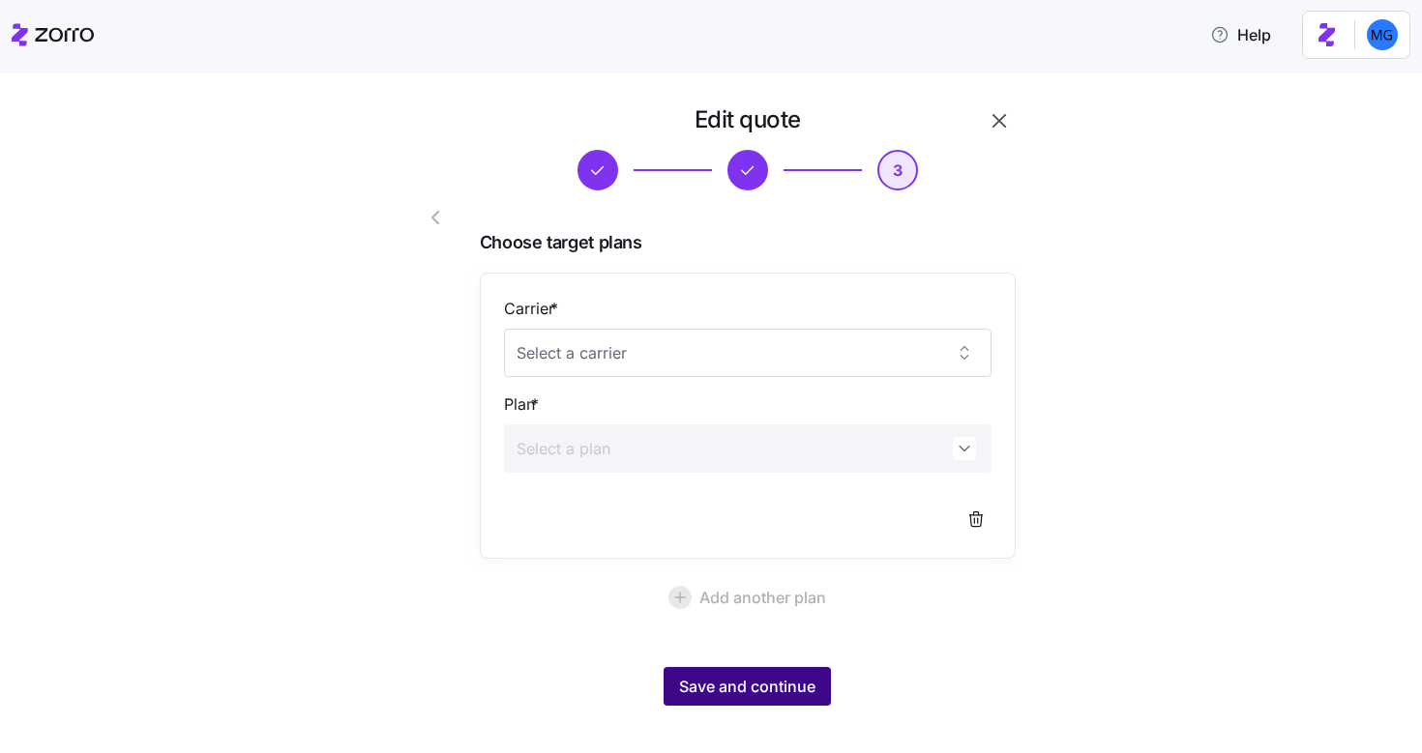
click at [720, 686] on span "Save and continue" at bounding box center [747, 686] width 136 height 23
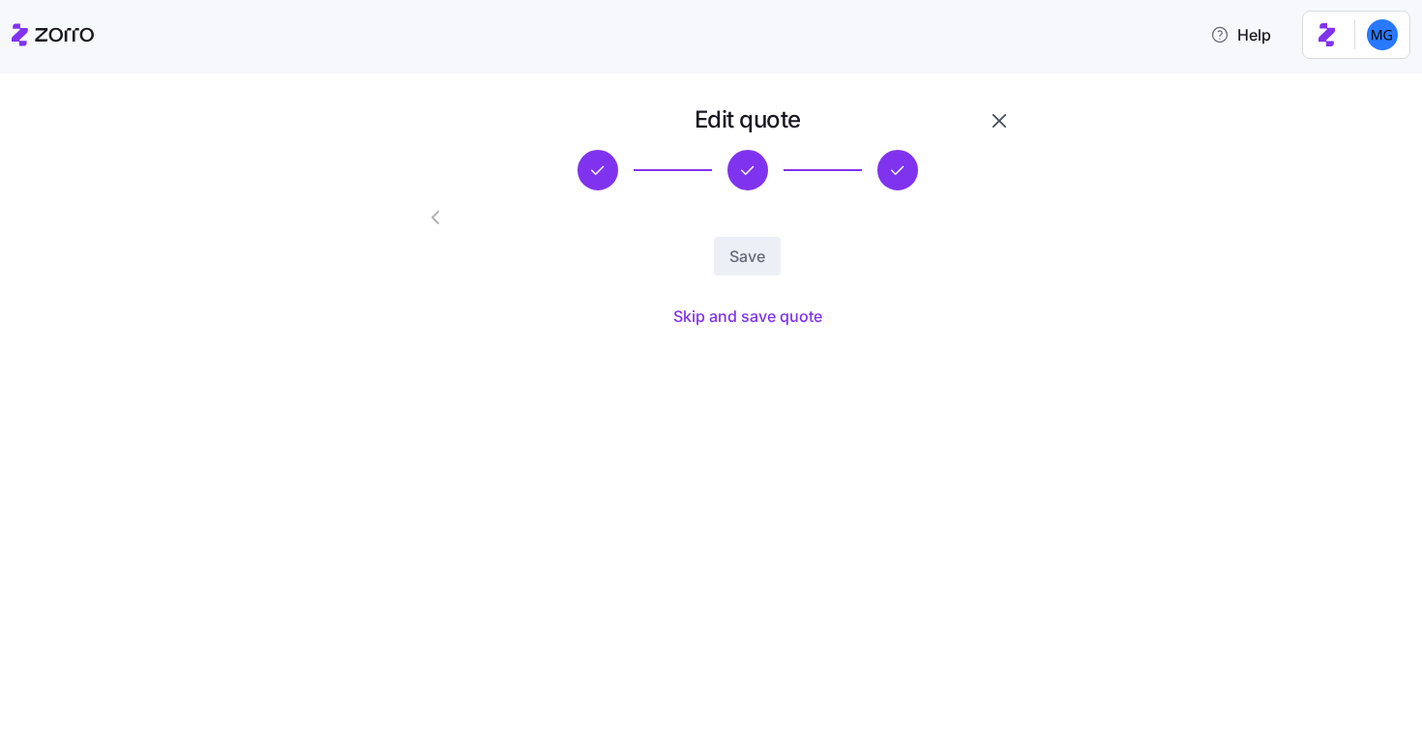
click at [434, 217] on icon "button" at bounding box center [435, 217] width 23 height 23
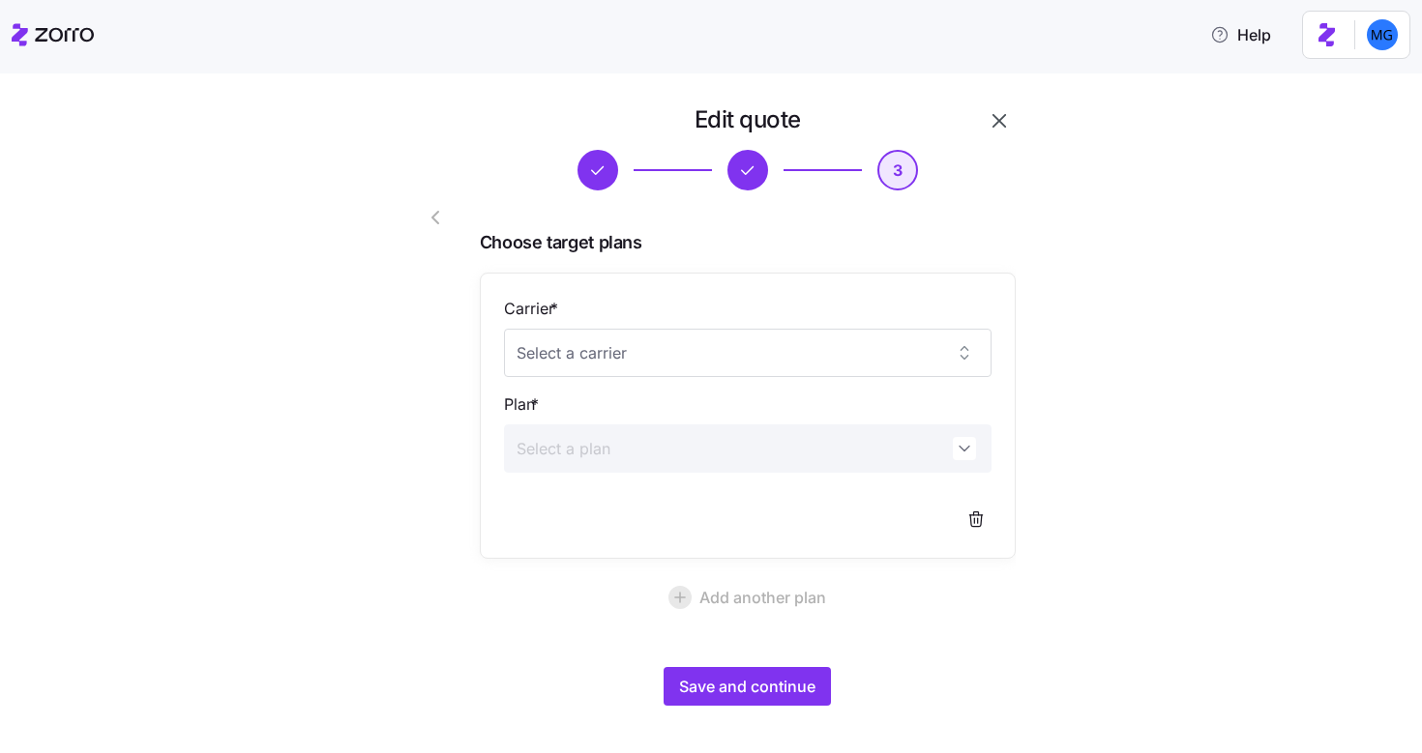
click at [429, 218] on icon "button" at bounding box center [435, 217] width 23 height 23
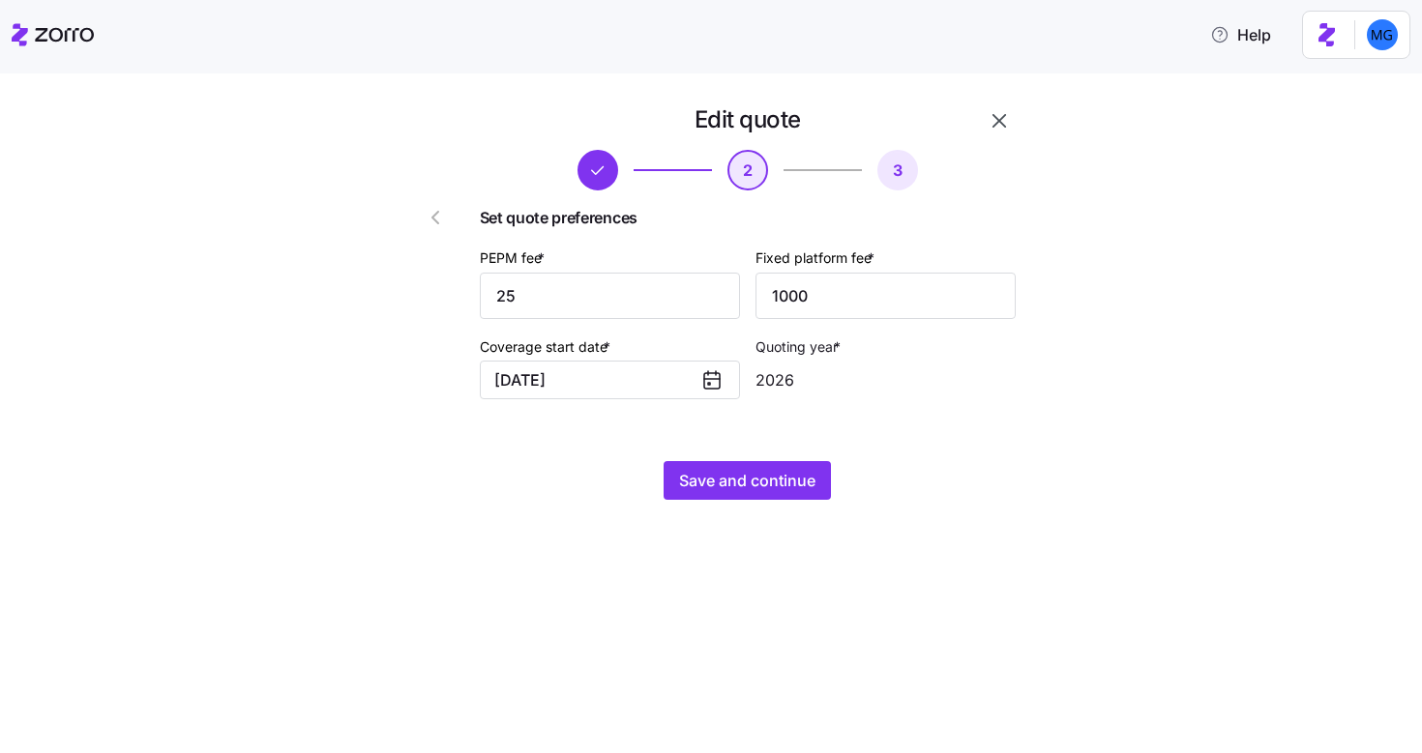
click at [429, 218] on icon "button" at bounding box center [435, 217] width 23 height 23
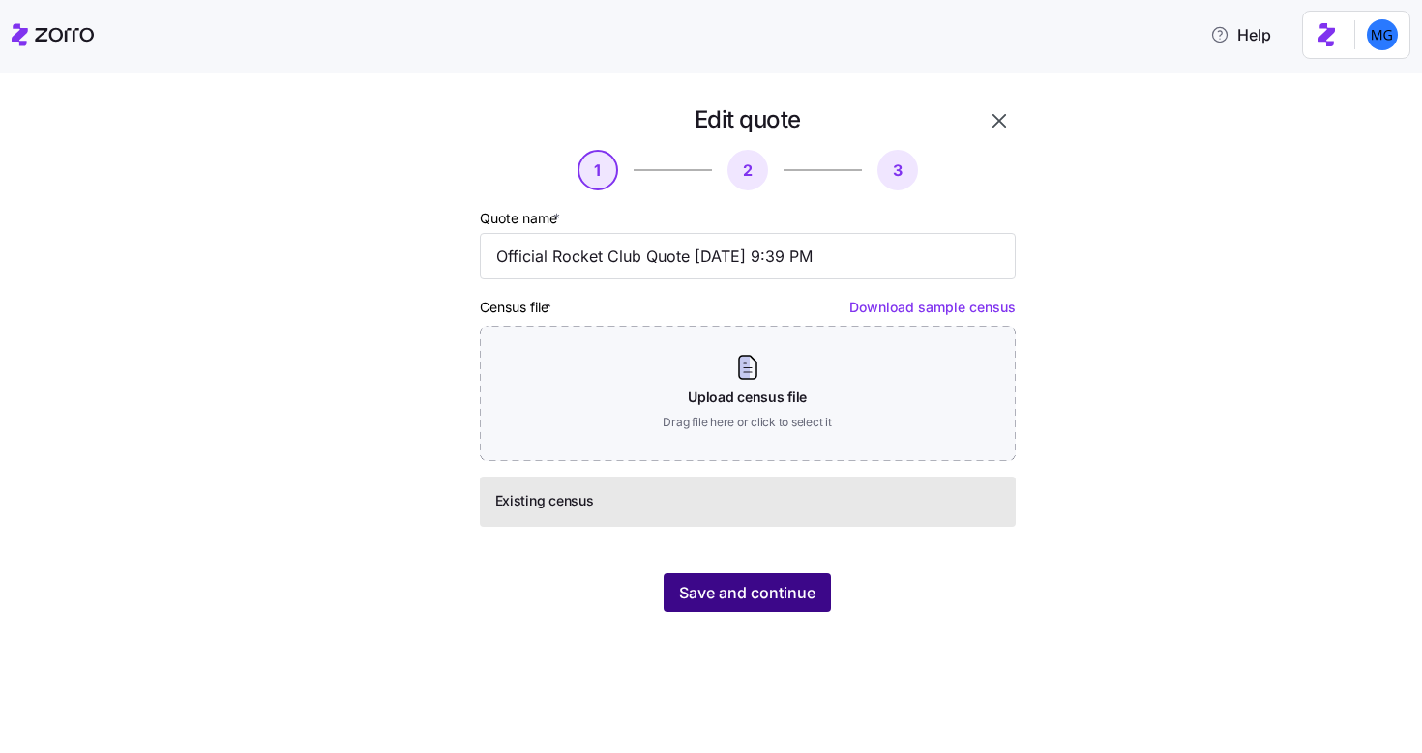
click at [792, 591] on span "Save and continue" at bounding box center [747, 592] width 136 height 23
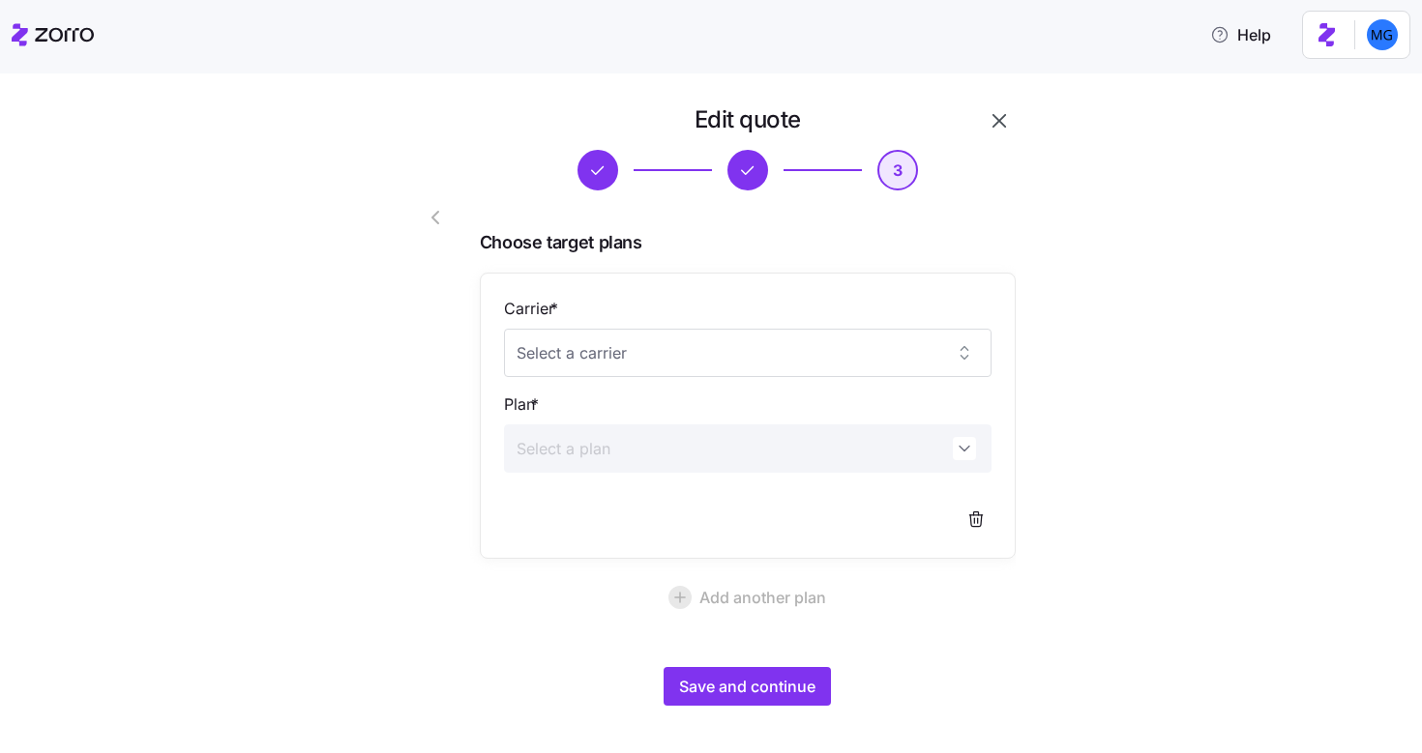
click at [424, 215] on icon "button" at bounding box center [435, 217] width 23 height 23
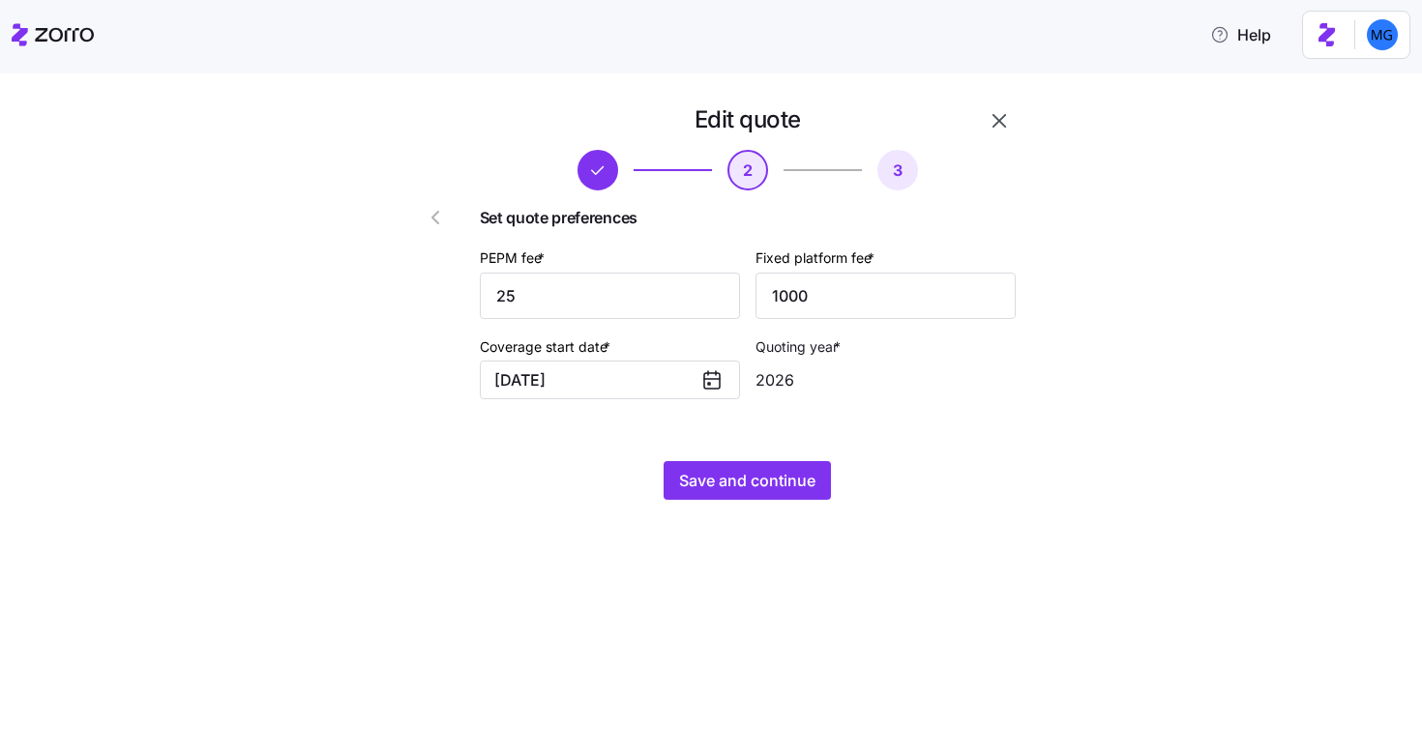
click at [437, 220] on icon "button" at bounding box center [435, 217] width 23 height 23
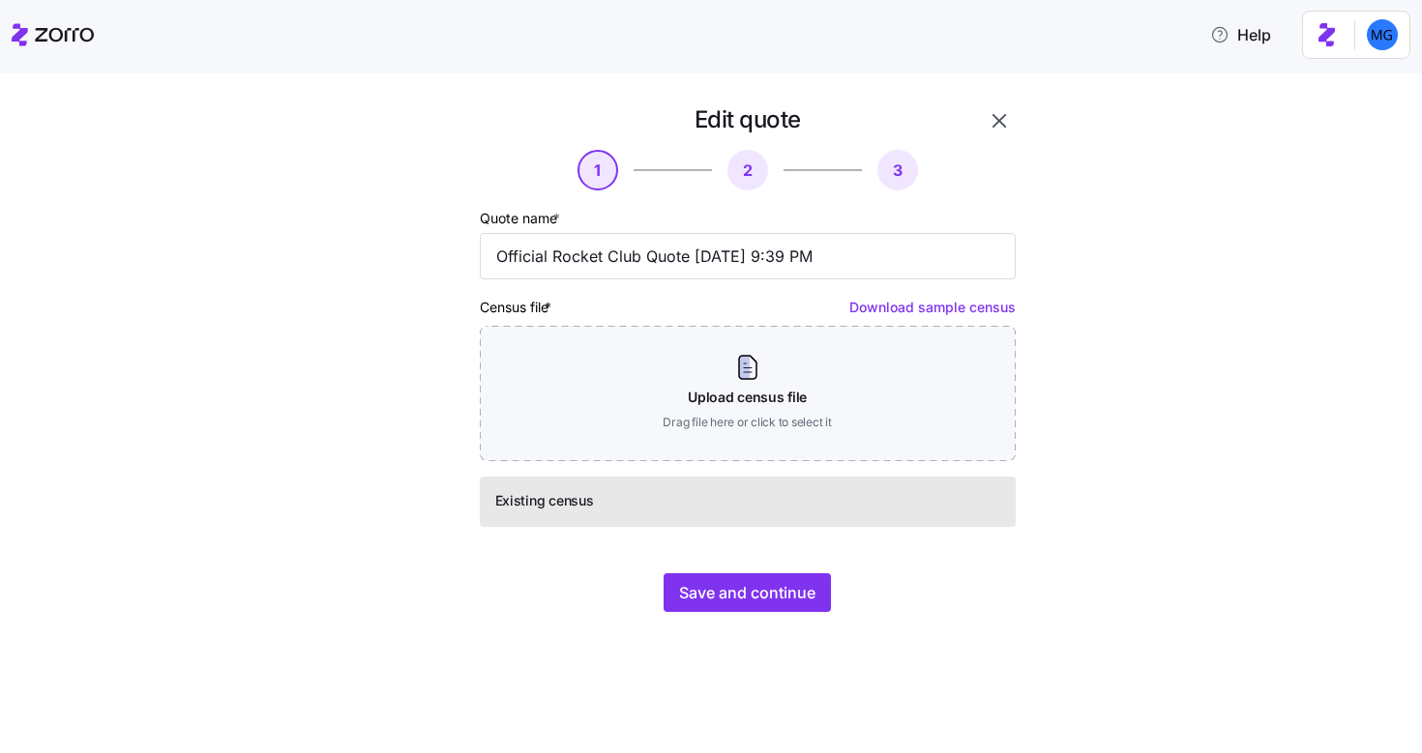
click at [999, 118] on icon "button" at bounding box center [998, 120] width 23 height 23
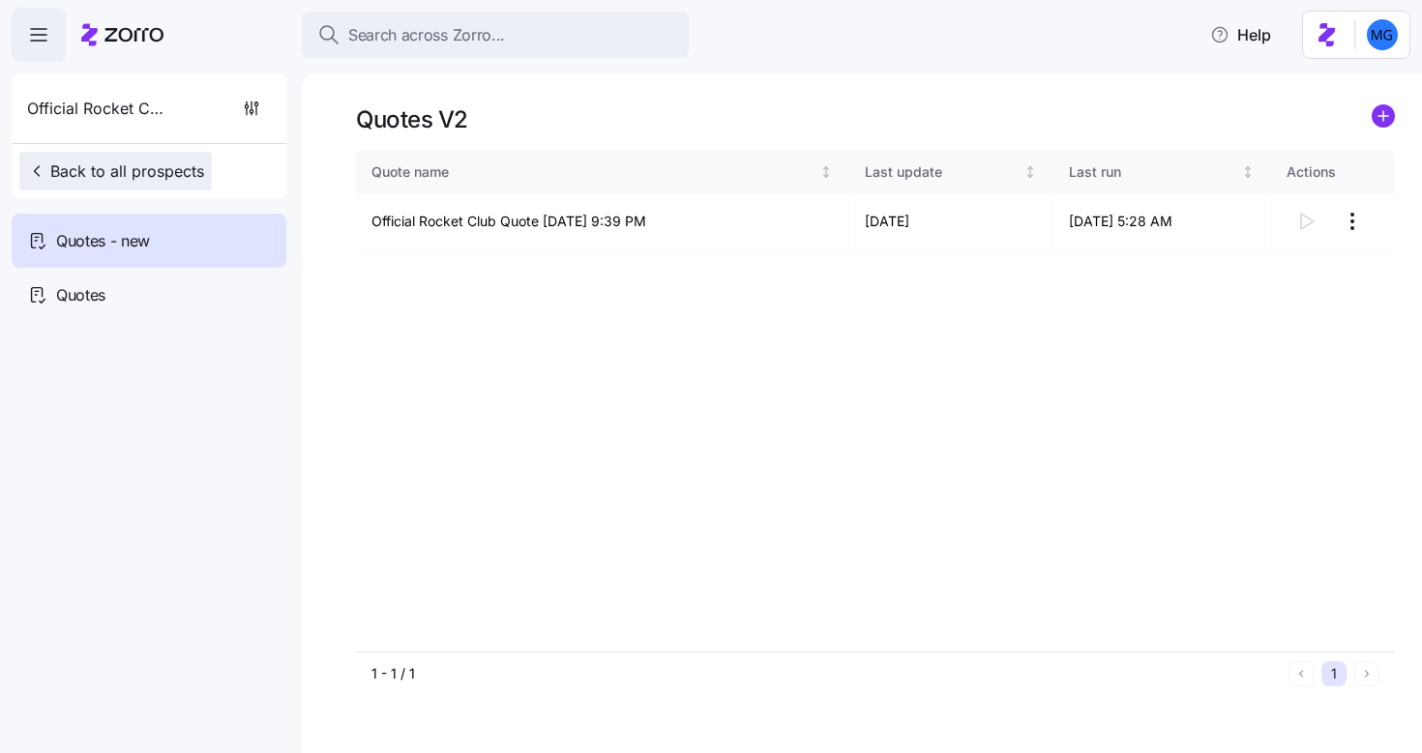
click at [139, 162] on span "Back to all prospects" at bounding box center [115, 171] width 177 height 23
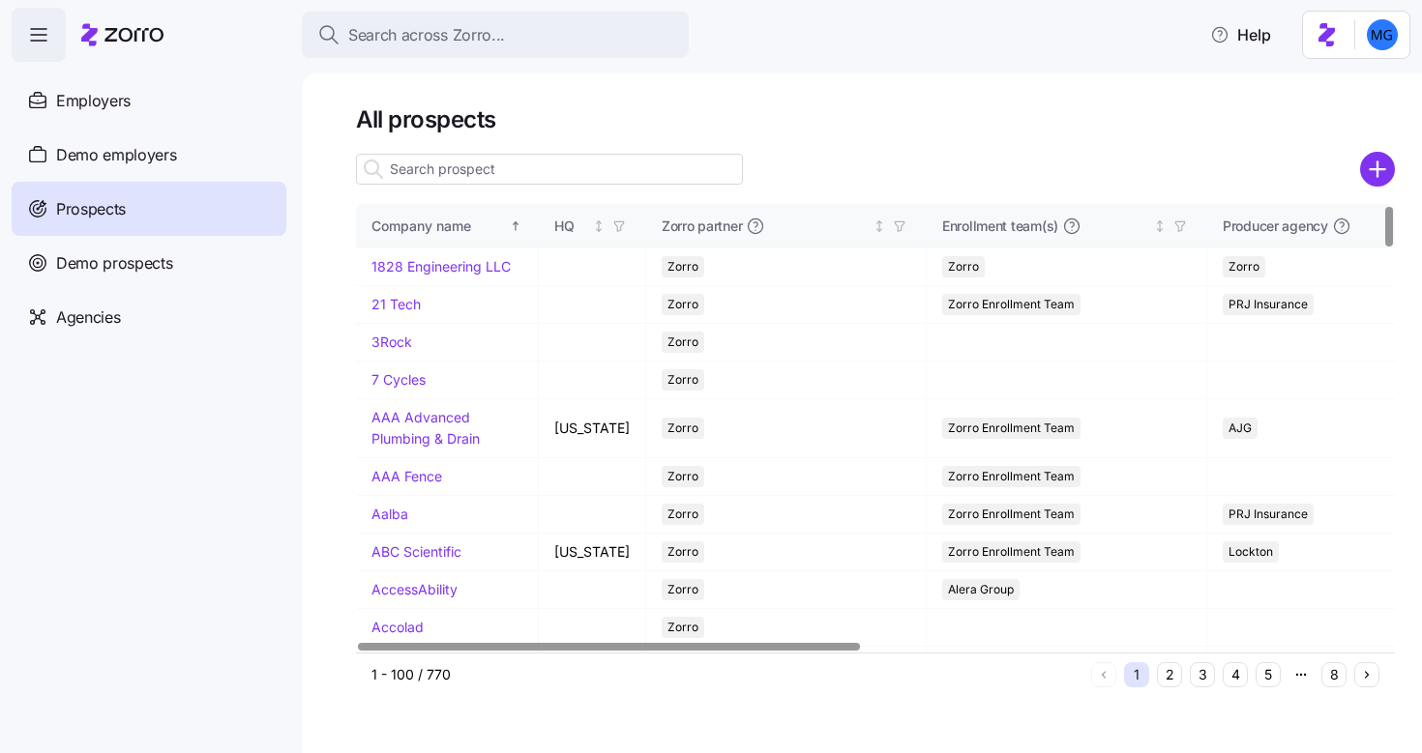
click at [640, 174] on input at bounding box center [549, 169] width 387 height 31
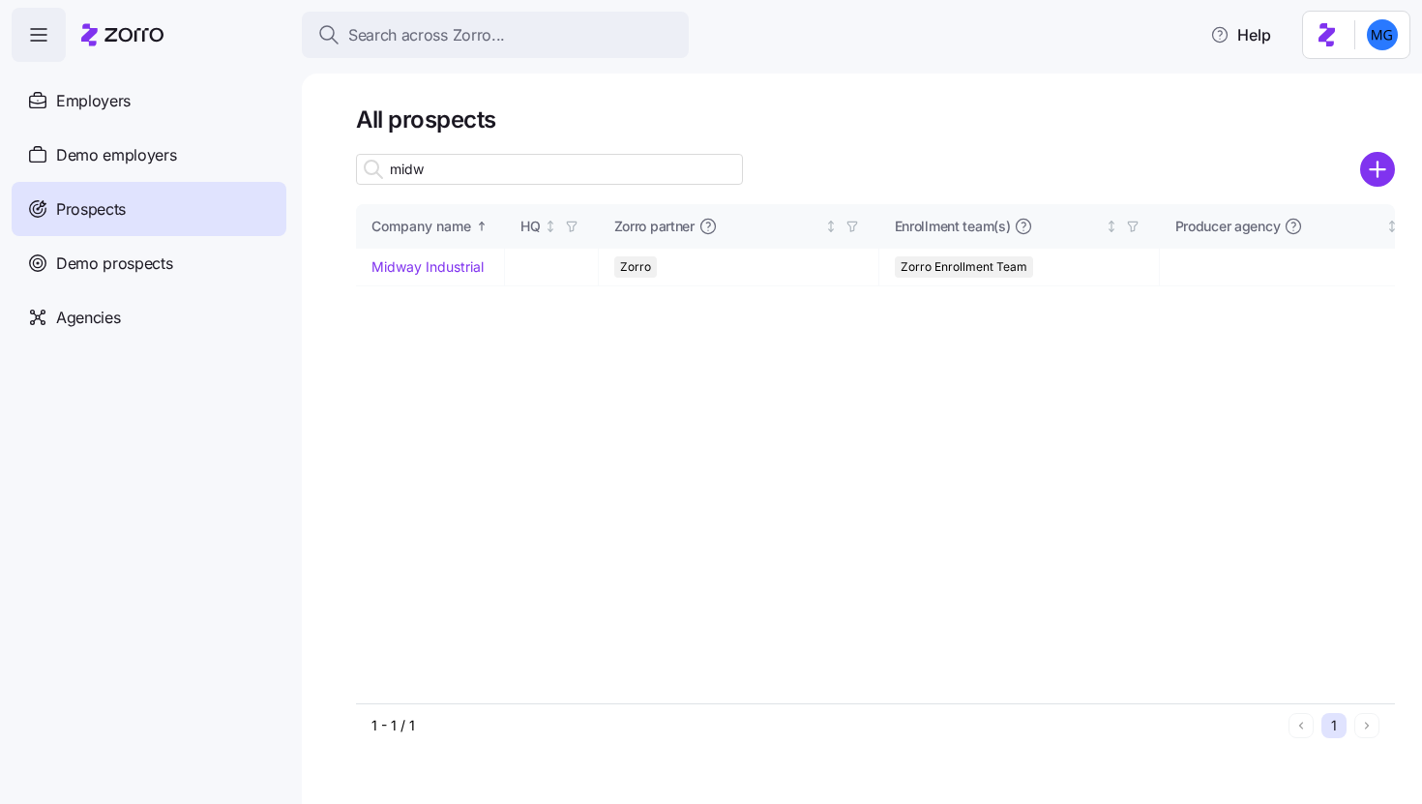
click at [426, 174] on input "midw" at bounding box center [549, 169] width 387 height 31
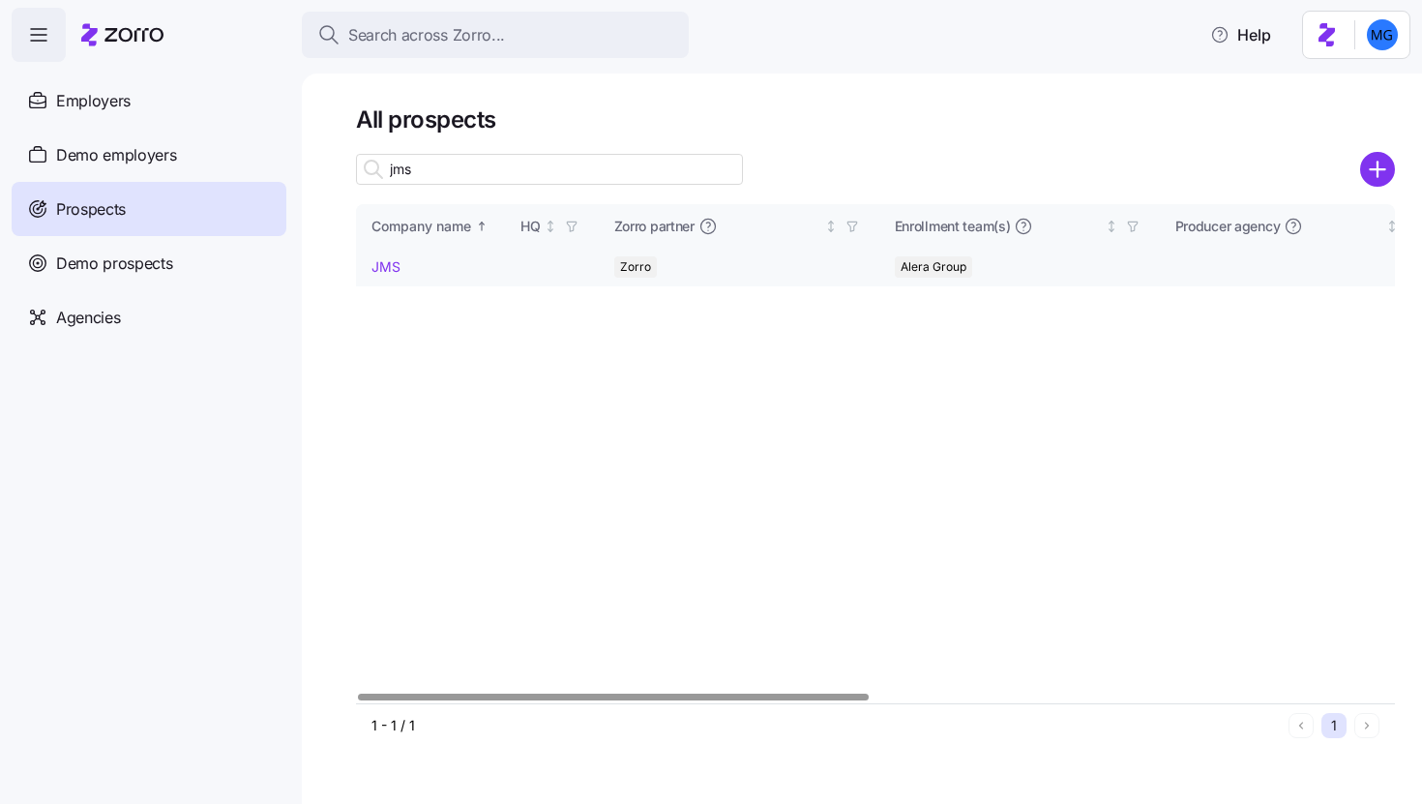
type input "jms"
click at [392, 265] on link "JMS" at bounding box center [385, 266] width 29 height 16
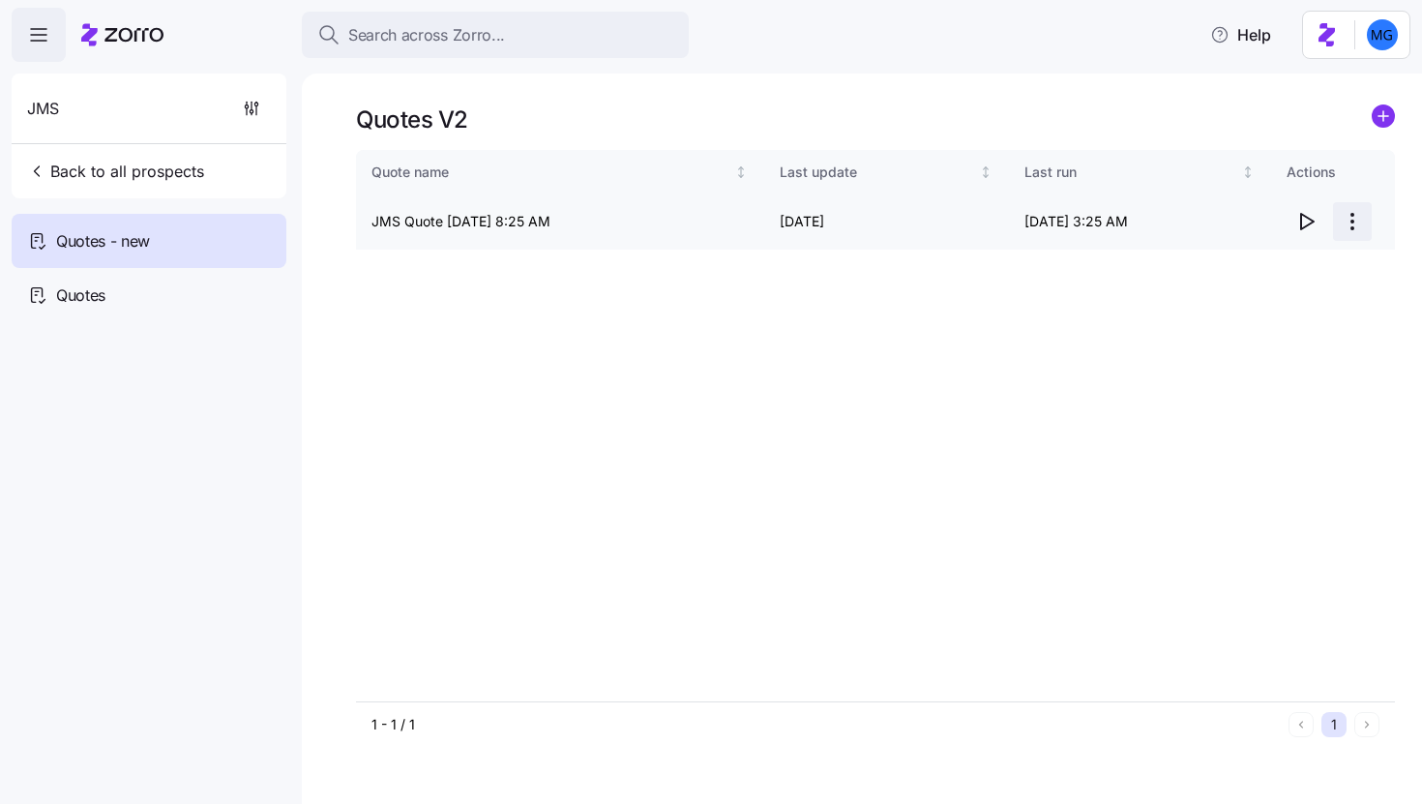
click at [1352, 228] on html "Search across Zorro... Help JMS Back to all prospects Quotes - new Quotes Quote…" at bounding box center [711, 396] width 1422 height 792
click at [1309, 261] on div "Edit quote" at bounding box center [1275, 268] width 178 height 31
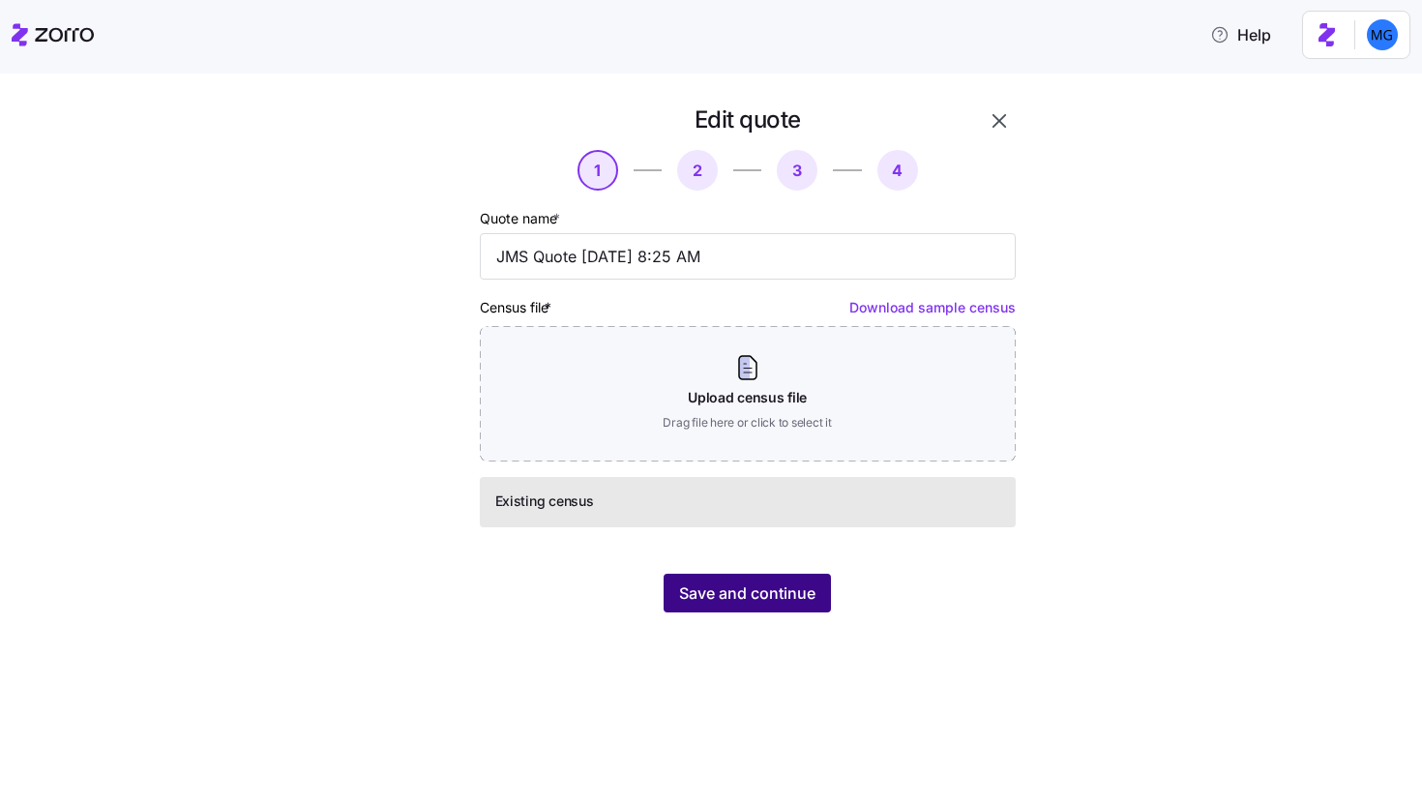
click at [719, 598] on span "Save and continue" at bounding box center [747, 592] width 136 height 23
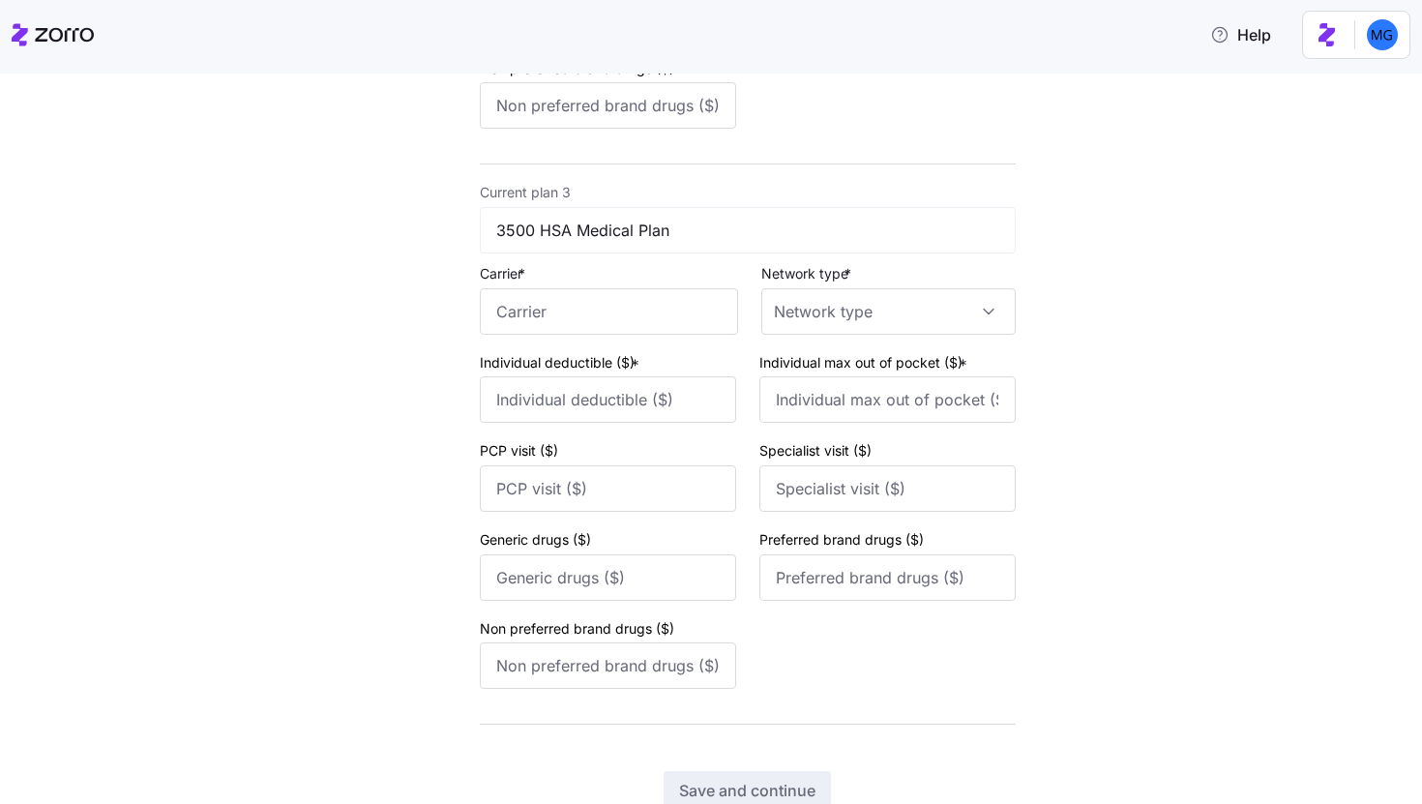
scroll to position [1328, 0]
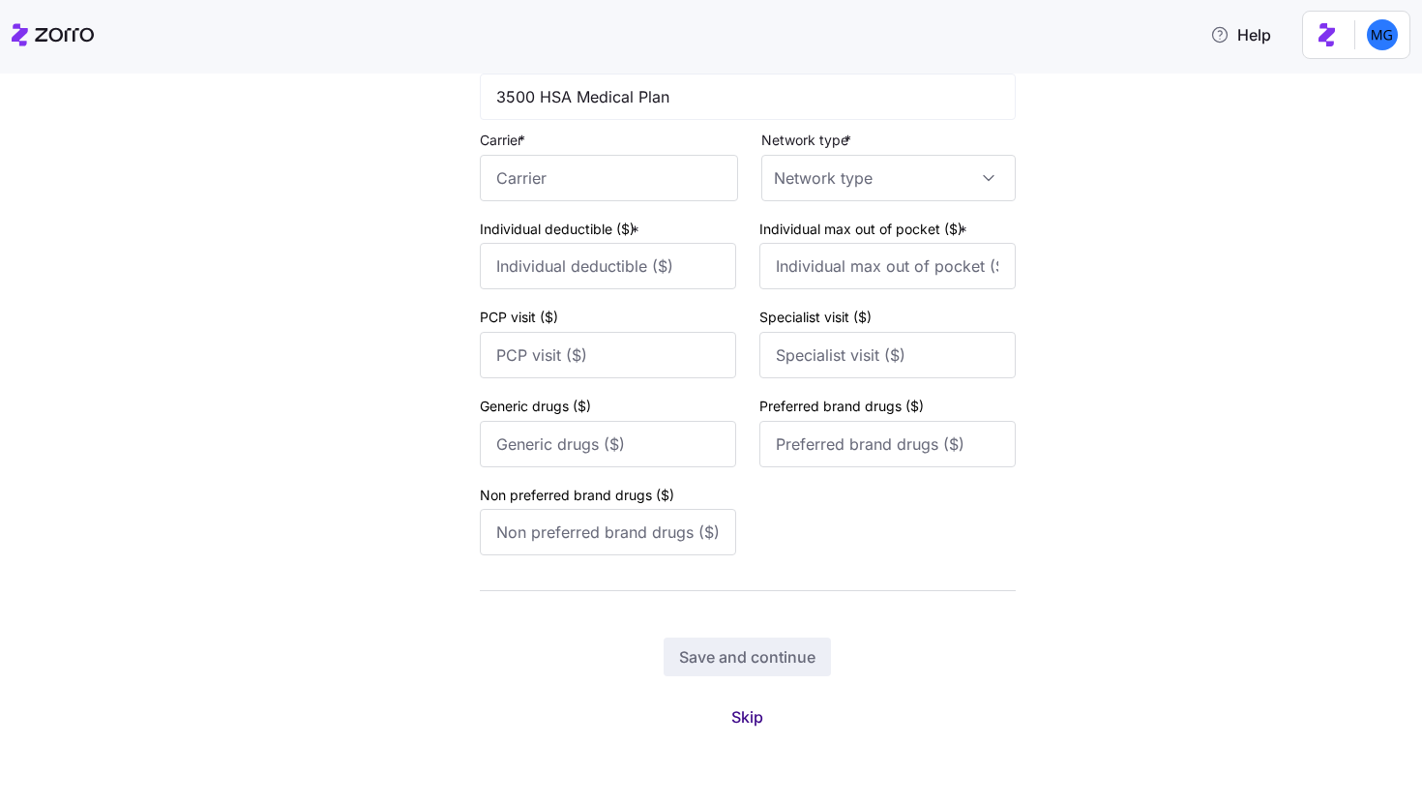
click at [745, 712] on span "Skip" at bounding box center [747, 716] width 32 height 23
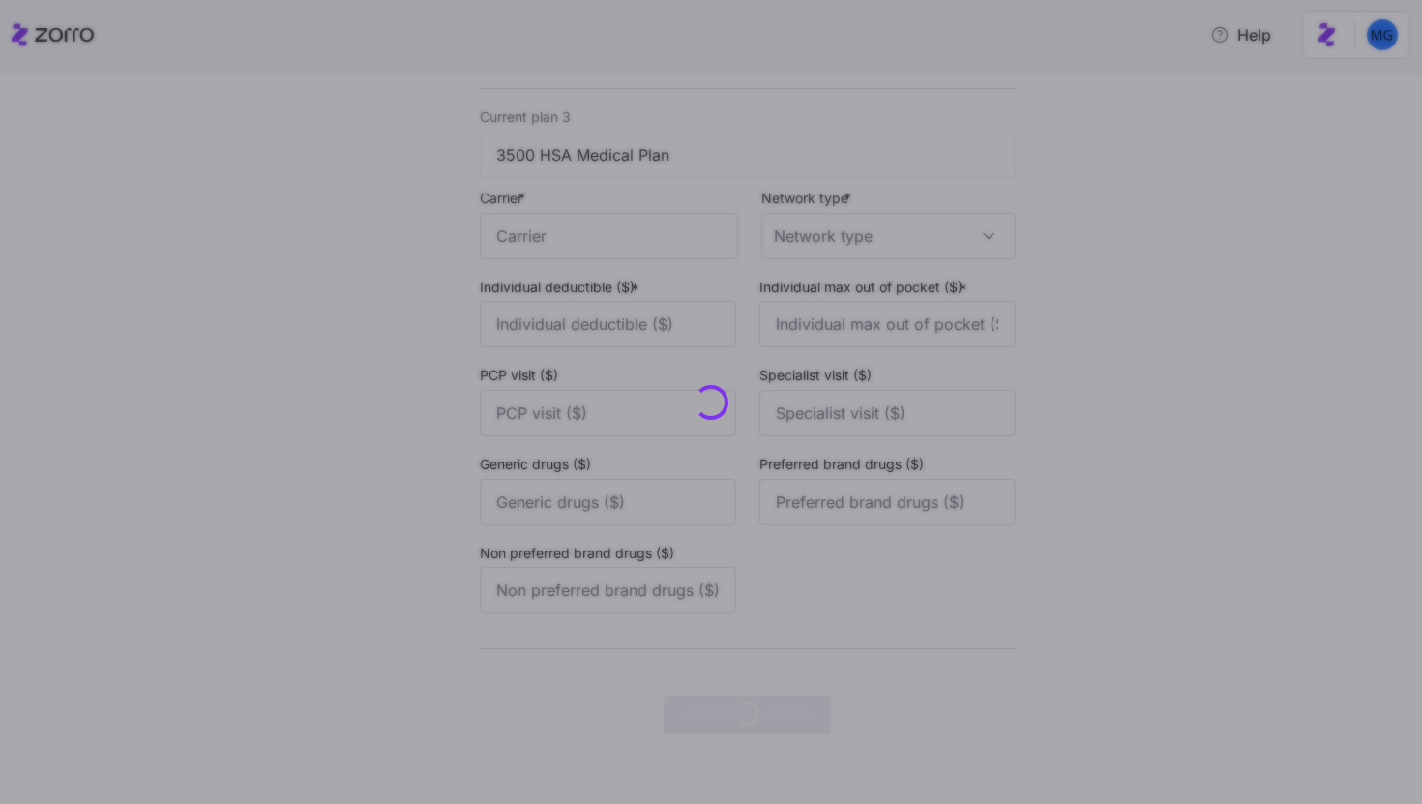
scroll to position [0, 0]
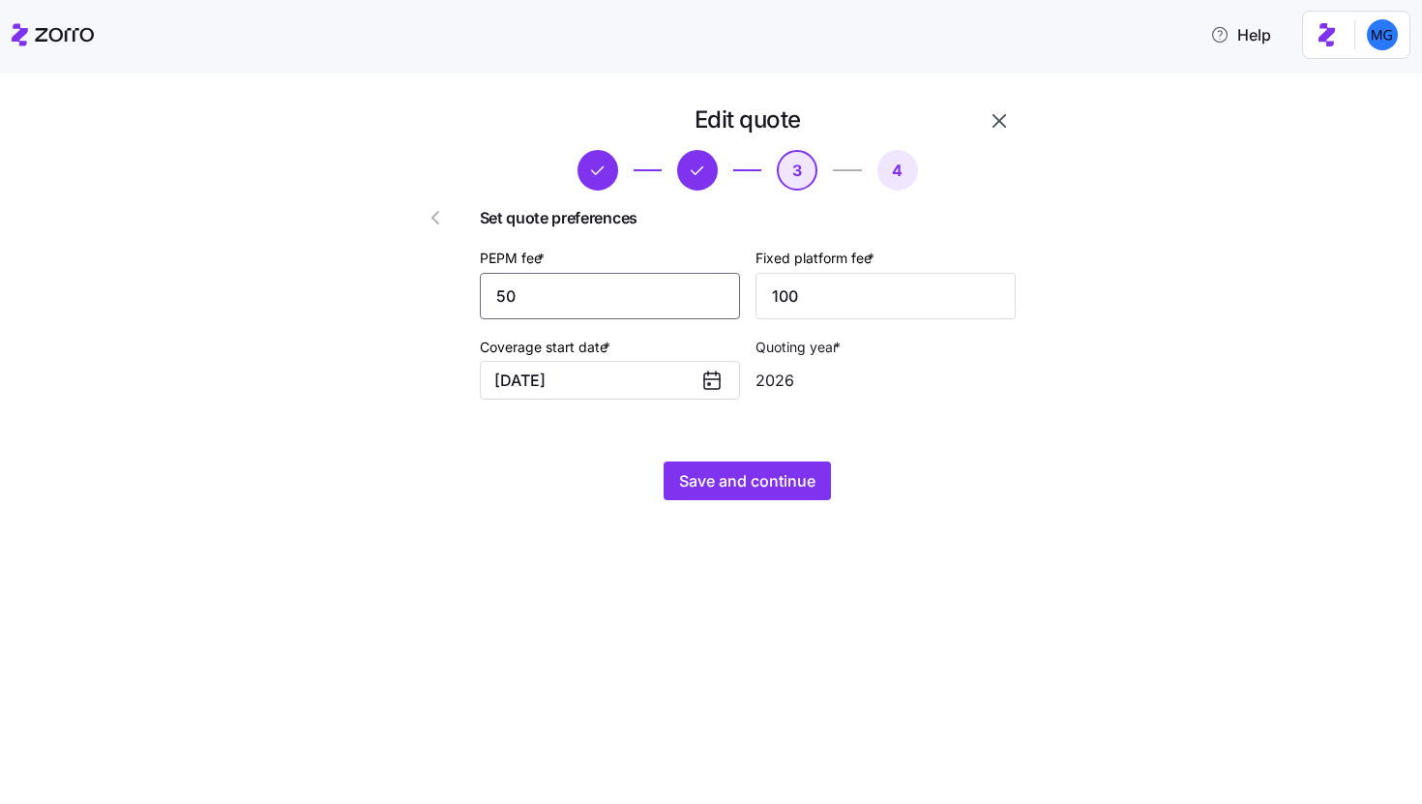
click at [563, 297] on input "50" at bounding box center [610, 296] width 260 height 46
drag, startPoint x: 549, startPoint y: 297, endPoint x: 574, endPoint y: 301, distance: 25.4
click at [573, 301] on input "50" at bounding box center [610, 296] width 260 height 46
type input "55"
click at [735, 485] on span "Save and continue" at bounding box center [747, 480] width 136 height 23
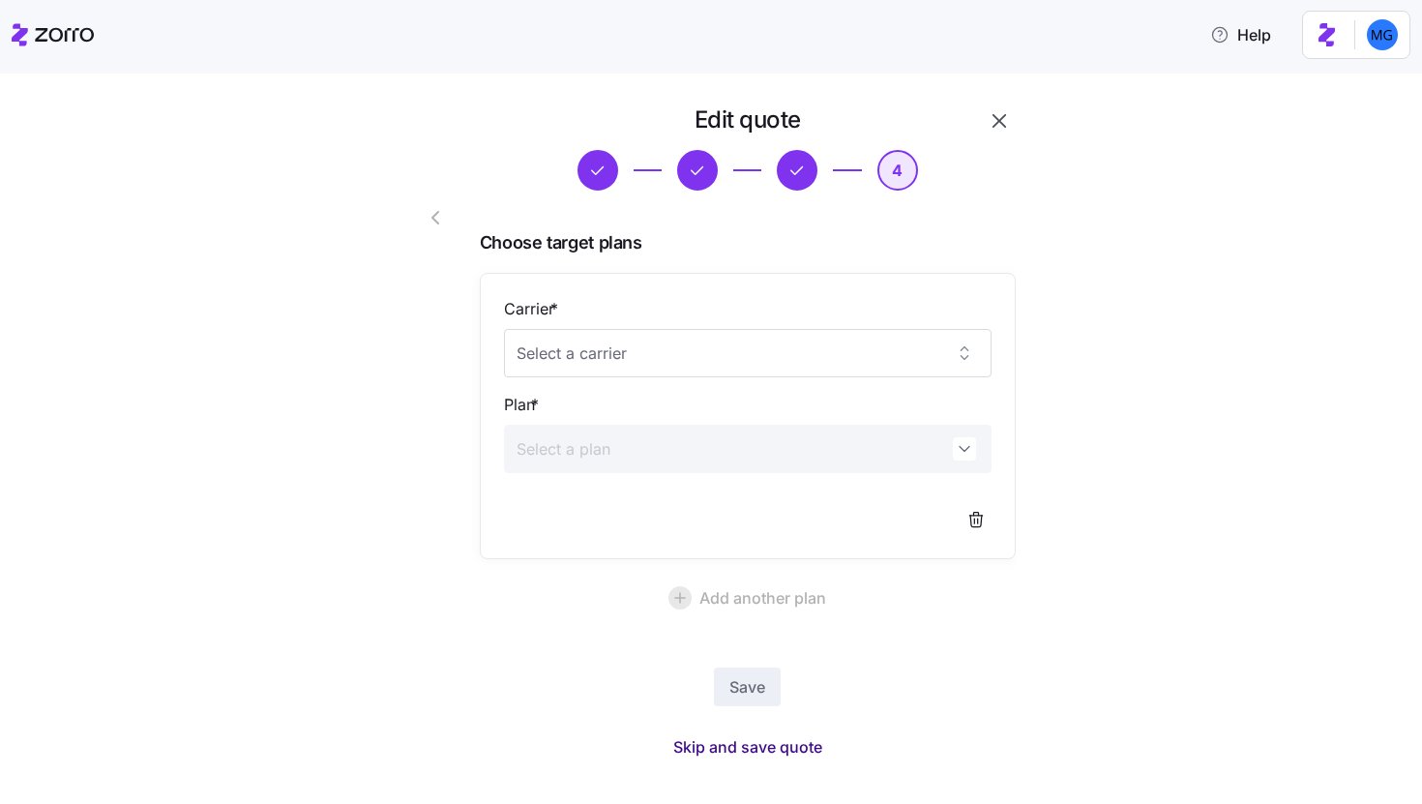
click at [756, 753] on span "Skip and save quote" at bounding box center [747, 746] width 149 height 23
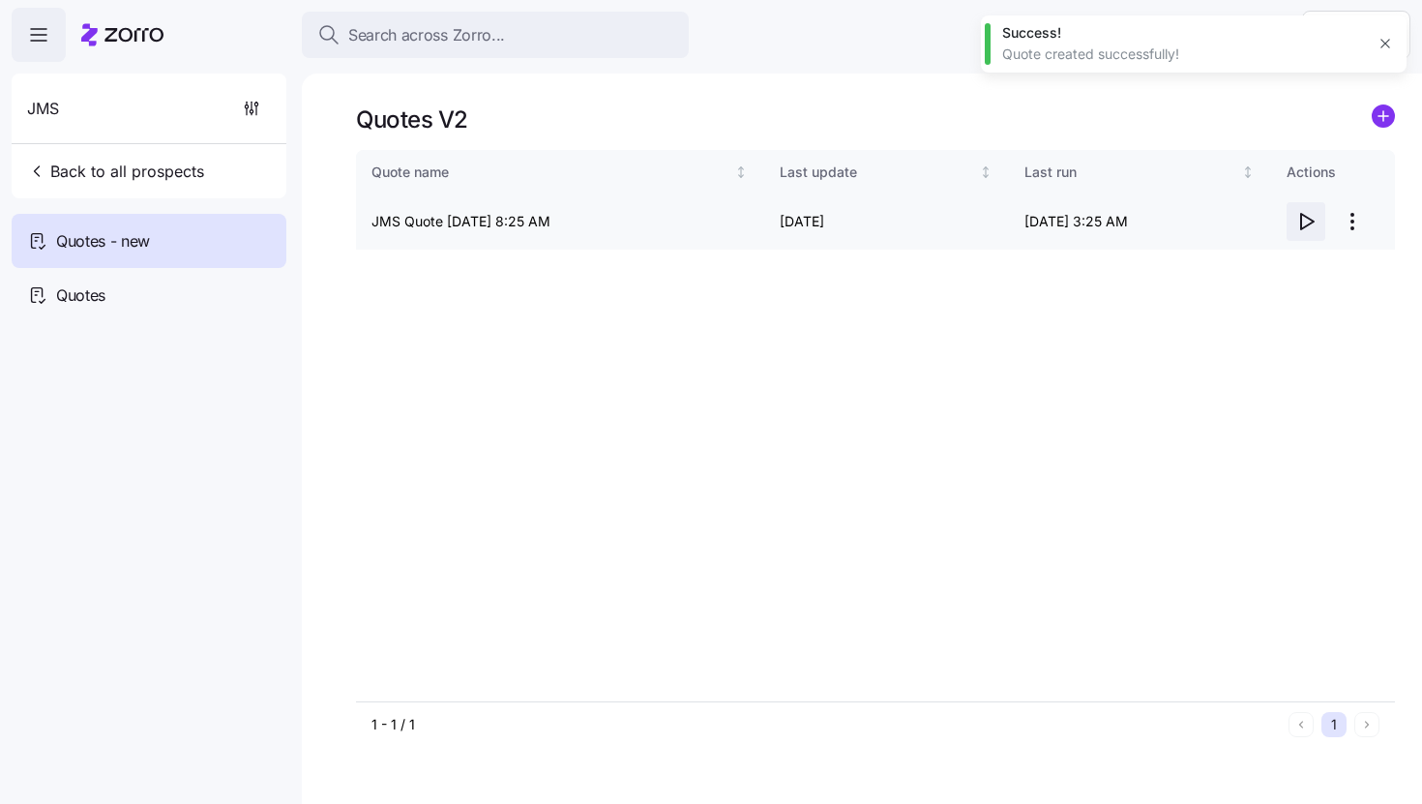
click at [1303, 222] on icon "button" at bounding box center [1305, 221] width 23 height 23
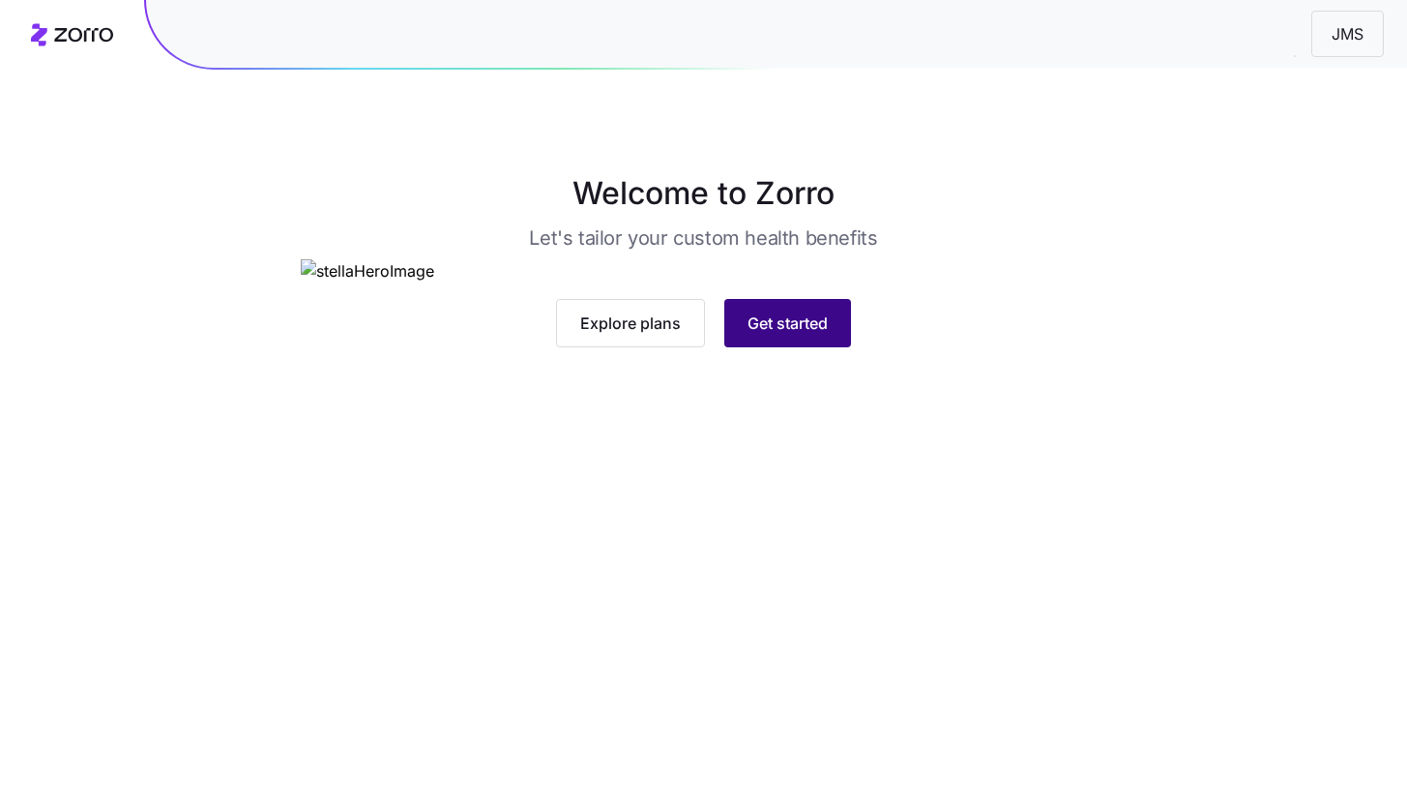
click at [816, 335] on span "Get started" at bounding box center [788, 322] width 80 height 23
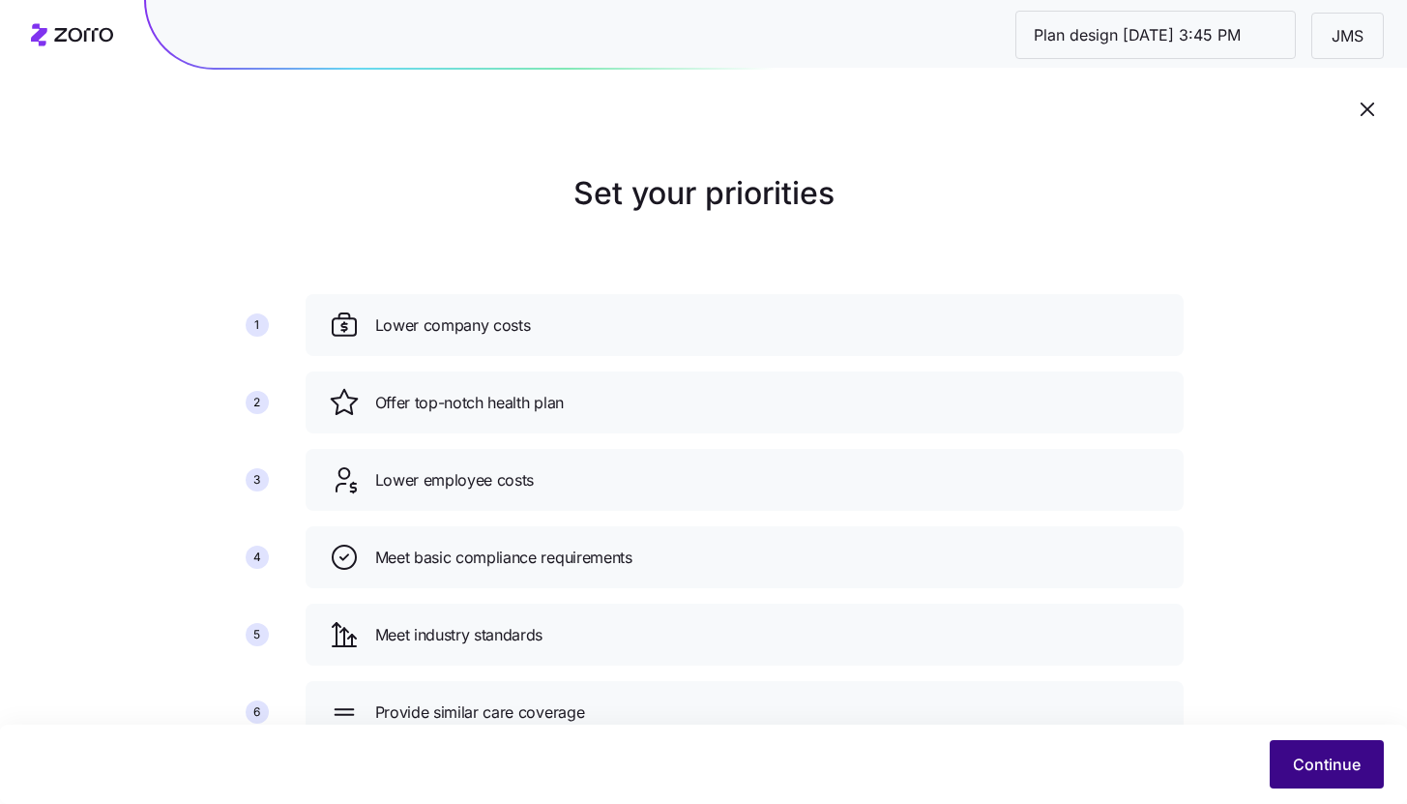
click at [1313, 743] on button "Continue" at bounding box center [1327, 764] width 114 height 48
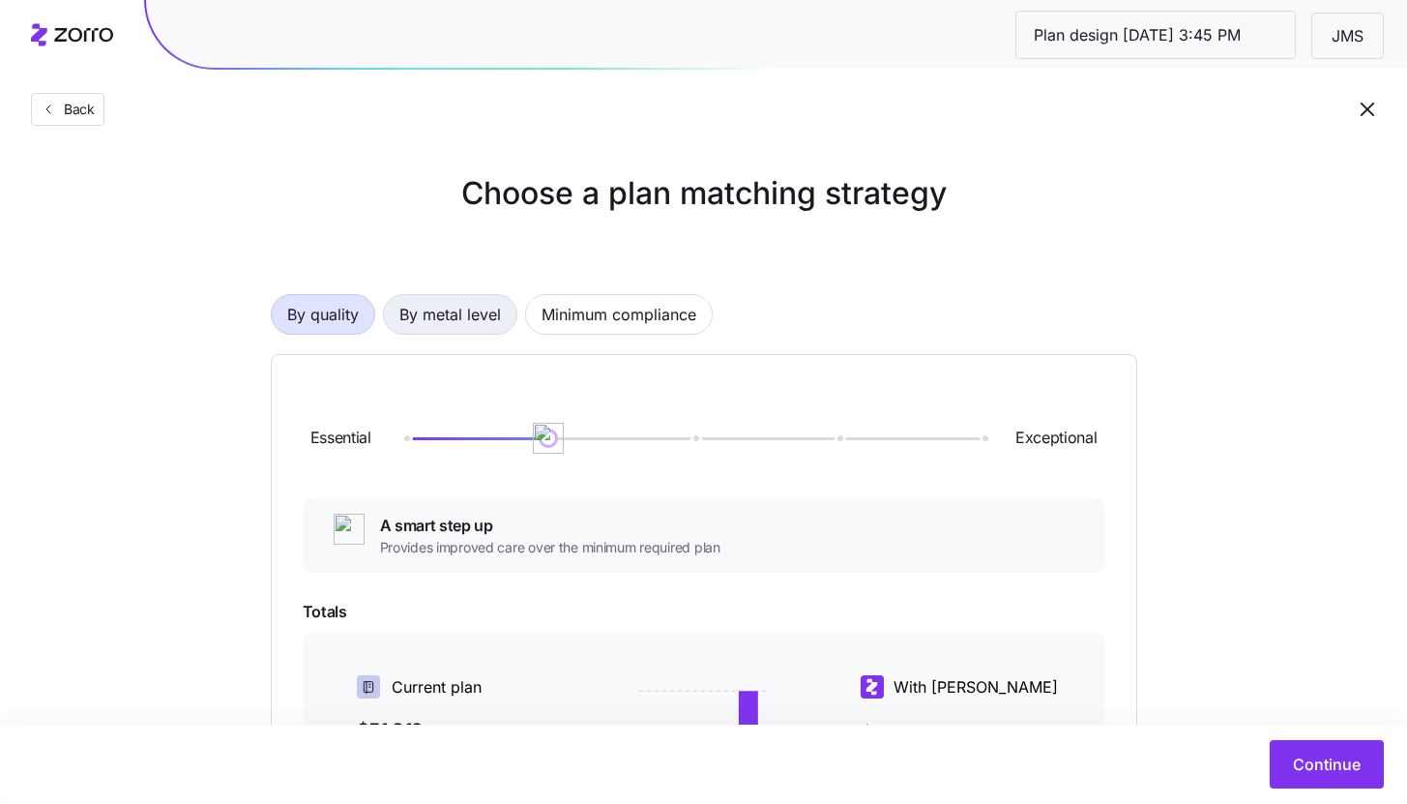
click at [493, 334] on button "By metal level" at bounding box center [450, 314] width 134 height 41
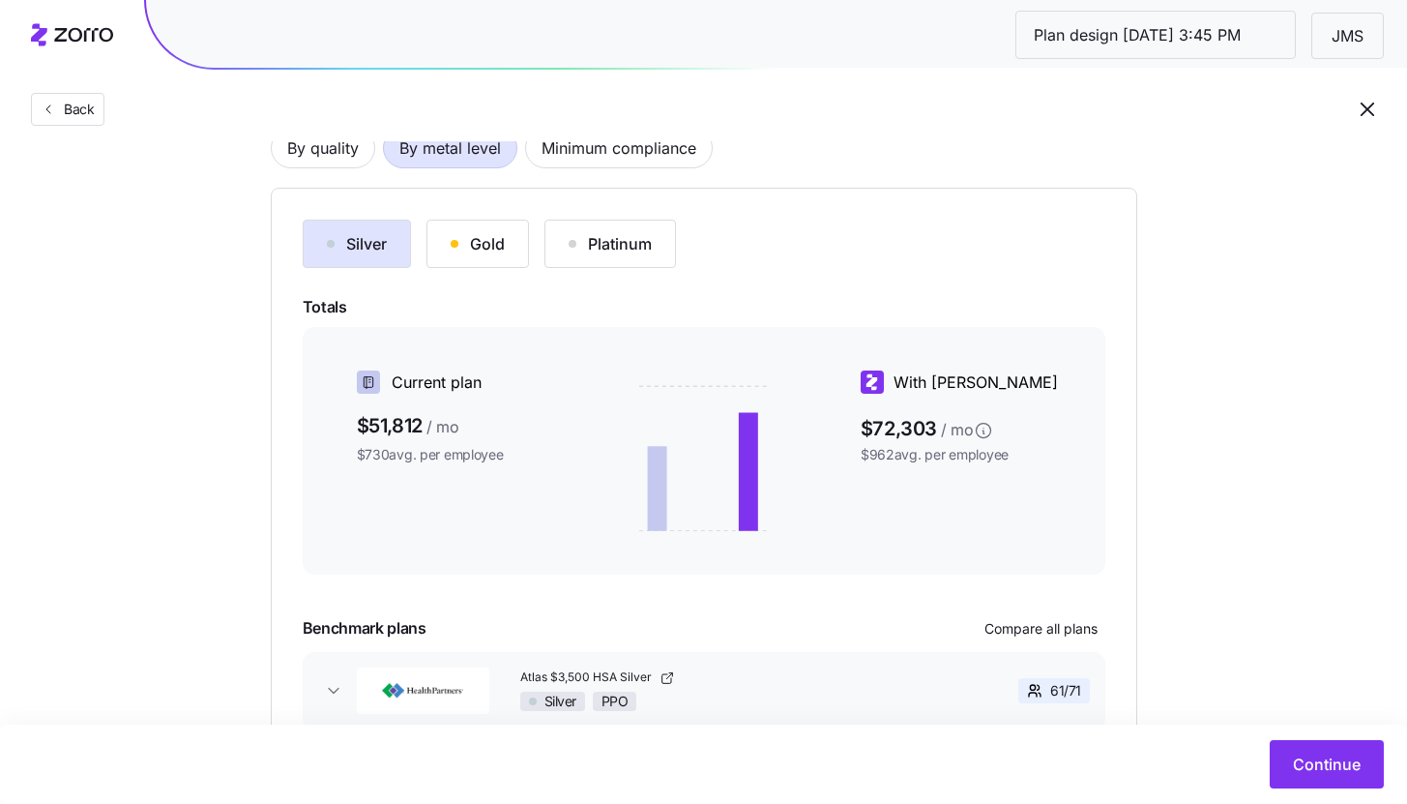
scroll to position [286, 0]
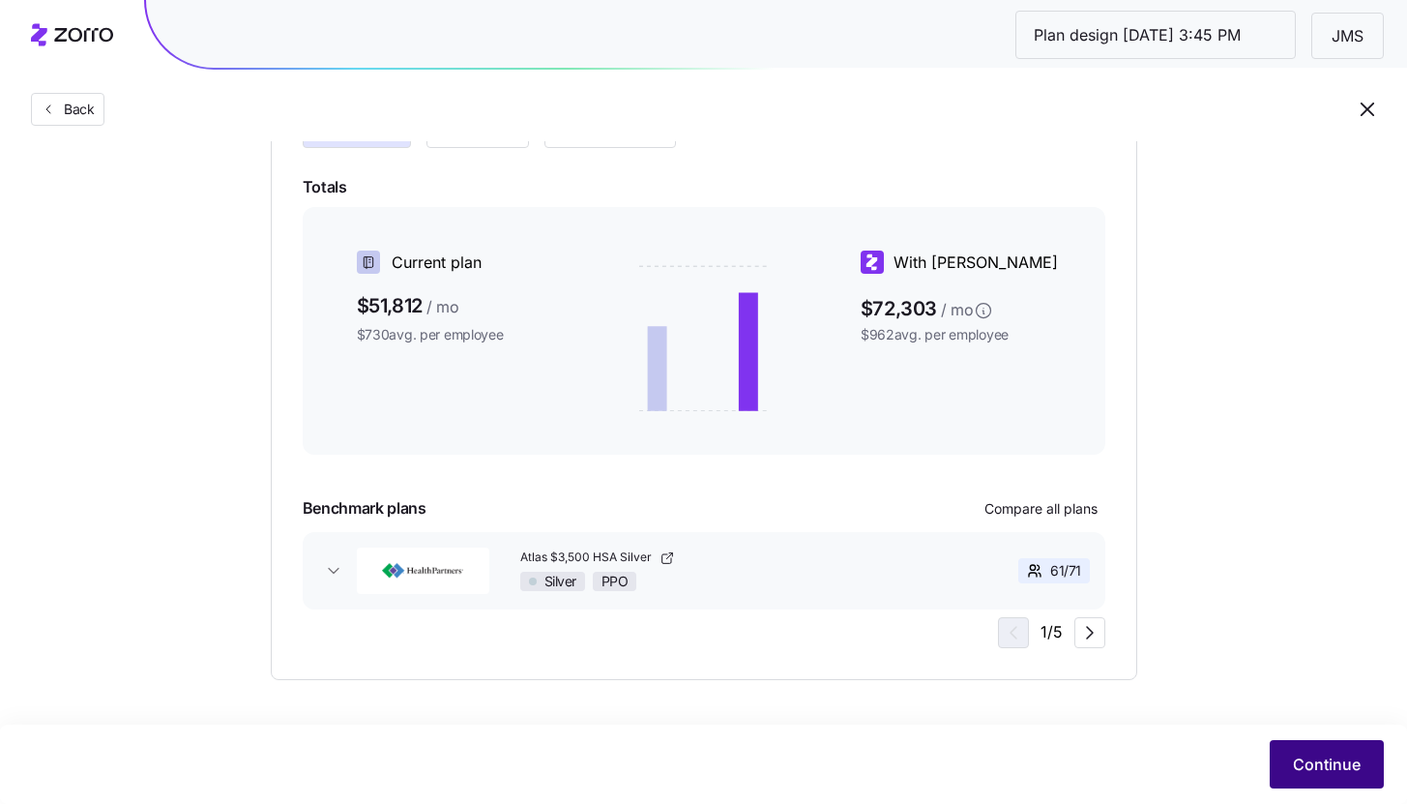
click at [1315, 755] on span "Continue" at bounding box center [1327, 763] width 68 height 23
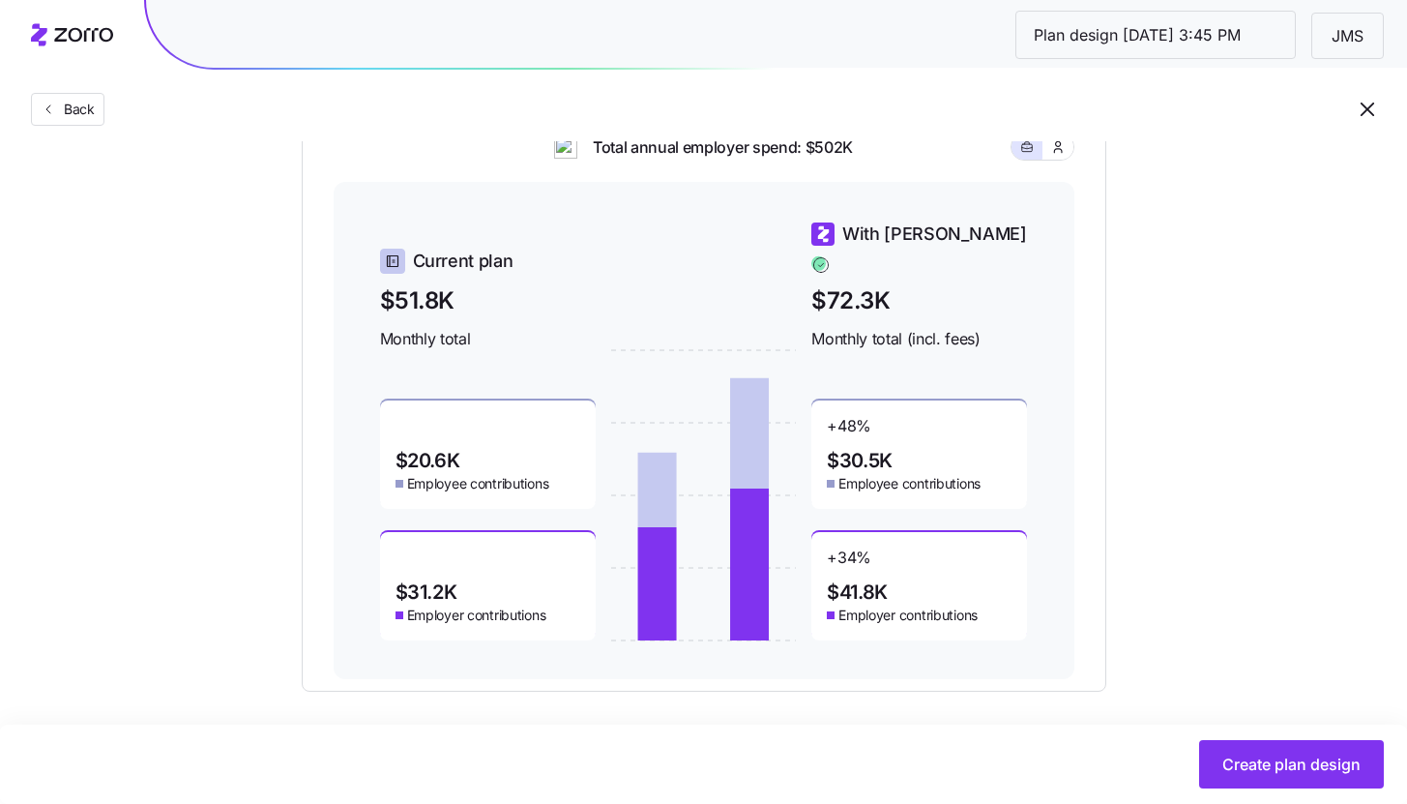
scroll to position [670, 0]
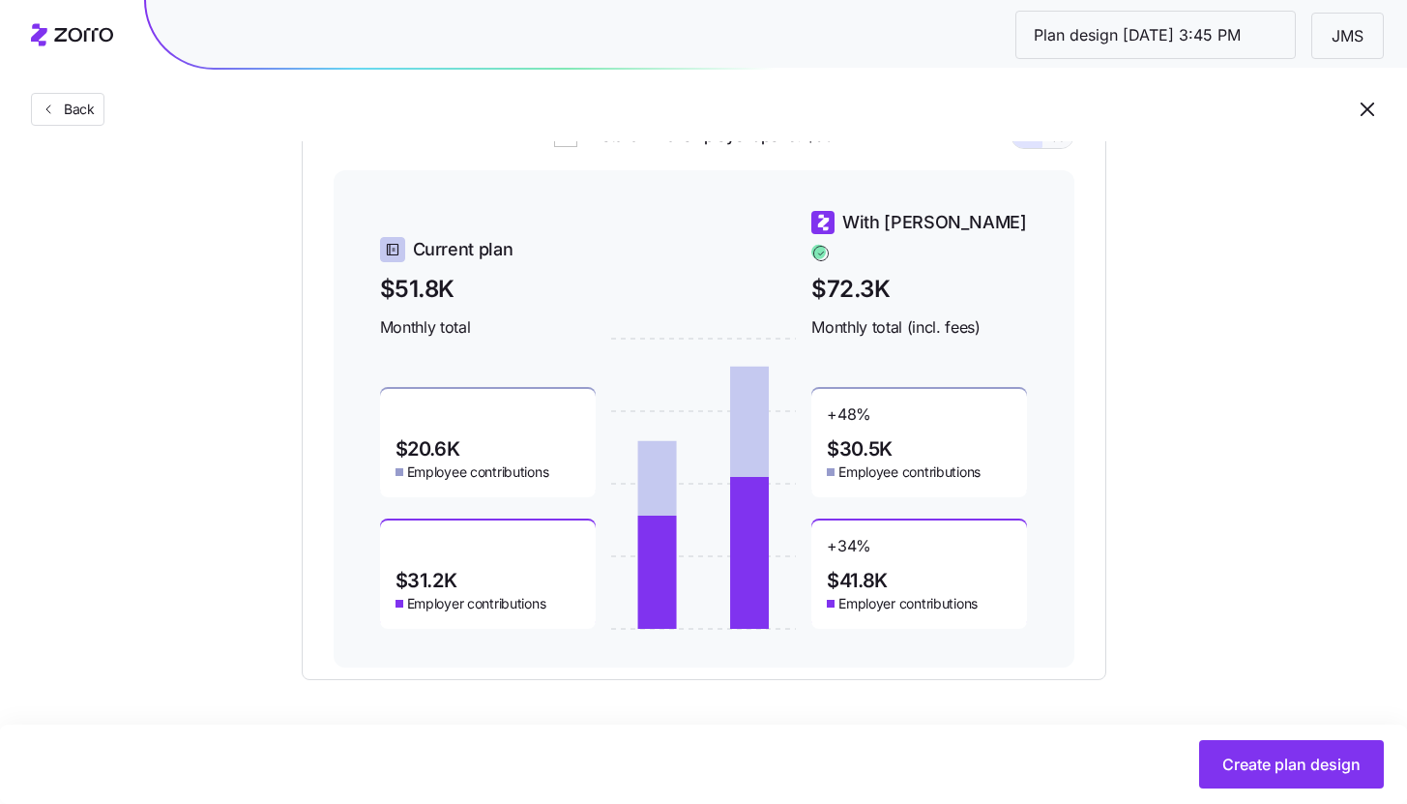
click at [1064, 145] on icon "button" at bounding box center [1057, 135] width 15 height 19
click at [1020, 147] on icon "button" at bounding box center [1027, 135] width 14 height 23
click at [1053, 145] on icon "button" at bounding box center [1057, 135] width 15 height 19
click at [1029, 147] on icon "button" at bounding box center [1027, 135] width 14 height 23
click at [1063, 148] on button "button" at bounding box center [1057, 135] width 31 height 25
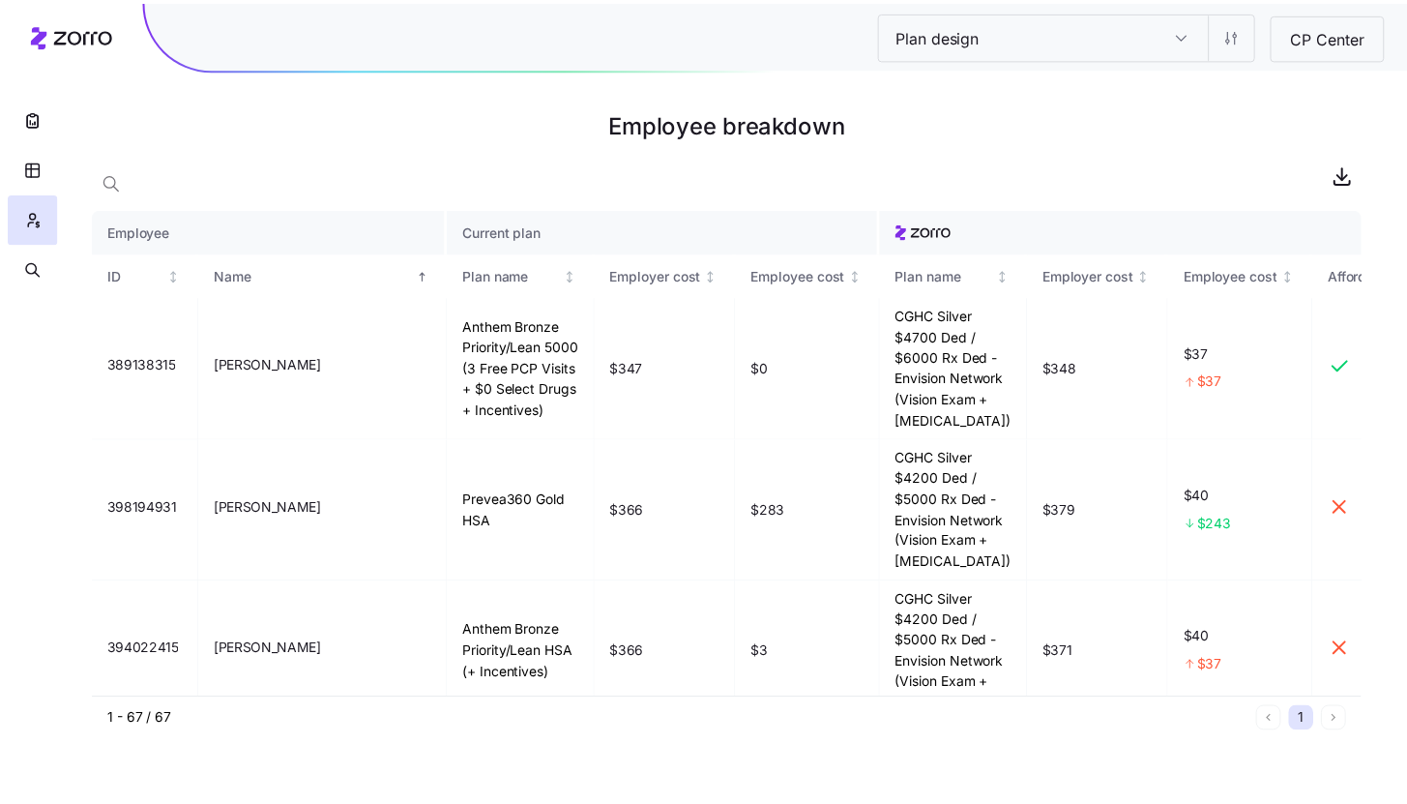
scroll to position [3178, 0]
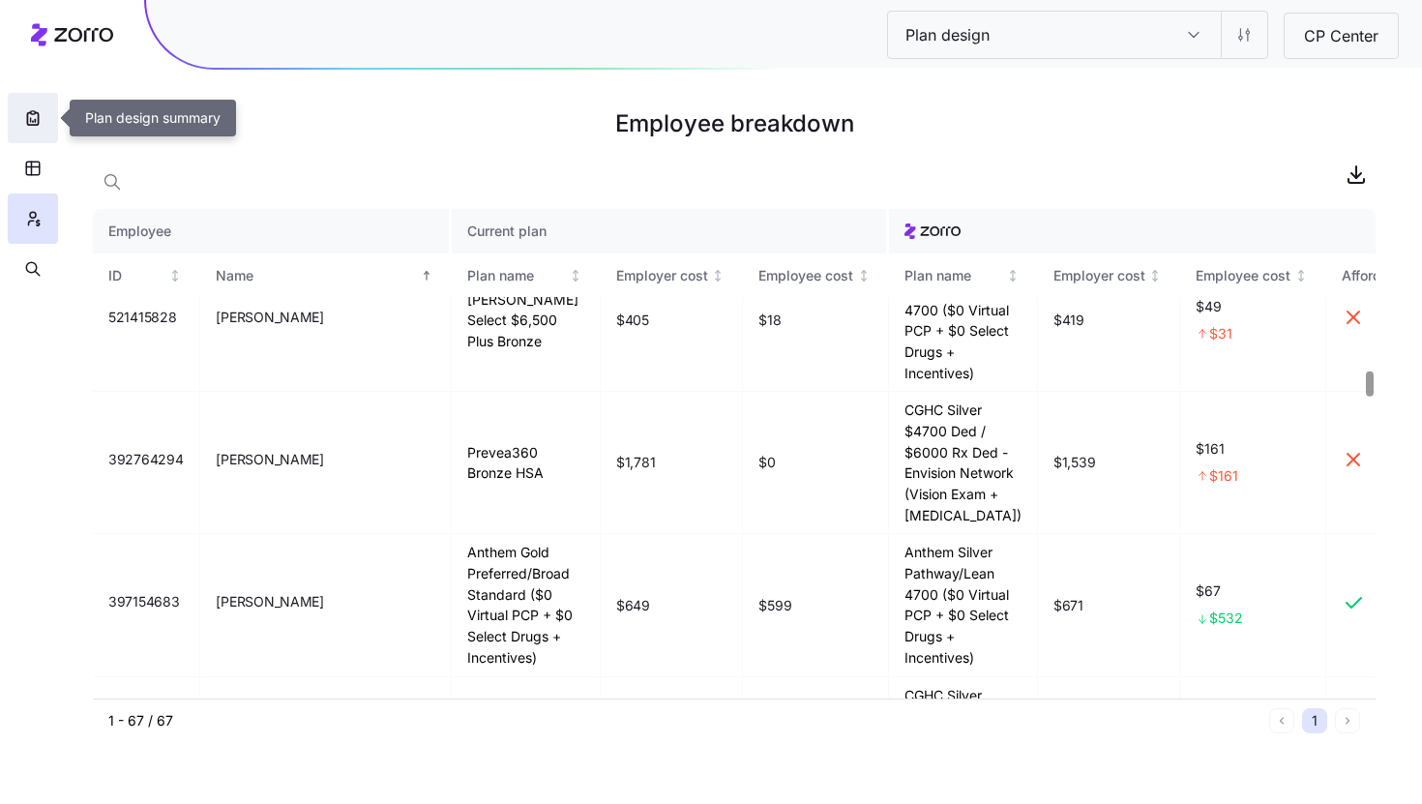
click at [33, 128] on button "button" at bounding box center [33, 118] width 50 height 50
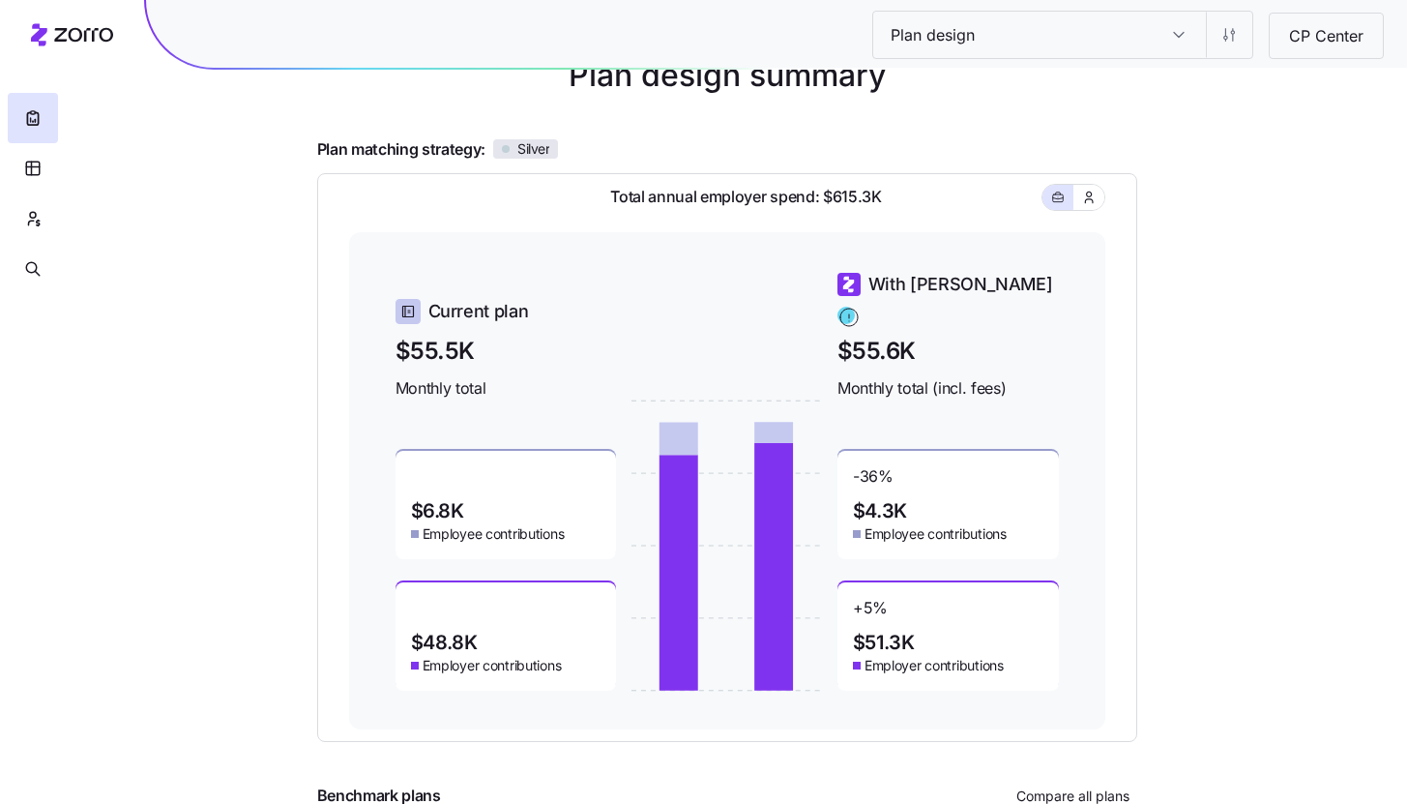
scroll to position [123, 0]
